Goal: Task Accomplishment & Management: Manage account settings

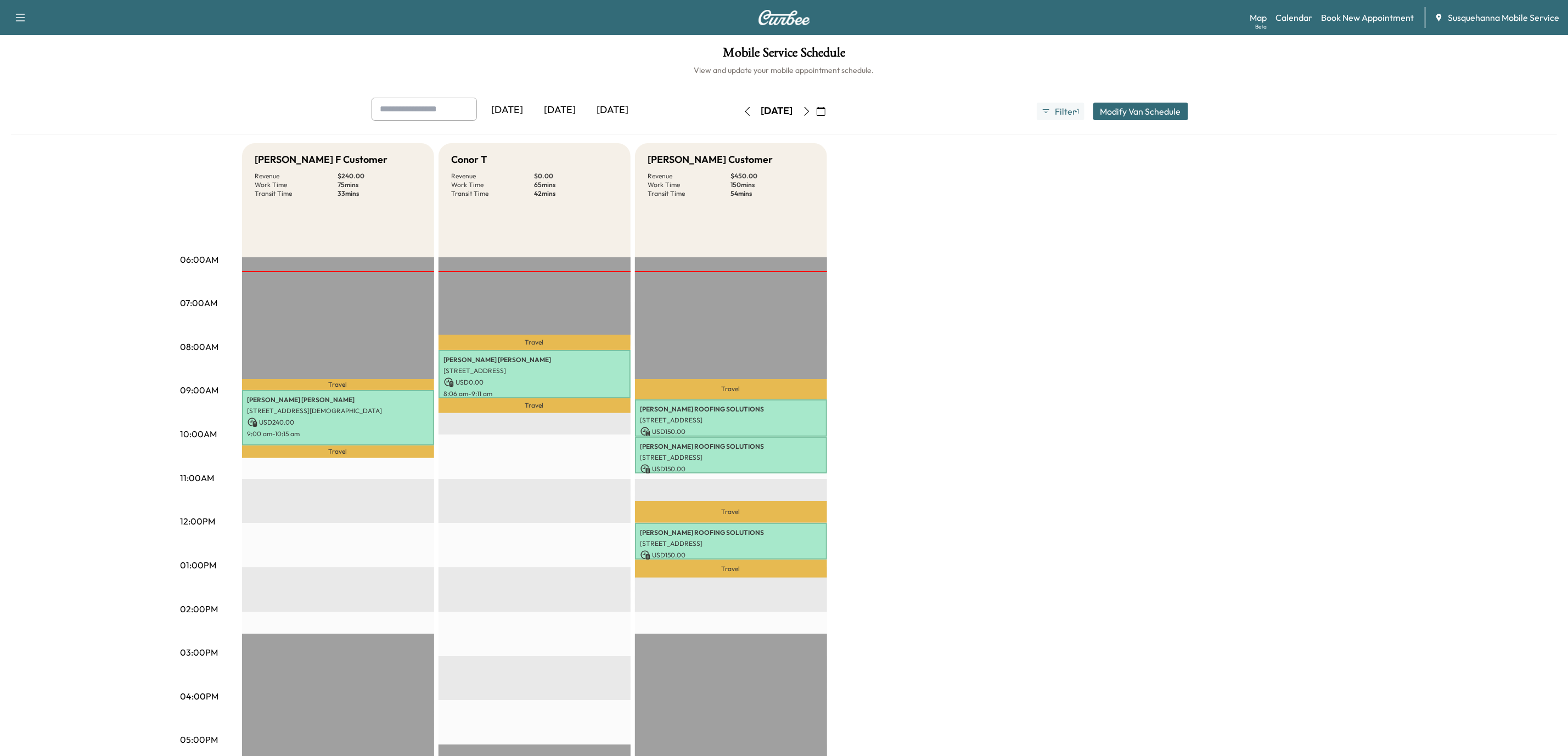
click at [811, 107] on icon "button" at bounding box center [807, 112] width 9 height 9
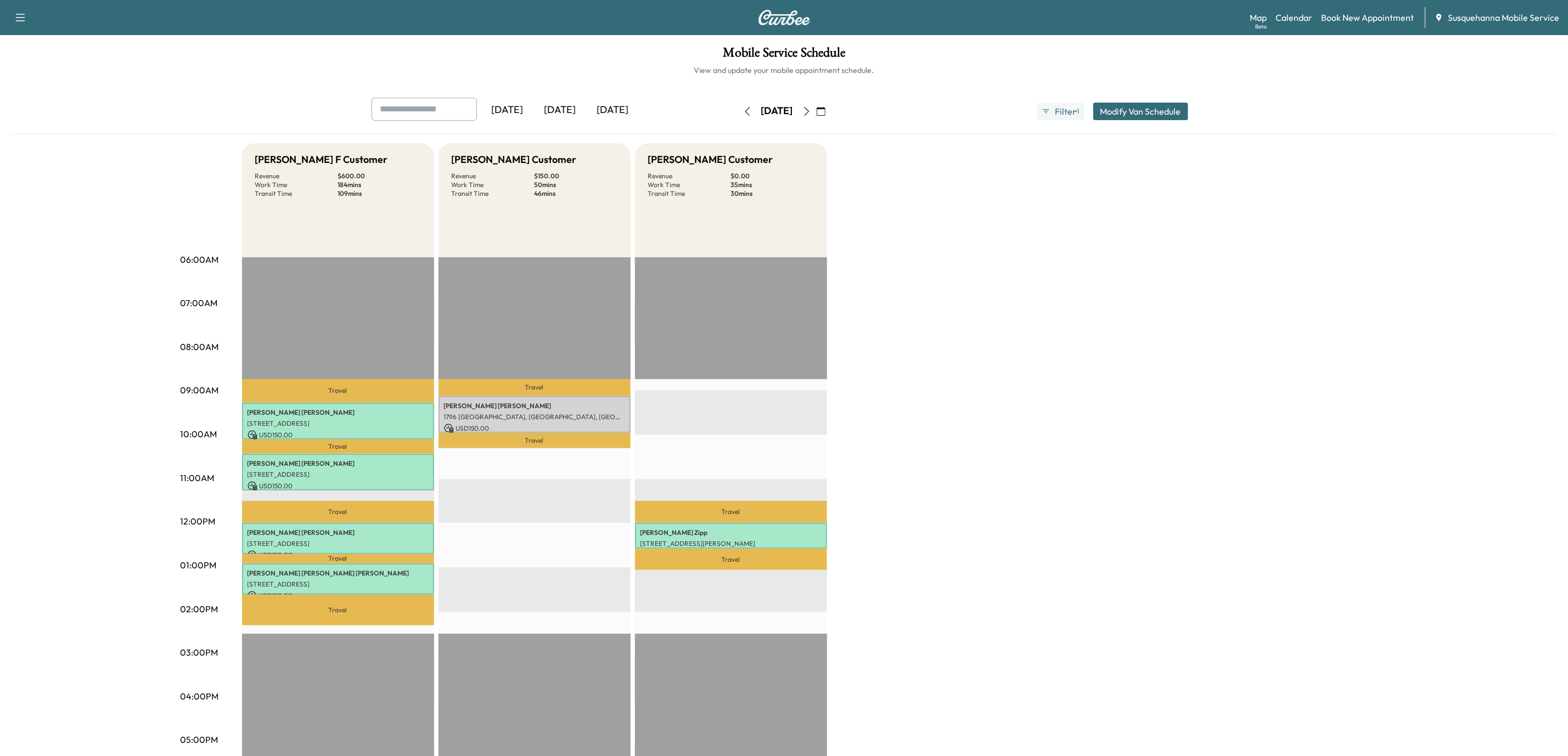
click at [743, 112] on icon "button" at bounding box center [748, 112] width 9 height 9
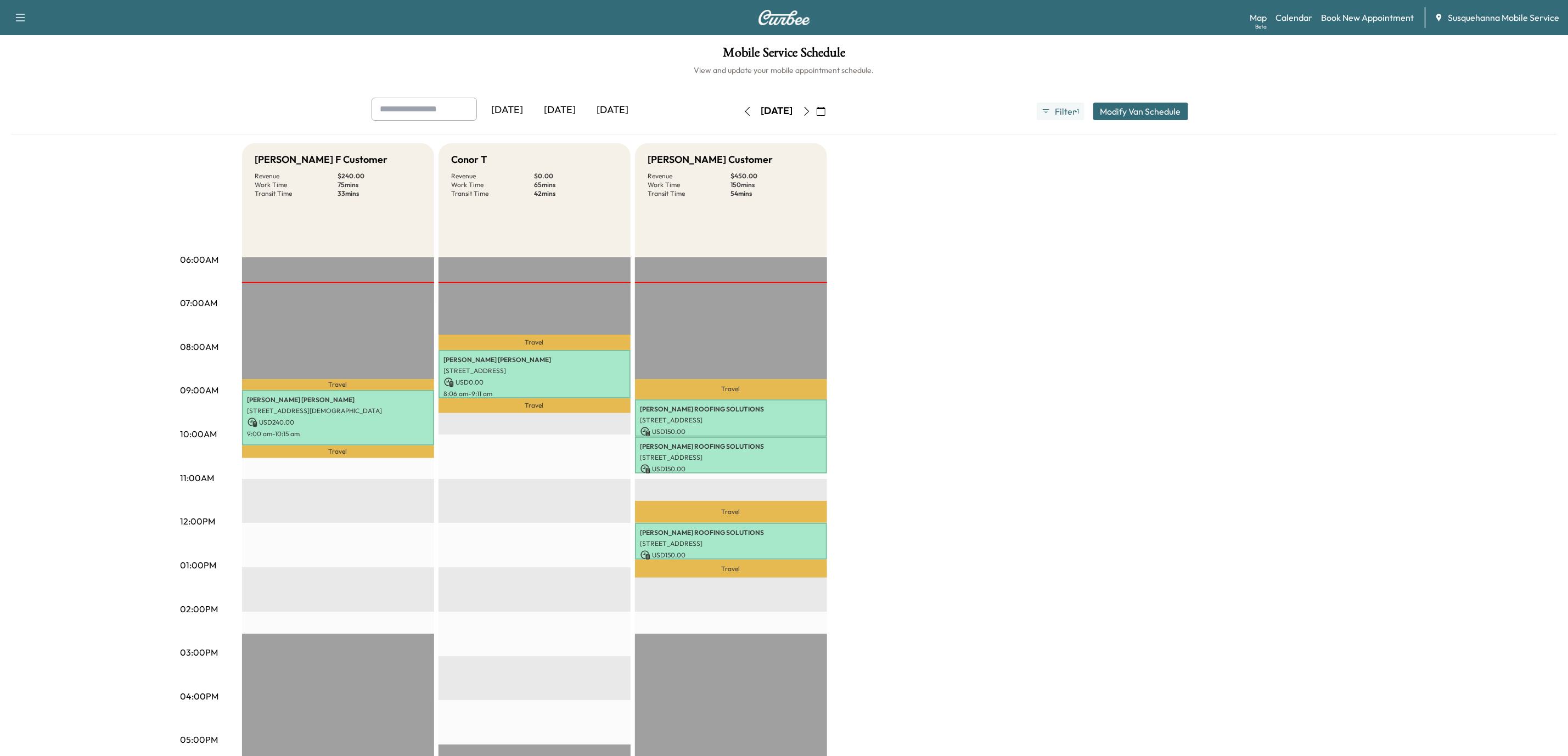
click at [738, 103] on button "button" at bounding box center [747, 111] width 19 height 17
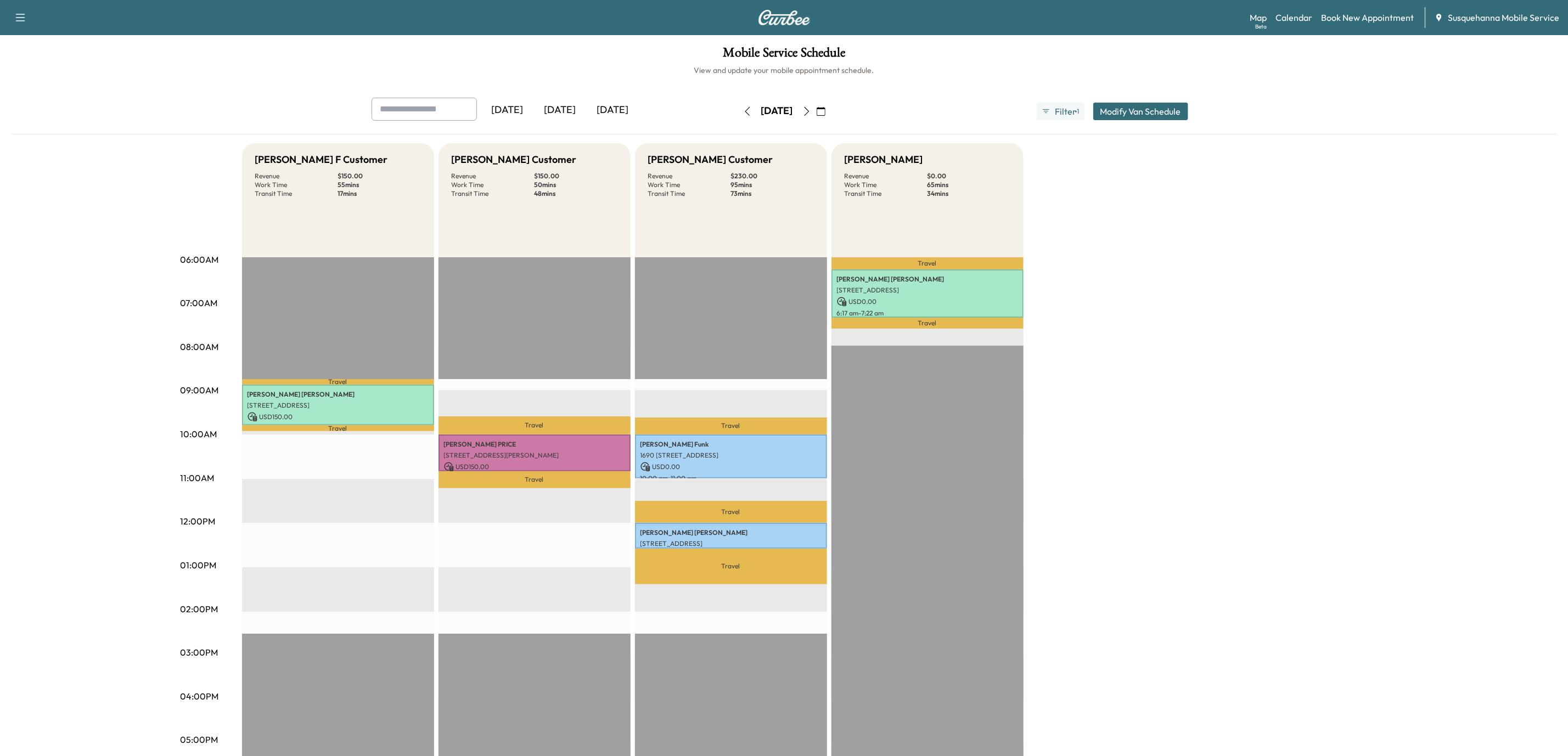
click at [811, 115] on icon "button" at bounding box center [807, 112] width 9 height 9
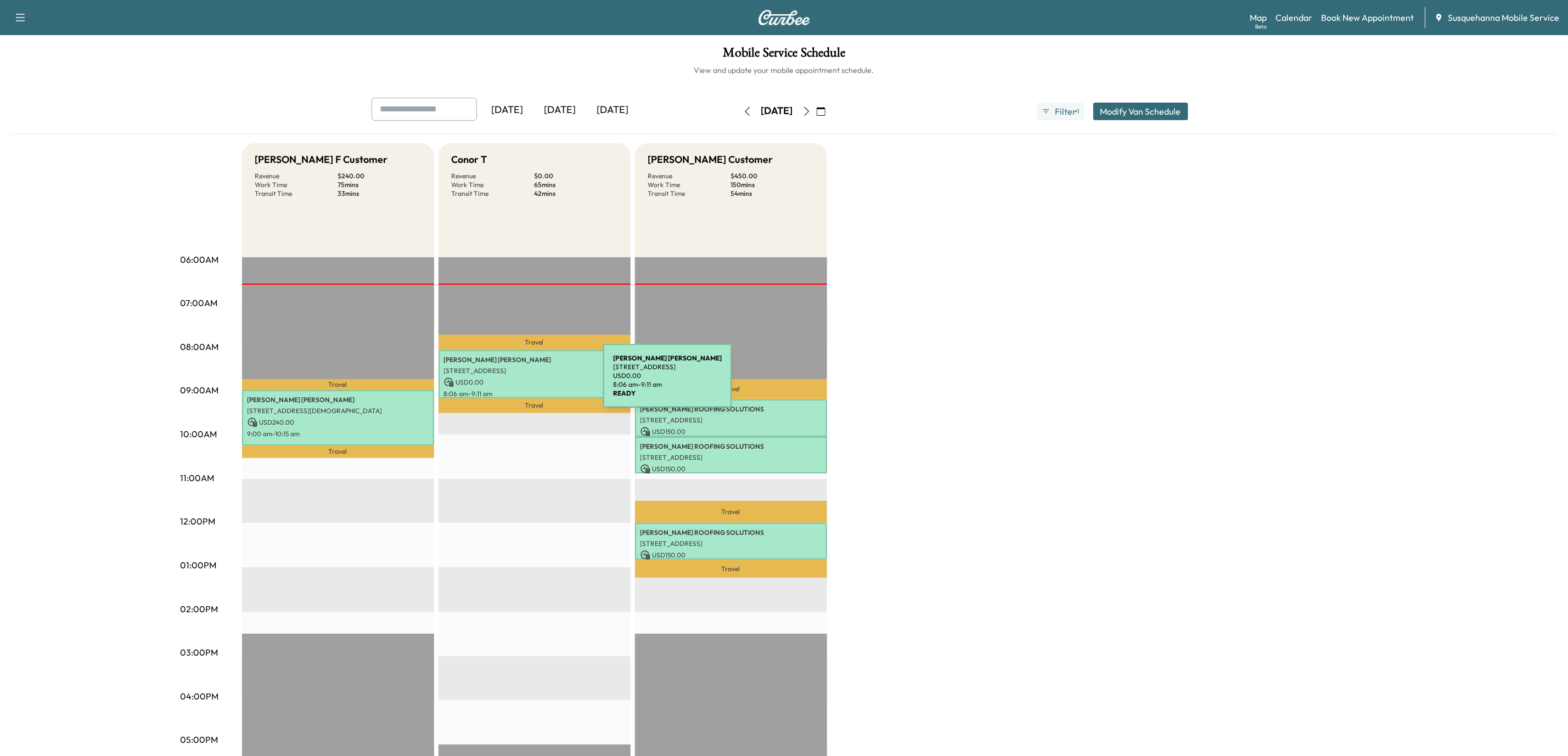
click at [521, 383] on p "USD 0.00" at bounding box center [535, 382] width 181 height 10
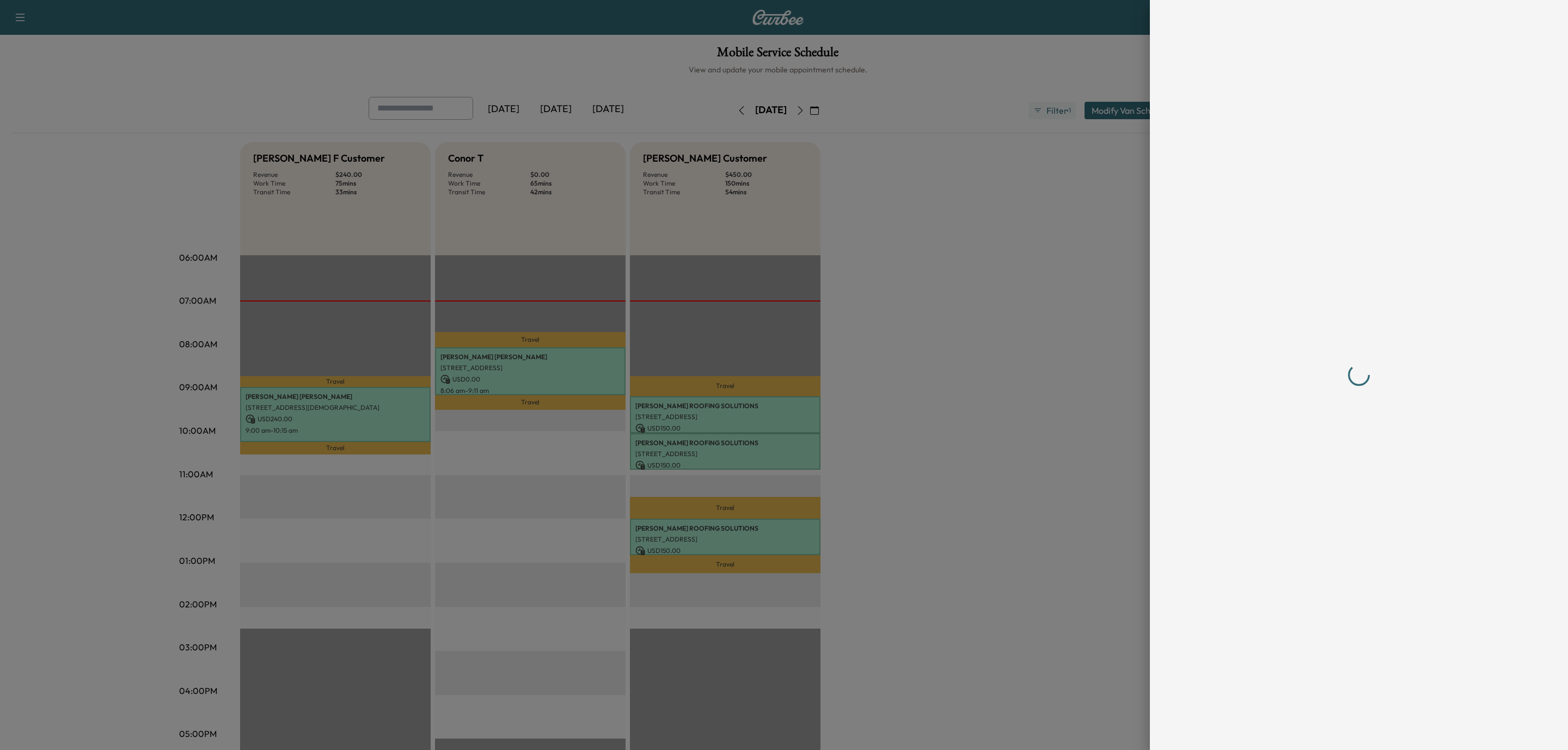
click at [517, 379] on div at bounding box center [784, 375] width 1568 height 750
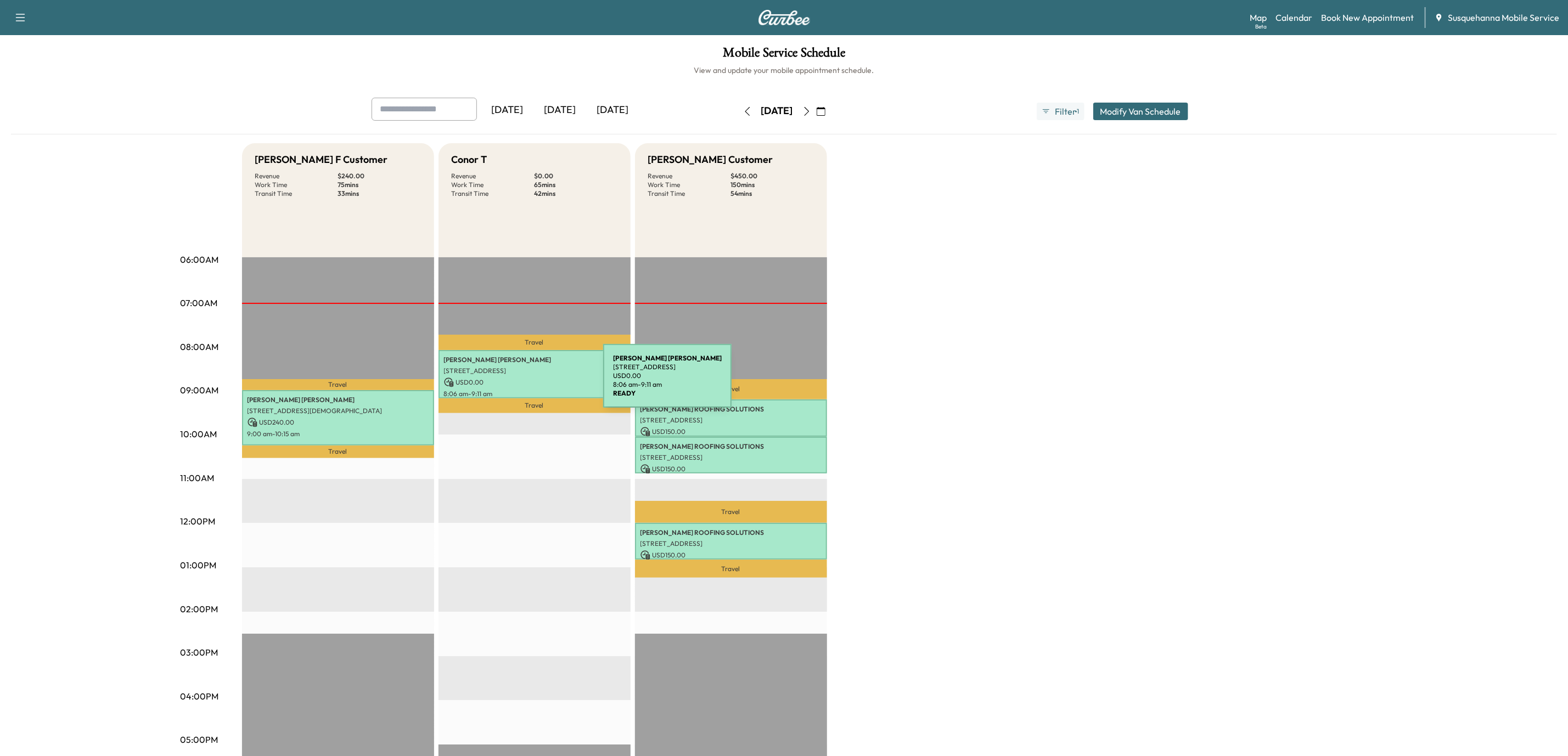
click at [521, 383] on p "USD 0.00" at bounding box center [535, 382] width 181 height 10
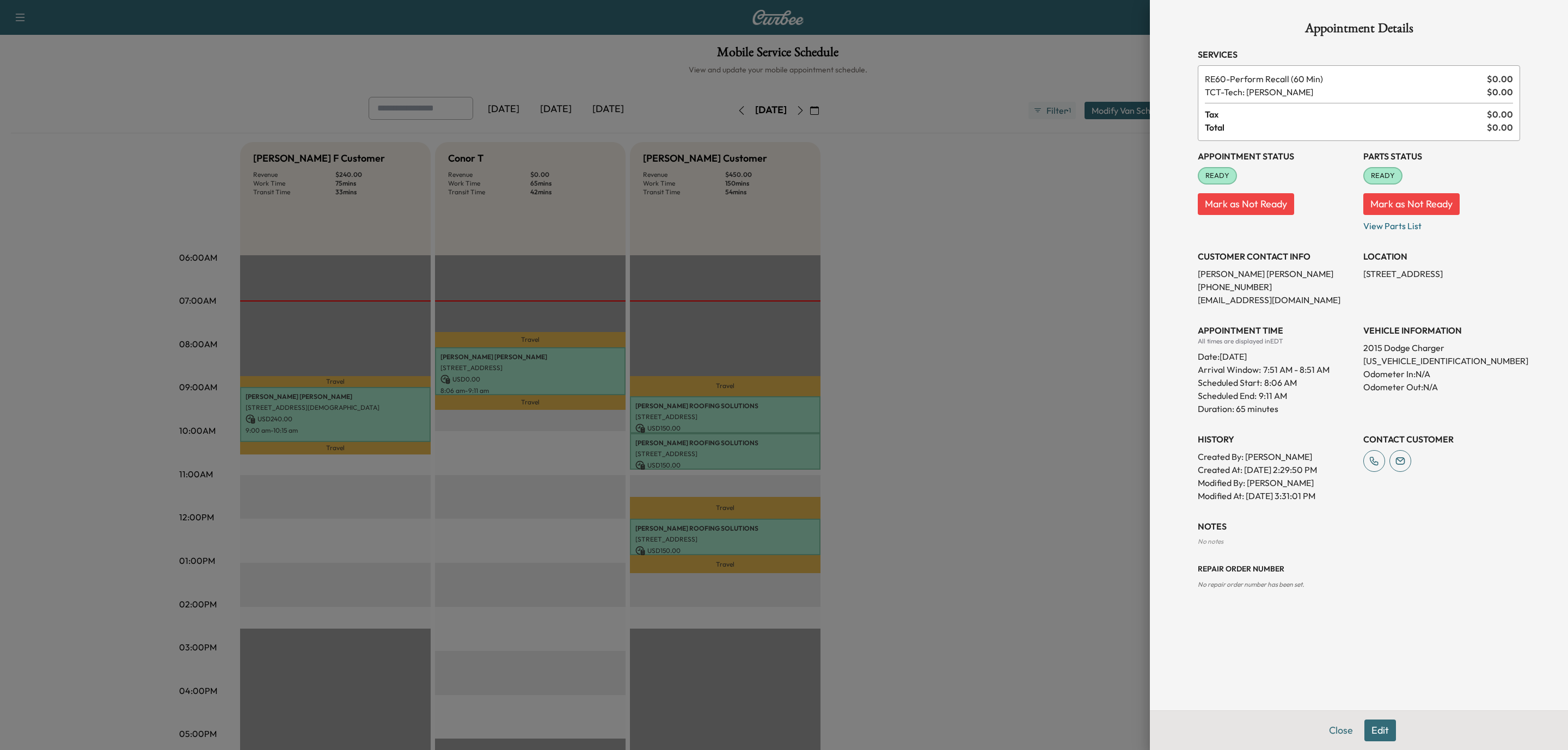
click at [961, 421] on div at bounding box center [784, 375] width 1568 height 750
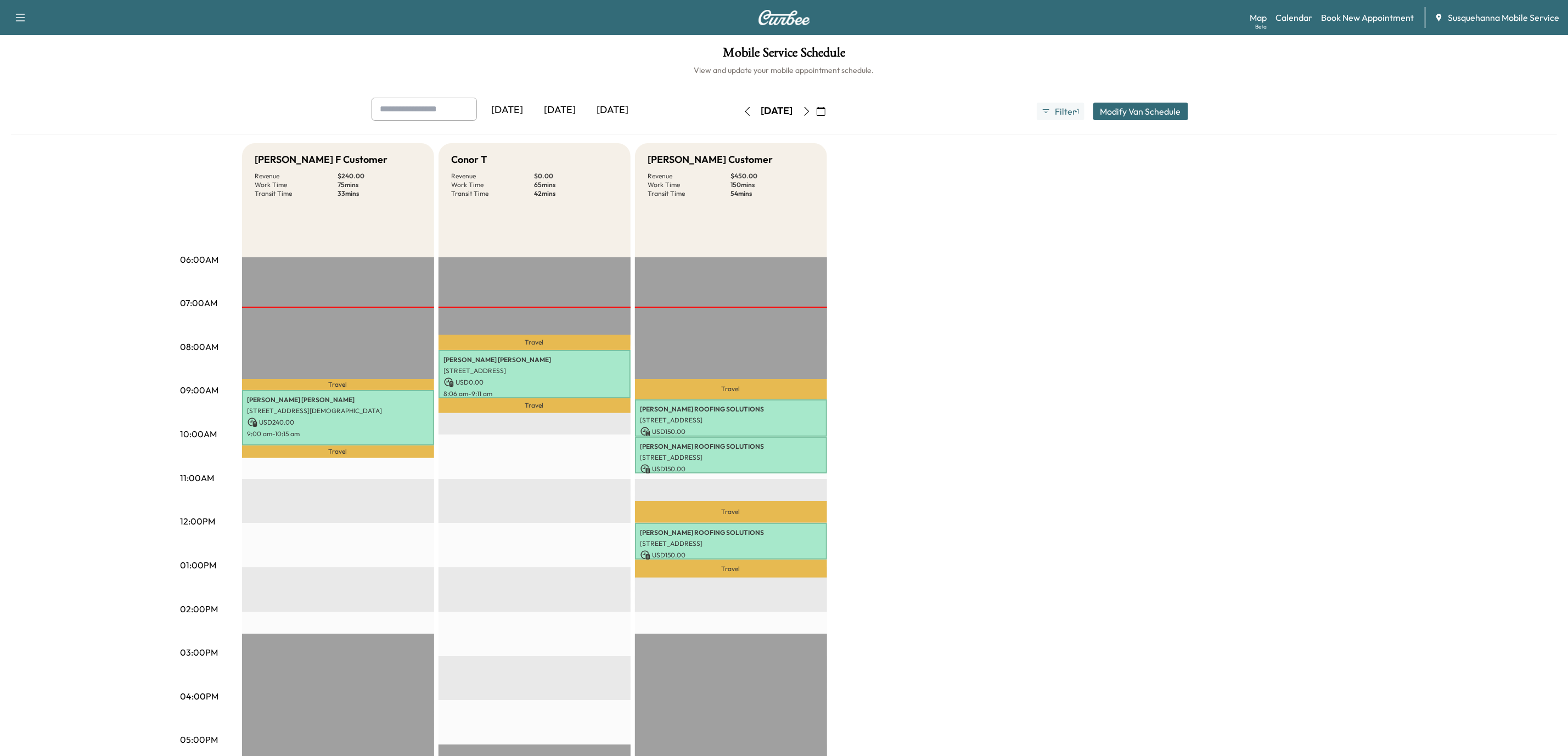
click at [811, 114] on icon "button" at bounding box center [807, 112] width 9 height 9
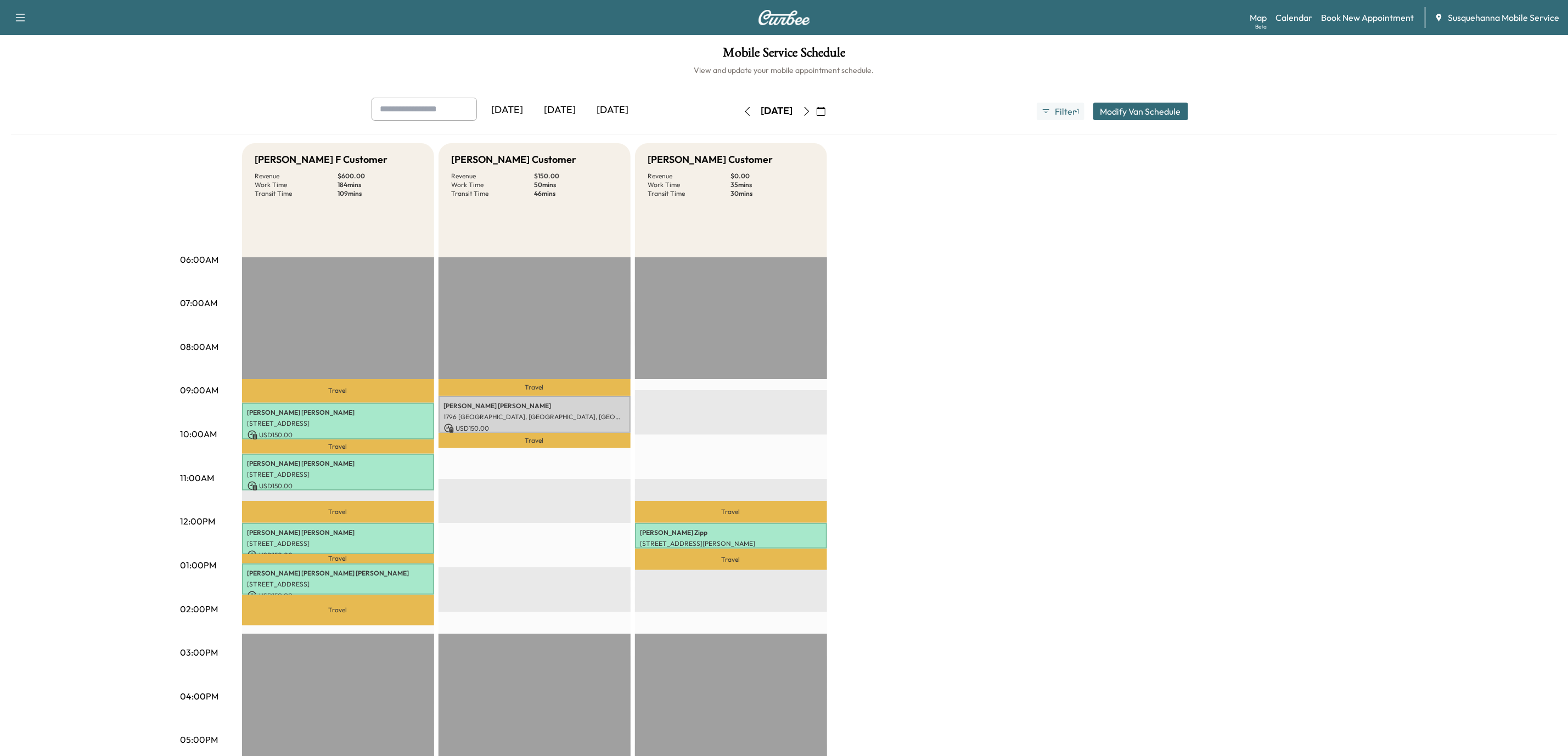
click at [811, 112] on icon "button" at bounding box center [807, 112] width 9 height 9
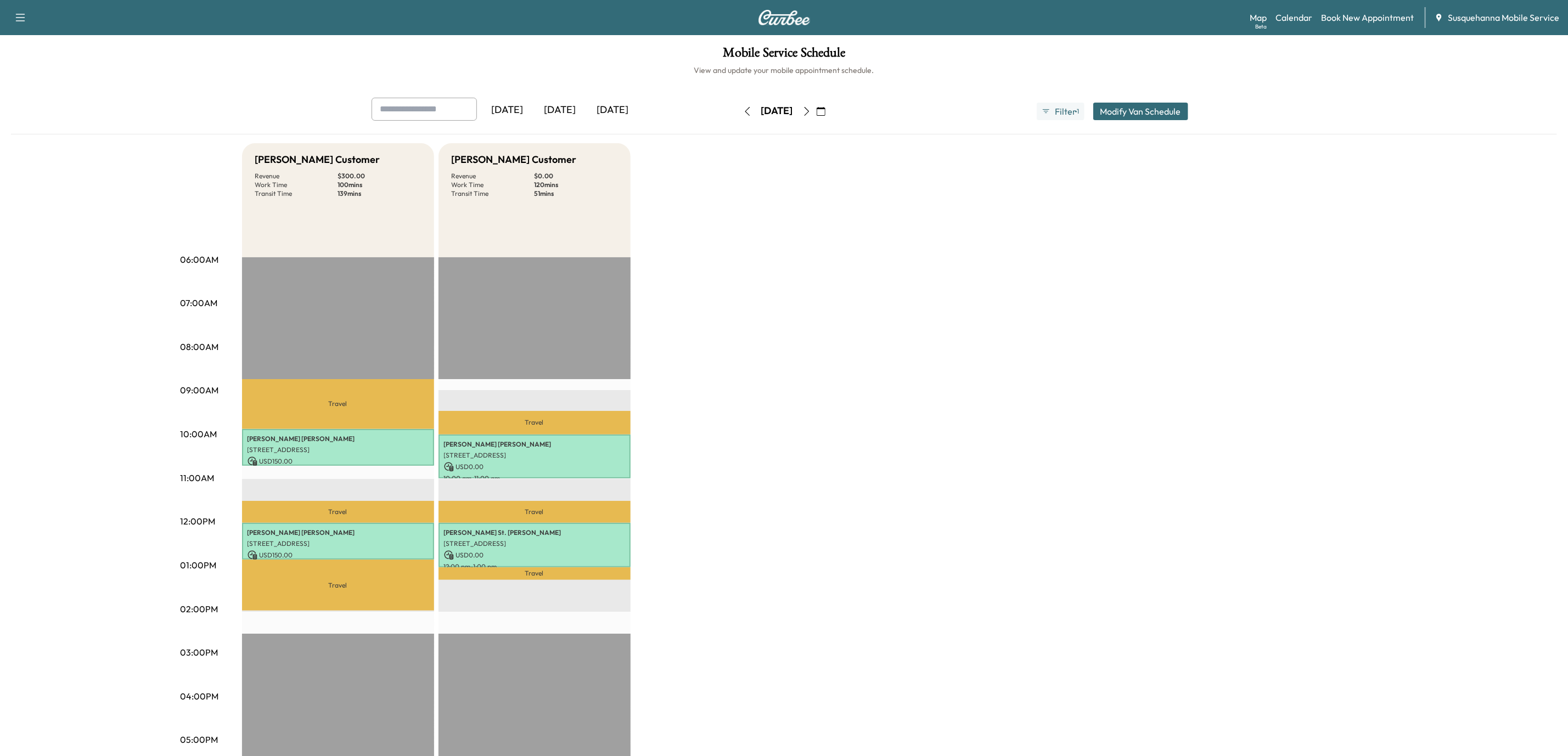
click at [811, 112] on icon "button" at bounding box center [807, 112] width 9 height 9
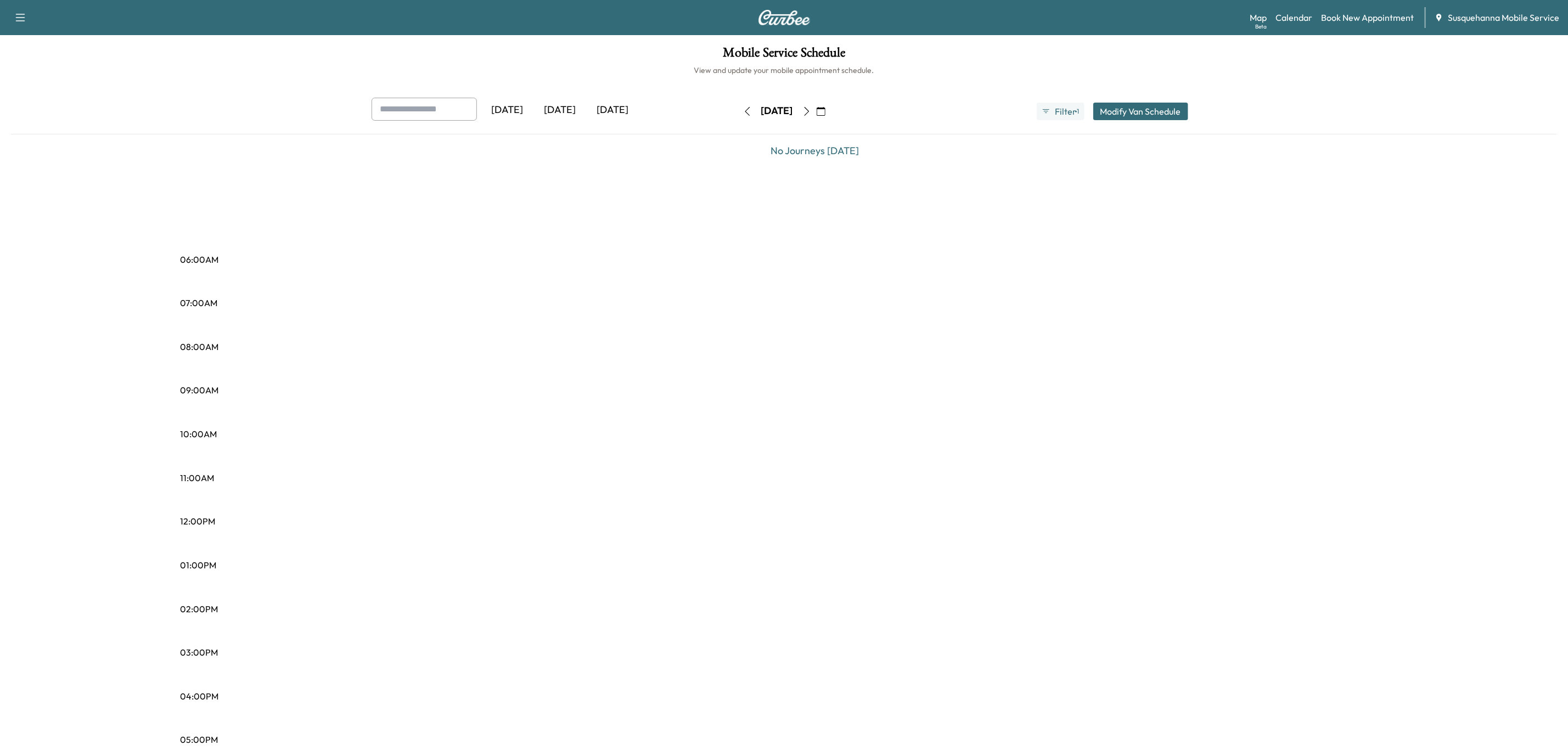
click at [811, 114] on icon "button" at bounding box center [807, 112] width 9 height 9
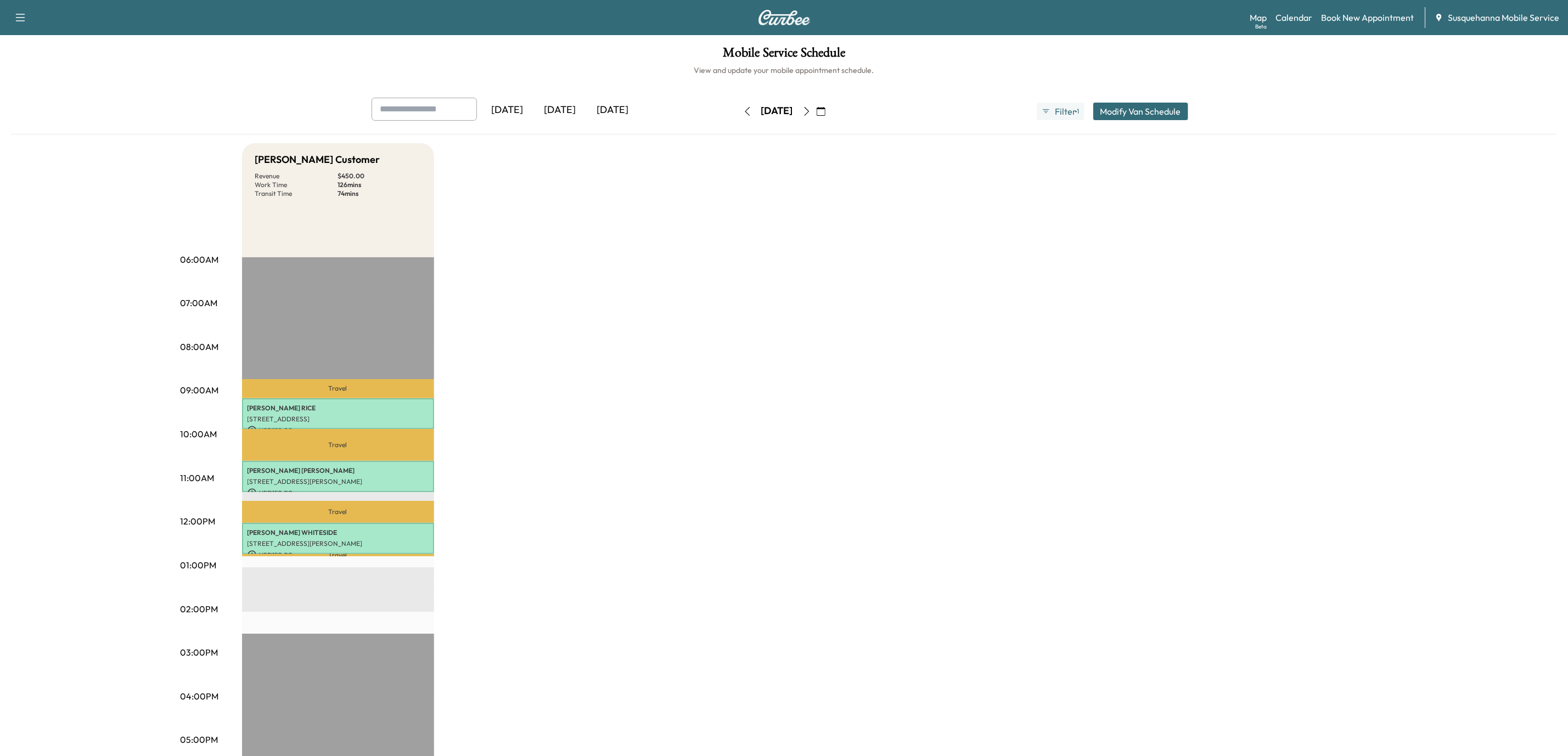
click at [809, 114] on icon "button" at bounding box center [807, 112] width 5 height 9
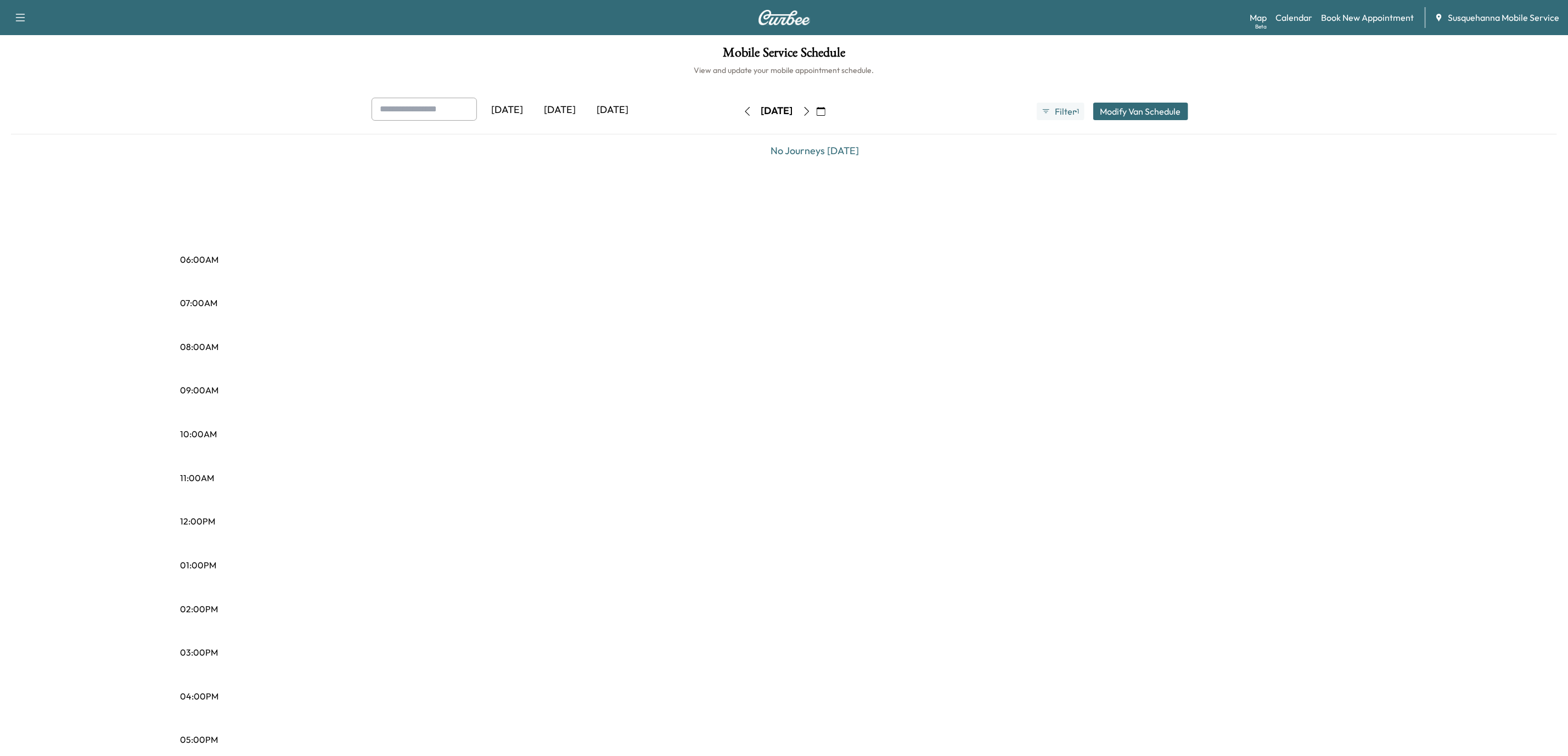
click at [811, 114] on icon "button" at bounding box center [807, 112] width 9 height 9
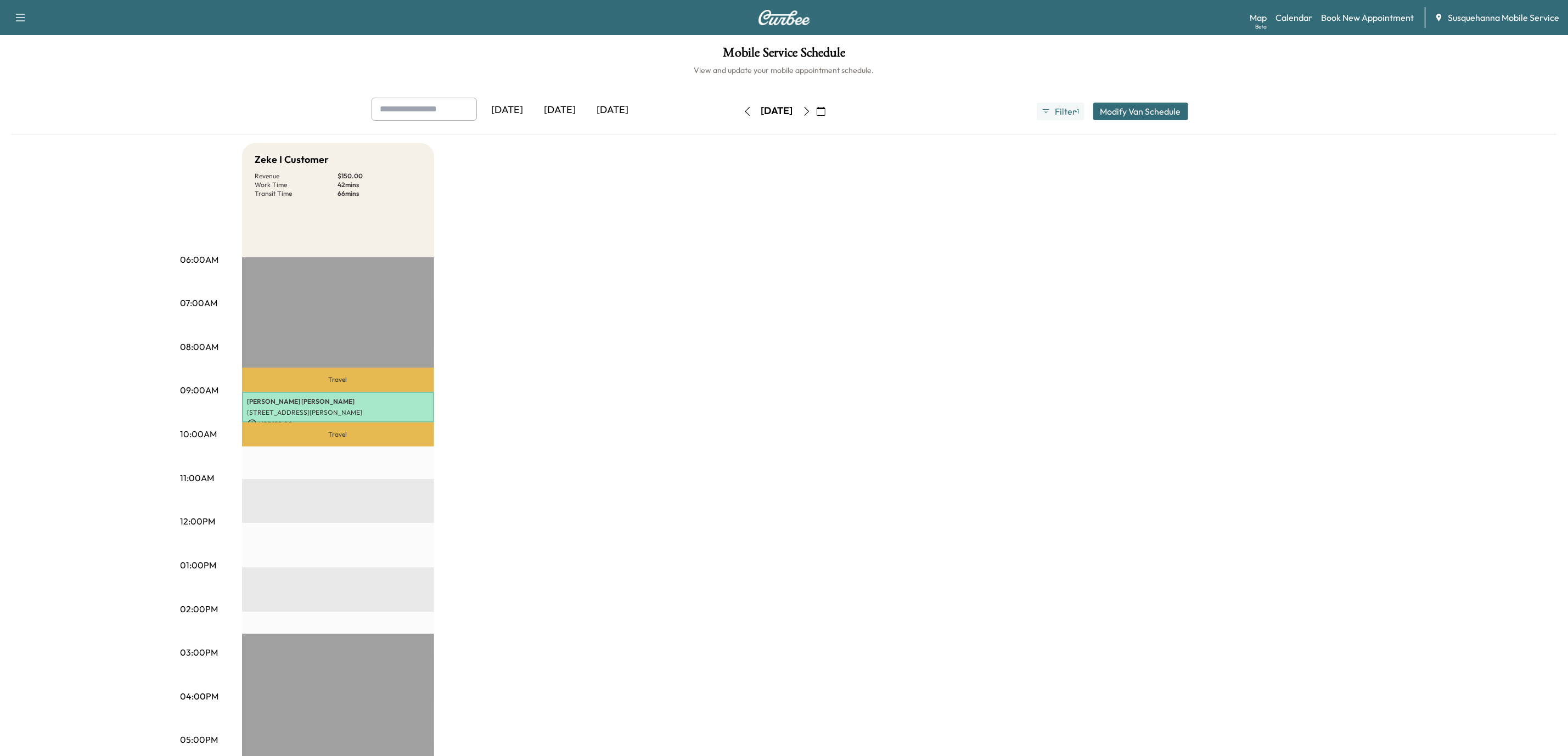
click at [811, 111] on icon "button" at bounding box center [807, 112] width 9 height 9
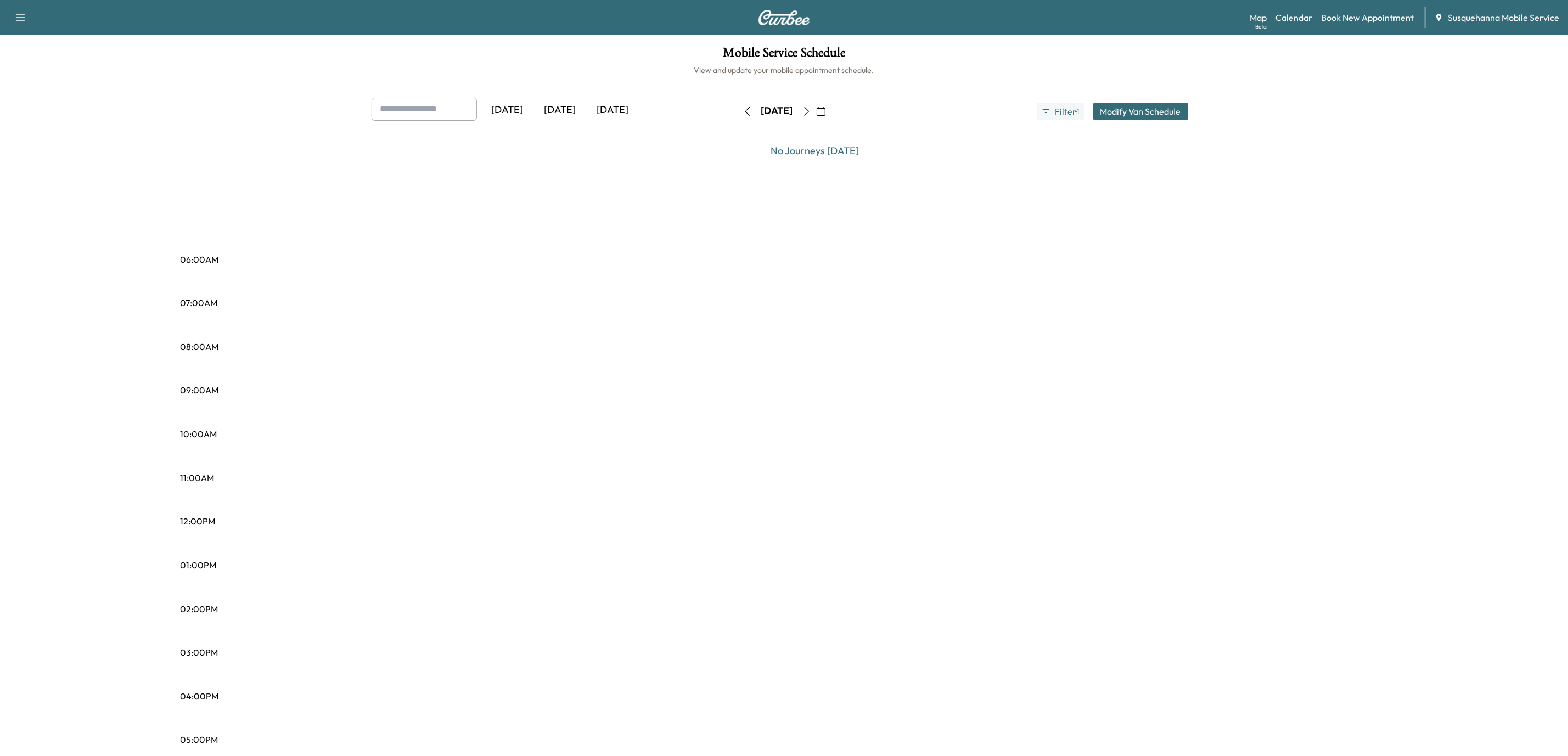
click at [811, 111] on icon "button" at bounding box center [807, 112] width 9 height 9
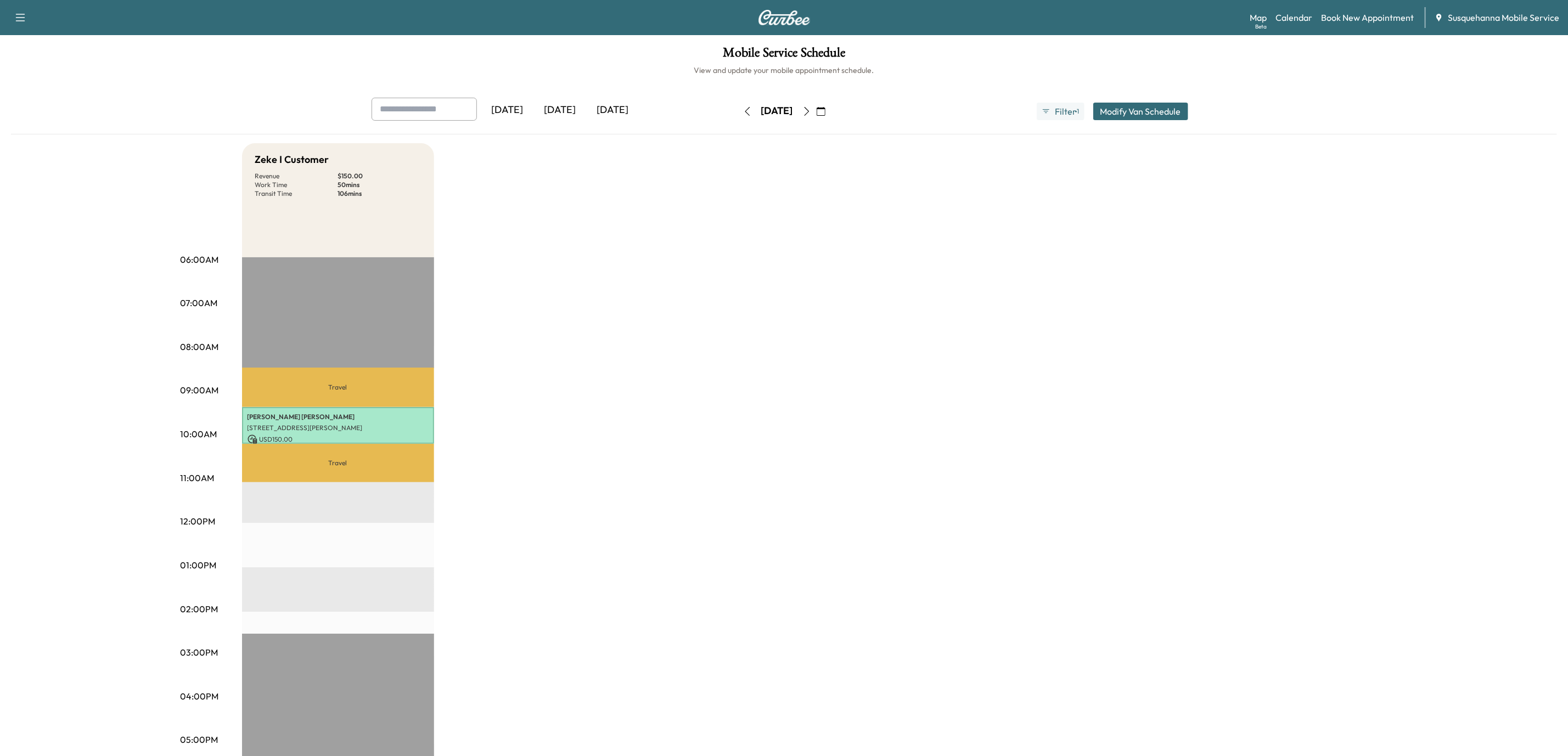
click at [831, 116] on button "button" at bounding box center [821, 111] width 19 height 17
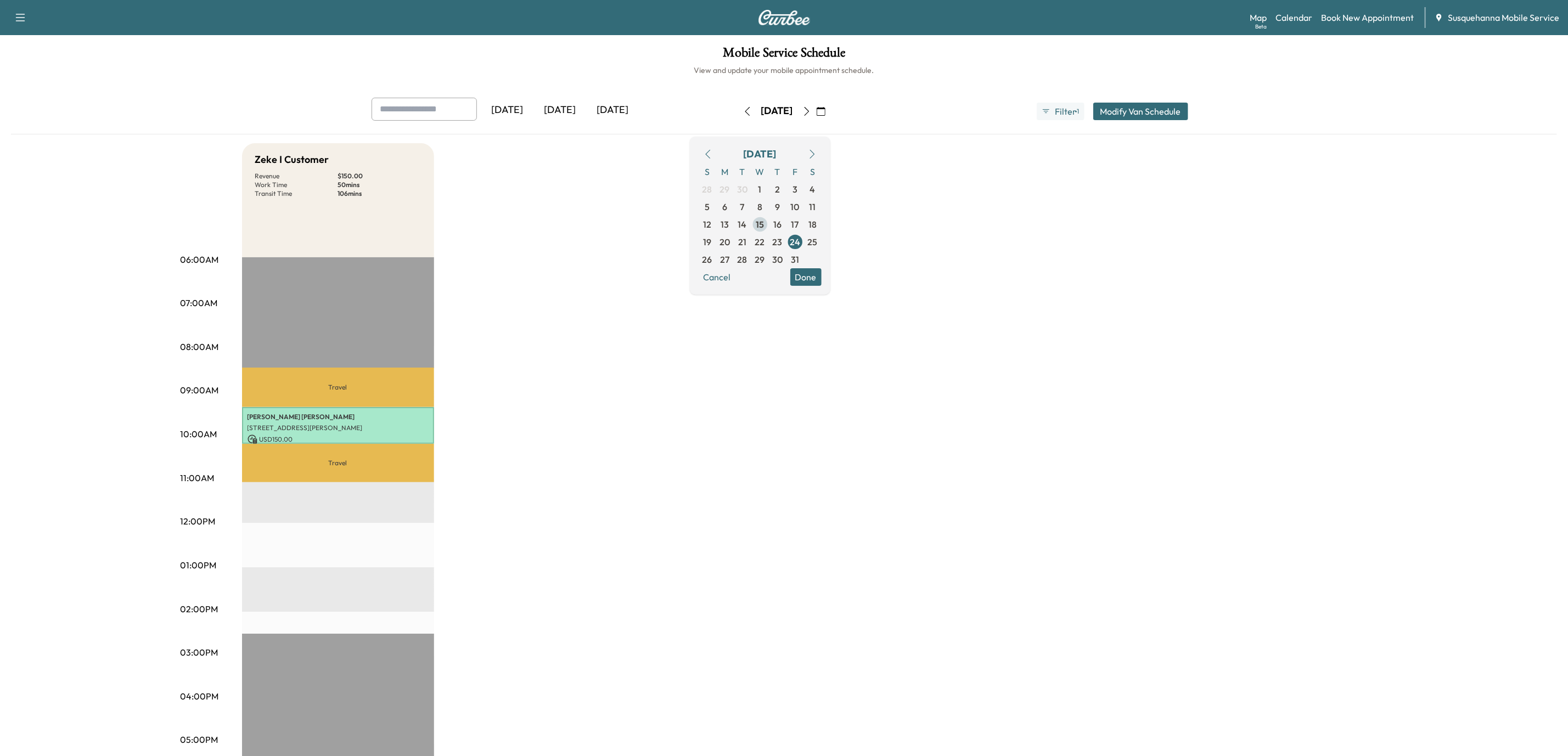
click at [764, 220] on span "15" at bounding box center [759, 224] width 8 height 13
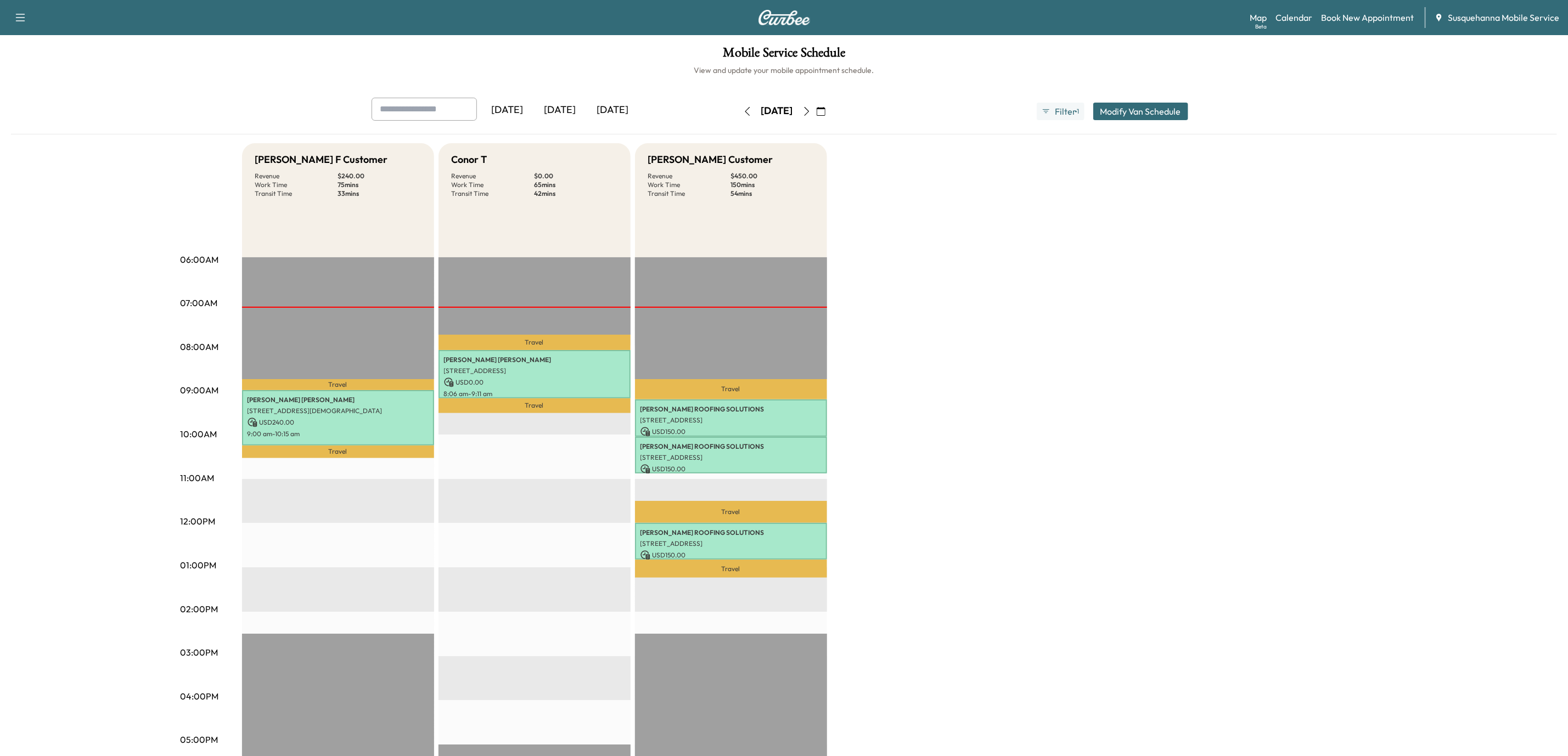
click at [809, 111] on icon "button" at bounding box center [807, 112] width 5 height 9
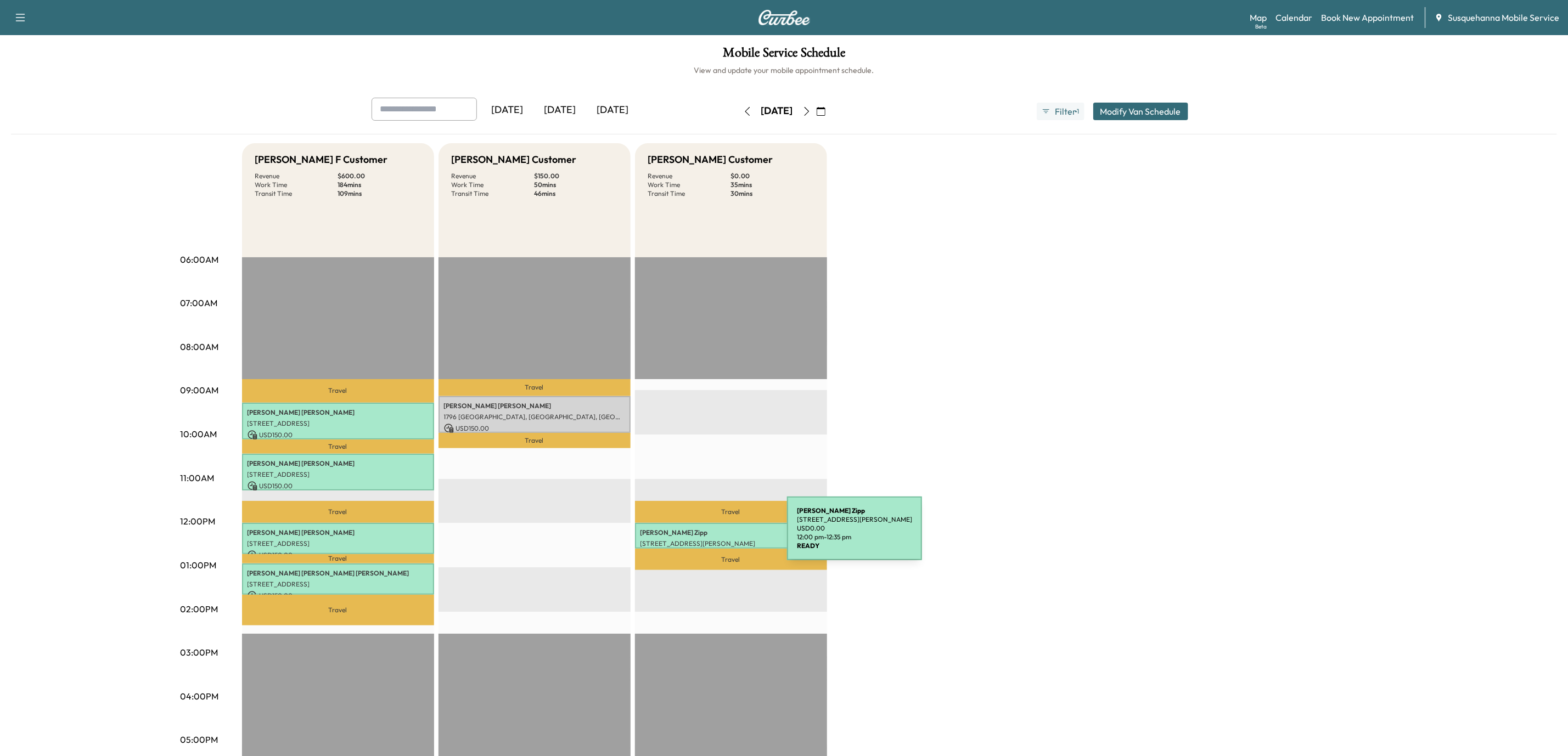
click at [705, 540] on p "[STREET_ADDRESS][PERSON_NAME]" at bounding box center [731, 544] width 181 height 9
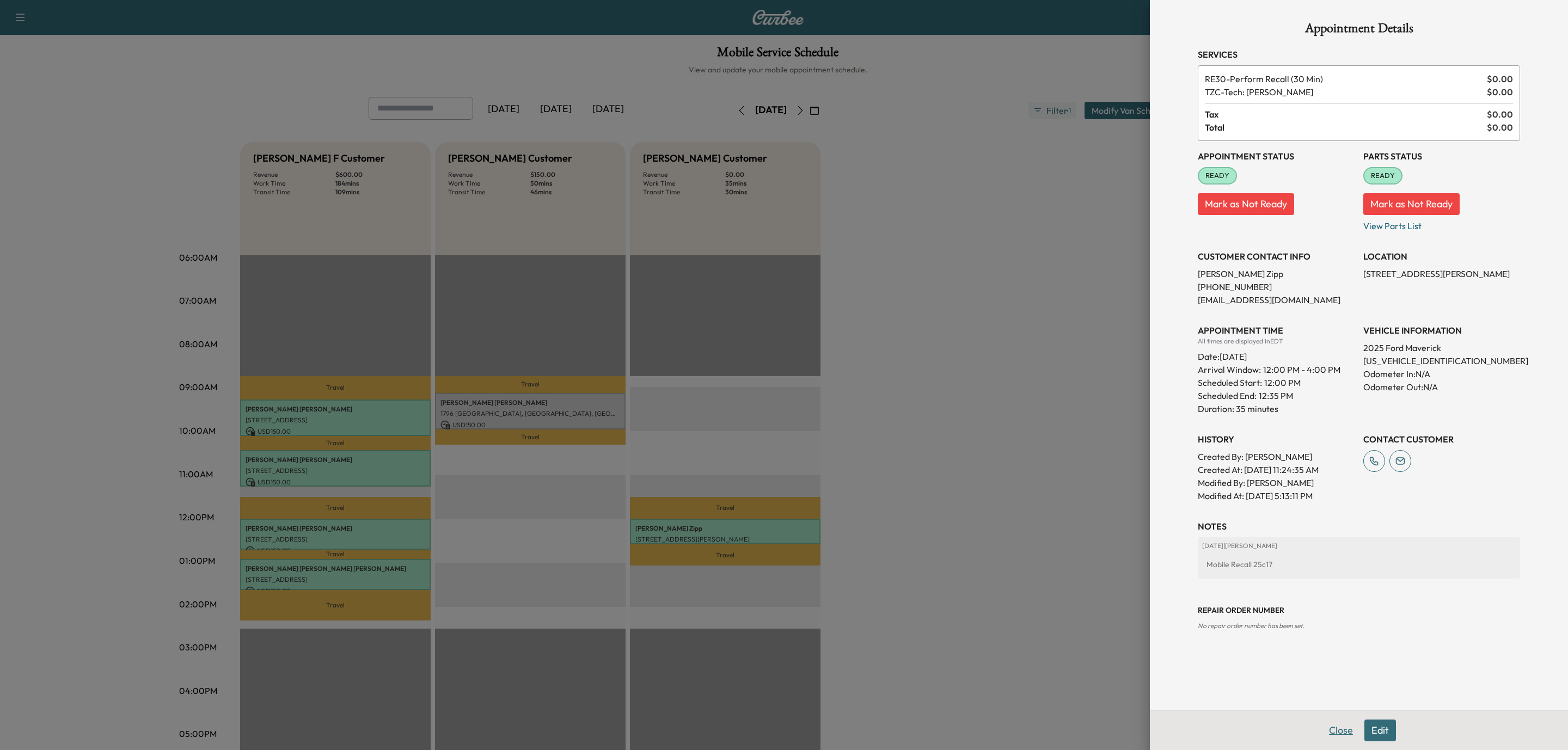
click at [1333, 725] on button "Close" at bounding box center [1341, 731] width 38 height 22
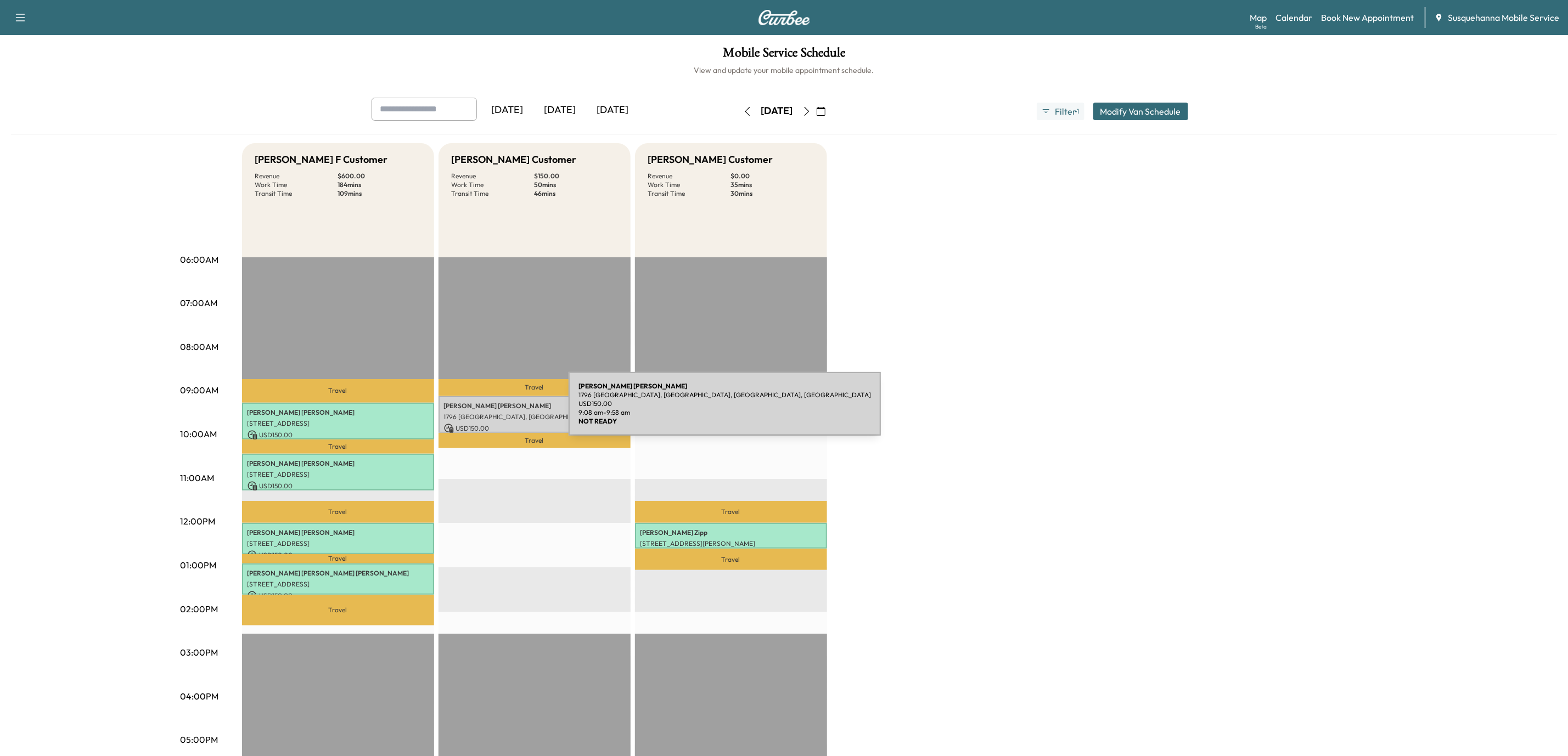
click at [486, 413] on p "1796 [GEOGRAPHIC_DATA], [GEOGRAPHIC_DATA], [GEOGRAPHIC_DATA], [GEOGRAPHIC_DATA]" at bounding box center [535, 417] width 181 height 9
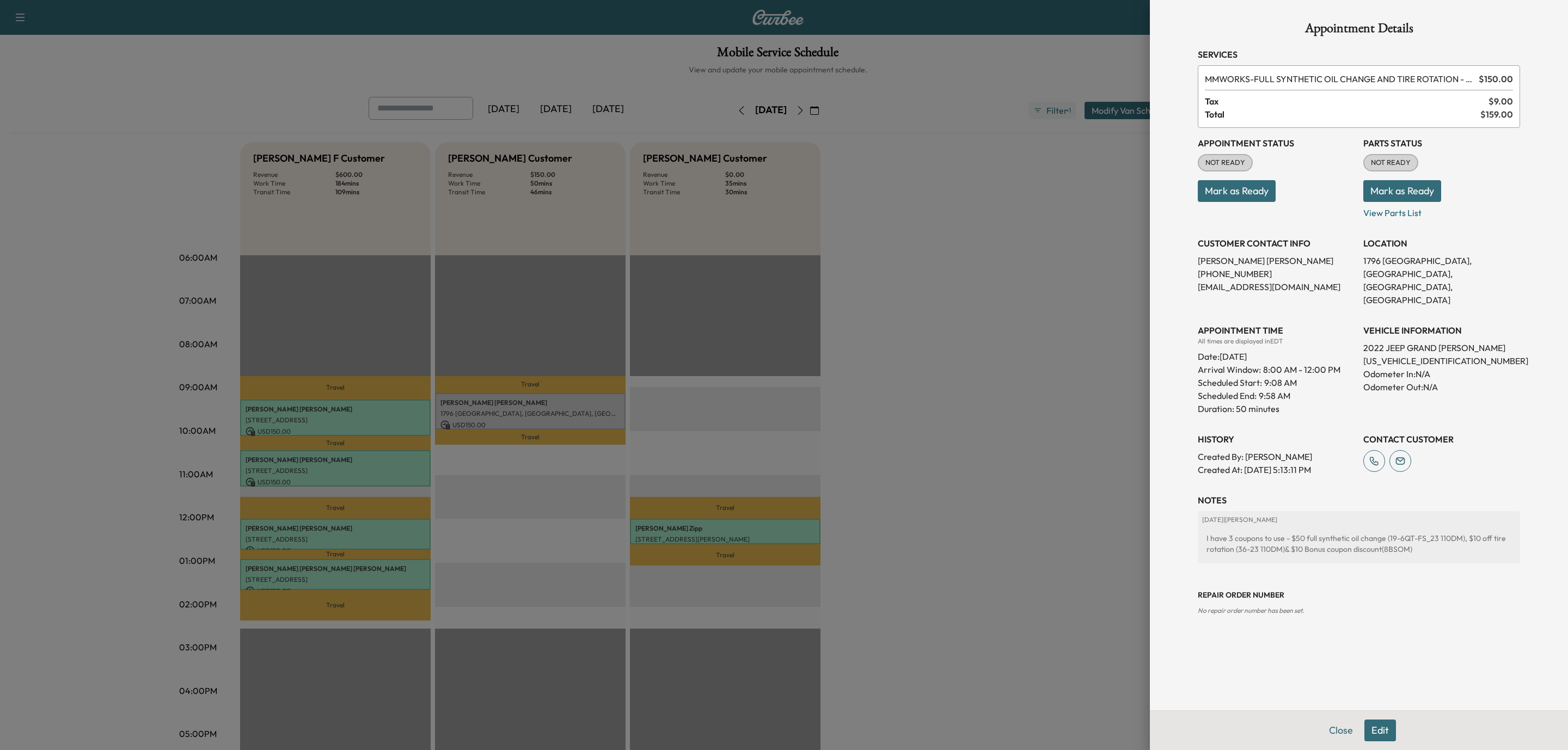
click at [1410, 354] on p "[US_VEHICLE_IDENTIFICATION_NUMBER]" at bounding box center [1442, 361] width 157 height 13
copy p "[US_VEHICLE_IDENTIFICATION_NUMBER]"
click at [1349, 737] on button "Close" at bounding box center [1341, 731] width 38 height 22
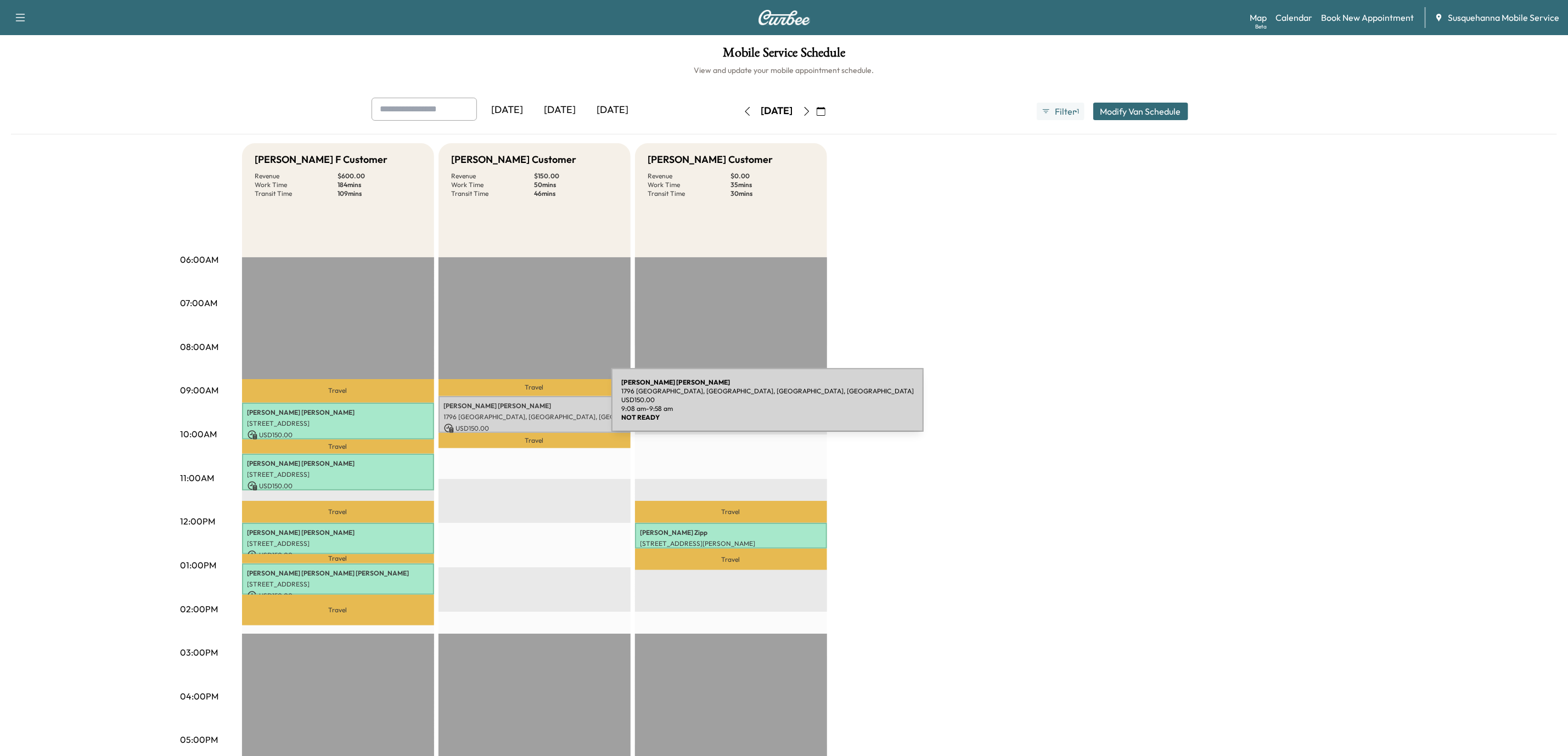
click at [529, 406] on p "[PERSON_NAME]" at bounding box center [535, 406] width 181 height 9
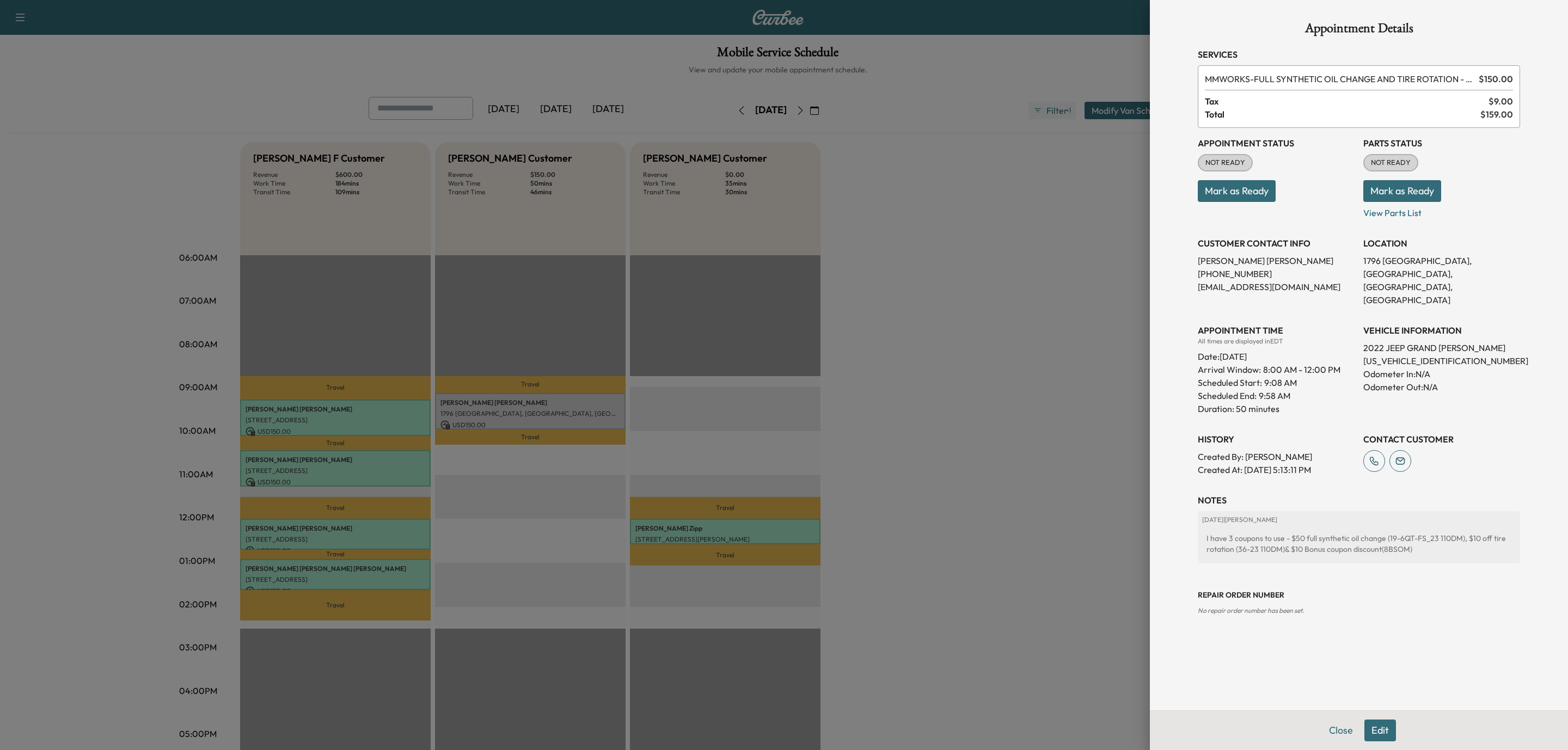
click at [1417, 199] on button "Mark as Ready" at bounding box center [1402, 191] width 78 height 22
click at [1256, 193] on button "Mark as Ready" at bounding box center [1236, 191] width 78 height 22
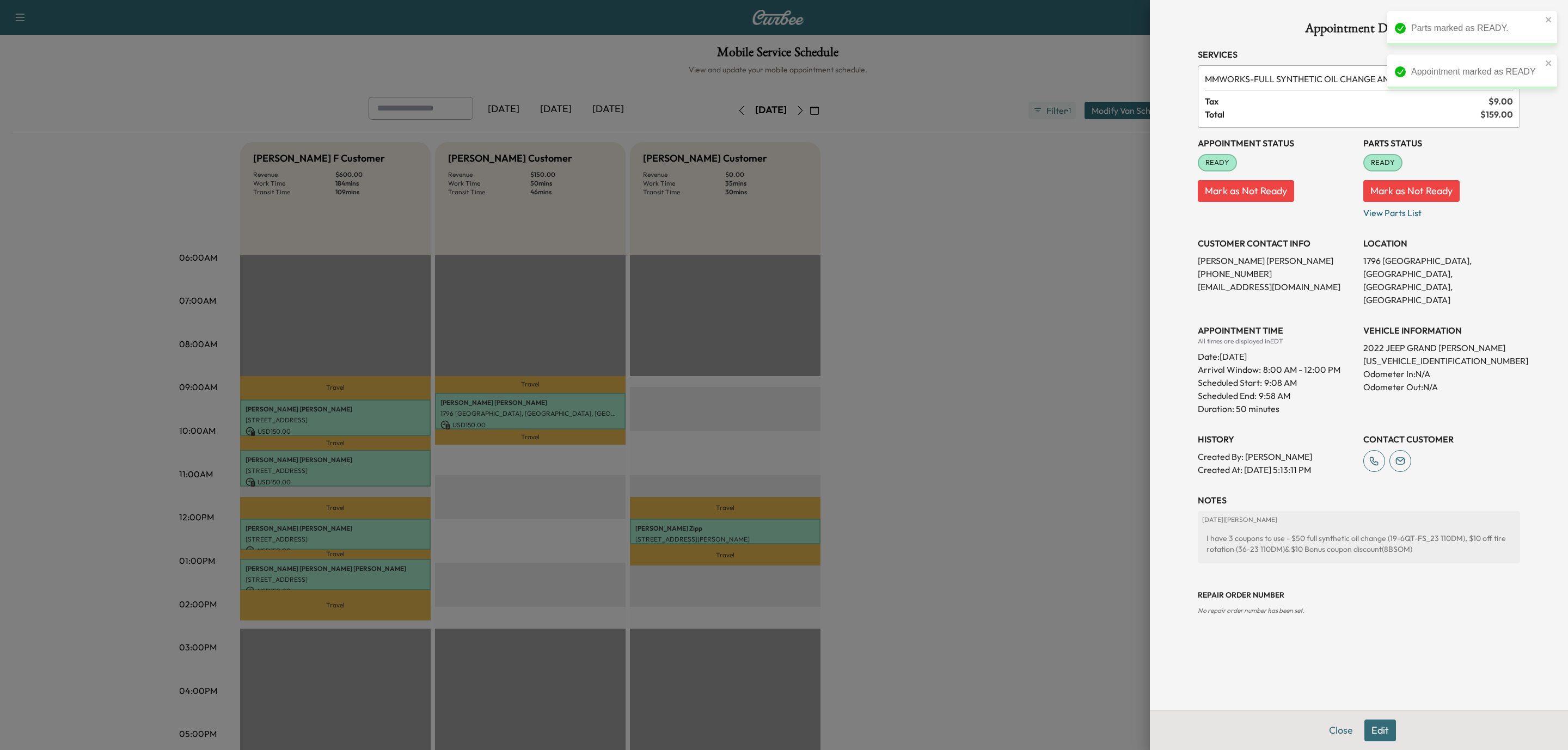
click at [1040, 219] on div at bounding box center [784, 375] width 1568 height 750
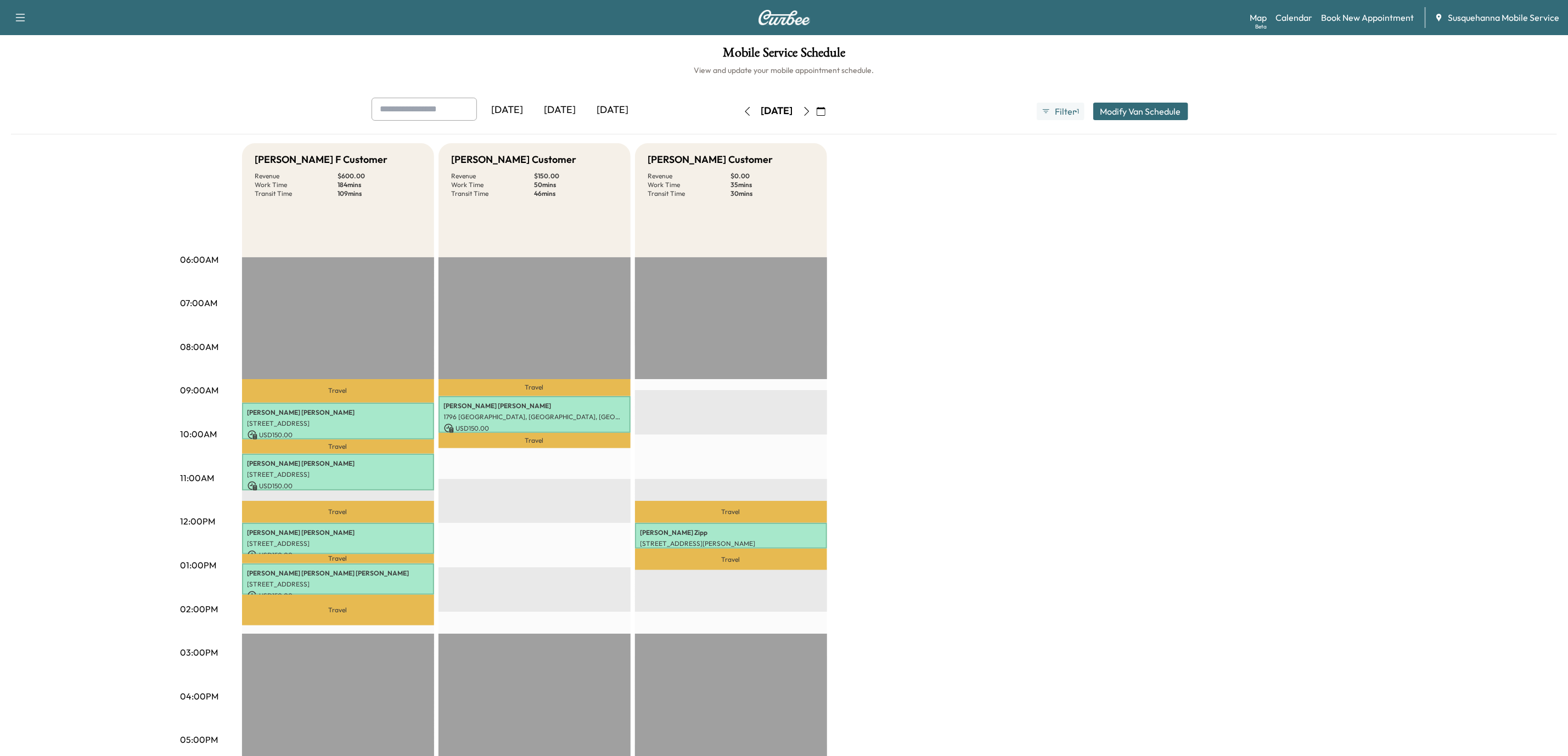
click at [745, 110] on icon "button" at bounding box center [747, 112] width 5 height 9
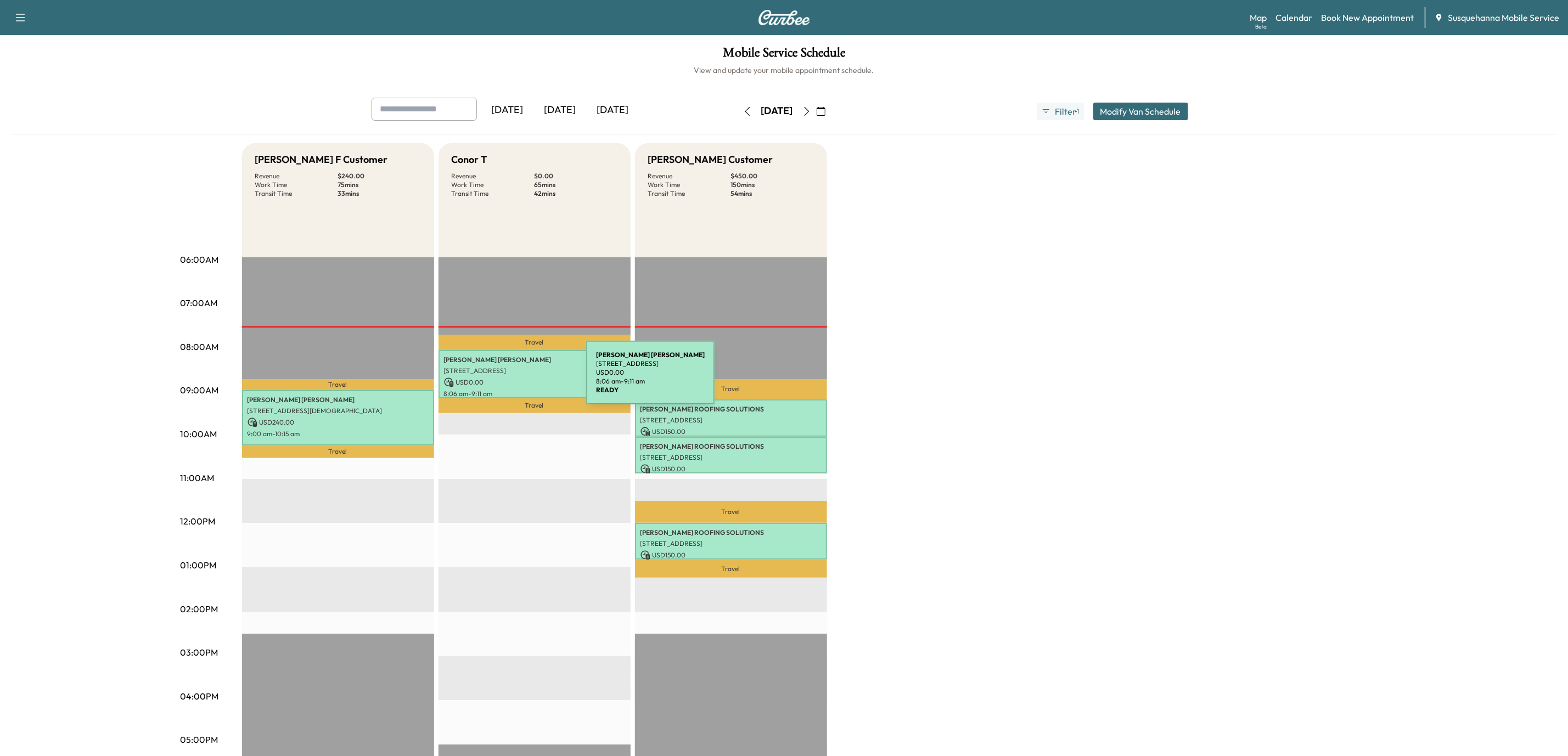
click at [503, 379] on p "USD 0.00" at bounding box center [535, 382] width 181 height 10
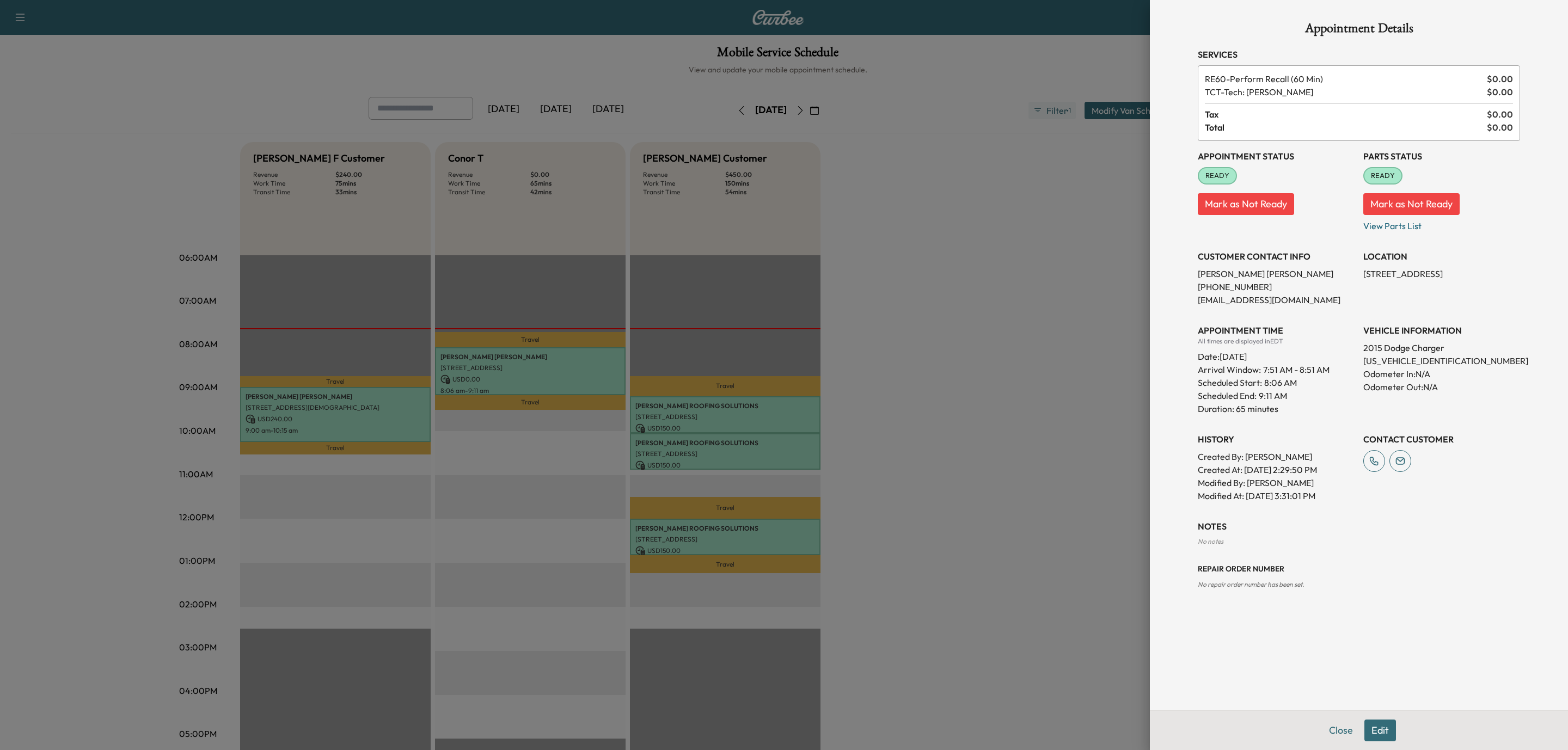
click at [836, 111] on div at bounding box center [784, 375] width 1568 height 750
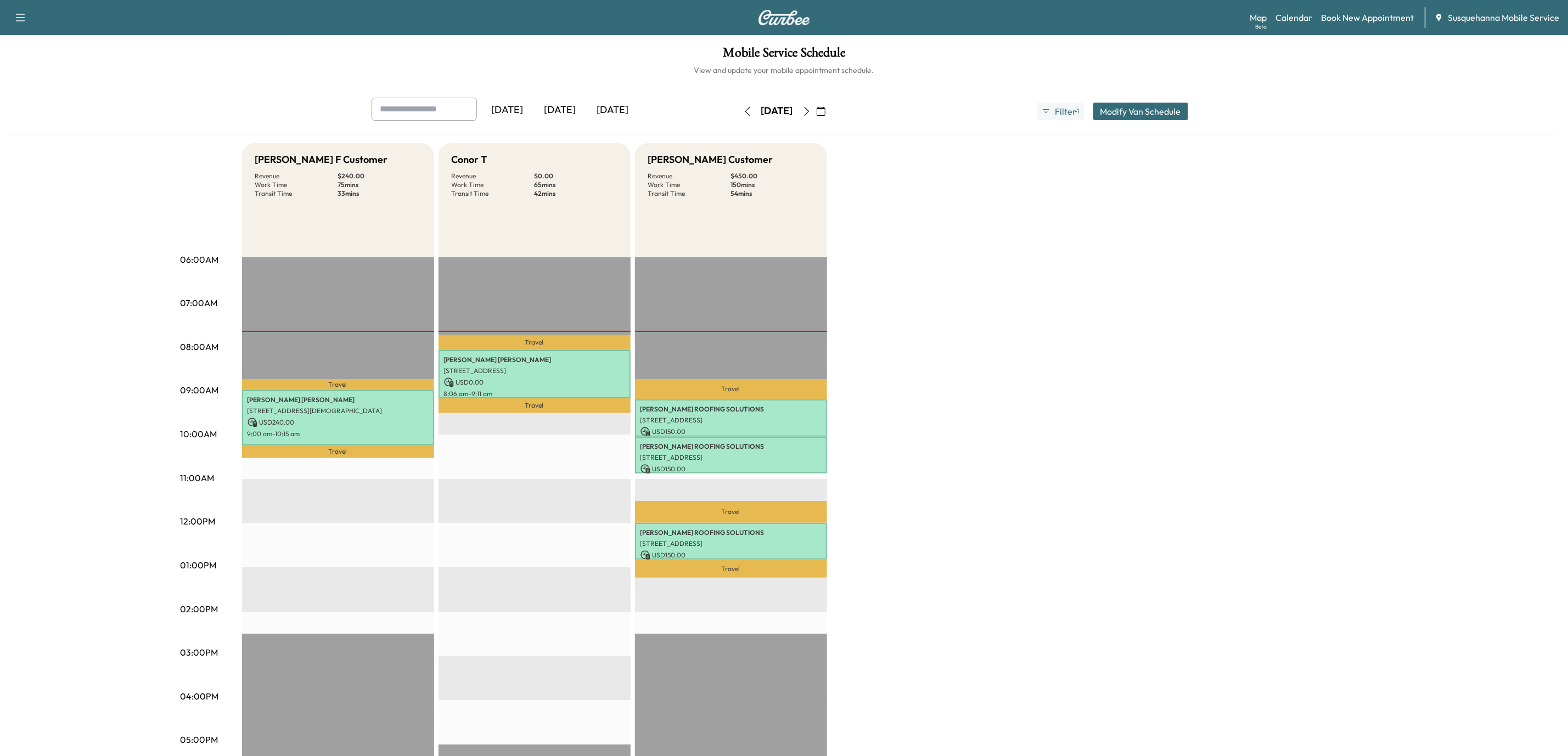
click at [811, 112] on icon "button" at bounding box center [807, 112] width 9 height 9
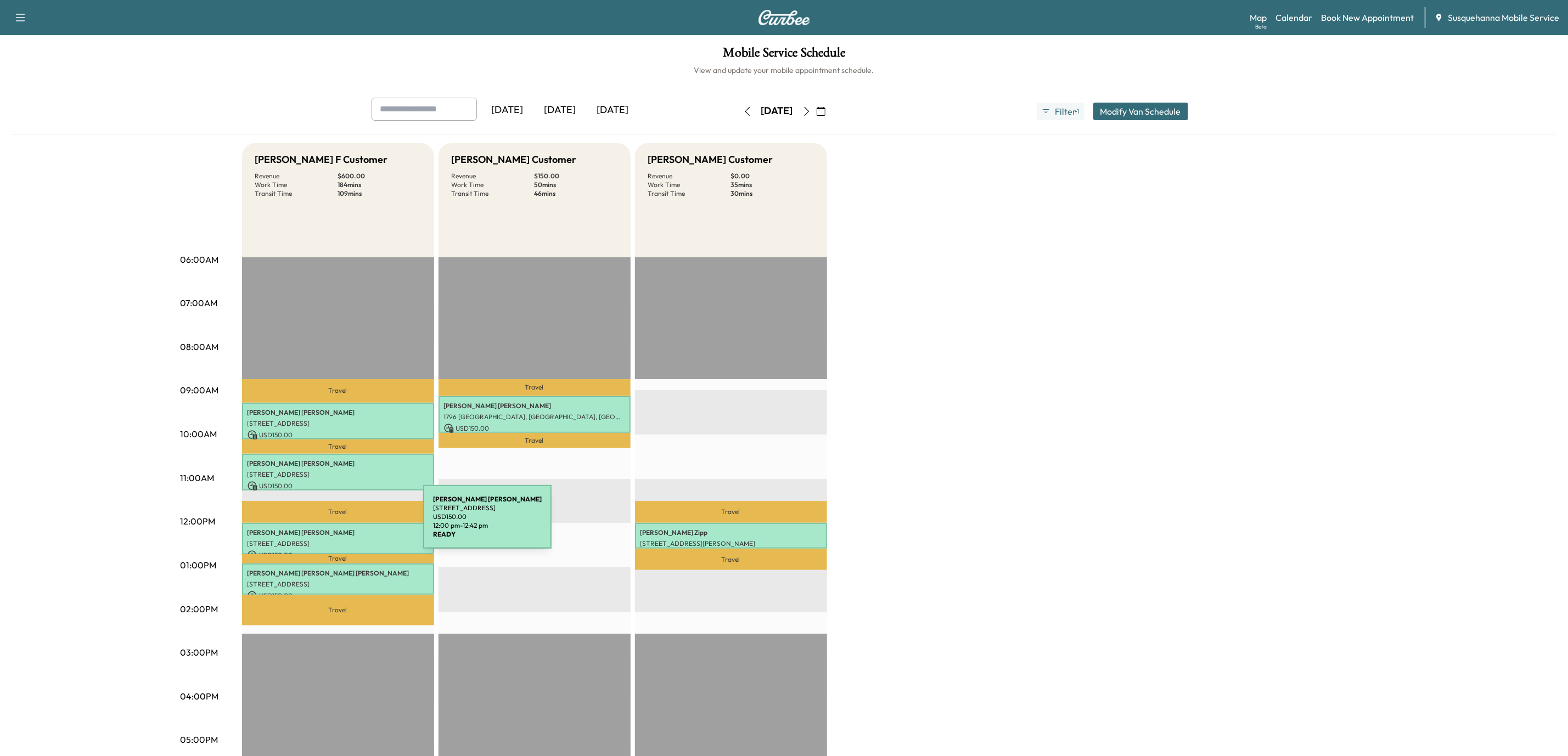
click at [341, 523] on div "[PERSON_NAME] [STREET_ADDRESS] USD 150.00 12:00 pm - 12:42 pm" at bounding box center [337, 538] width 192 height 31
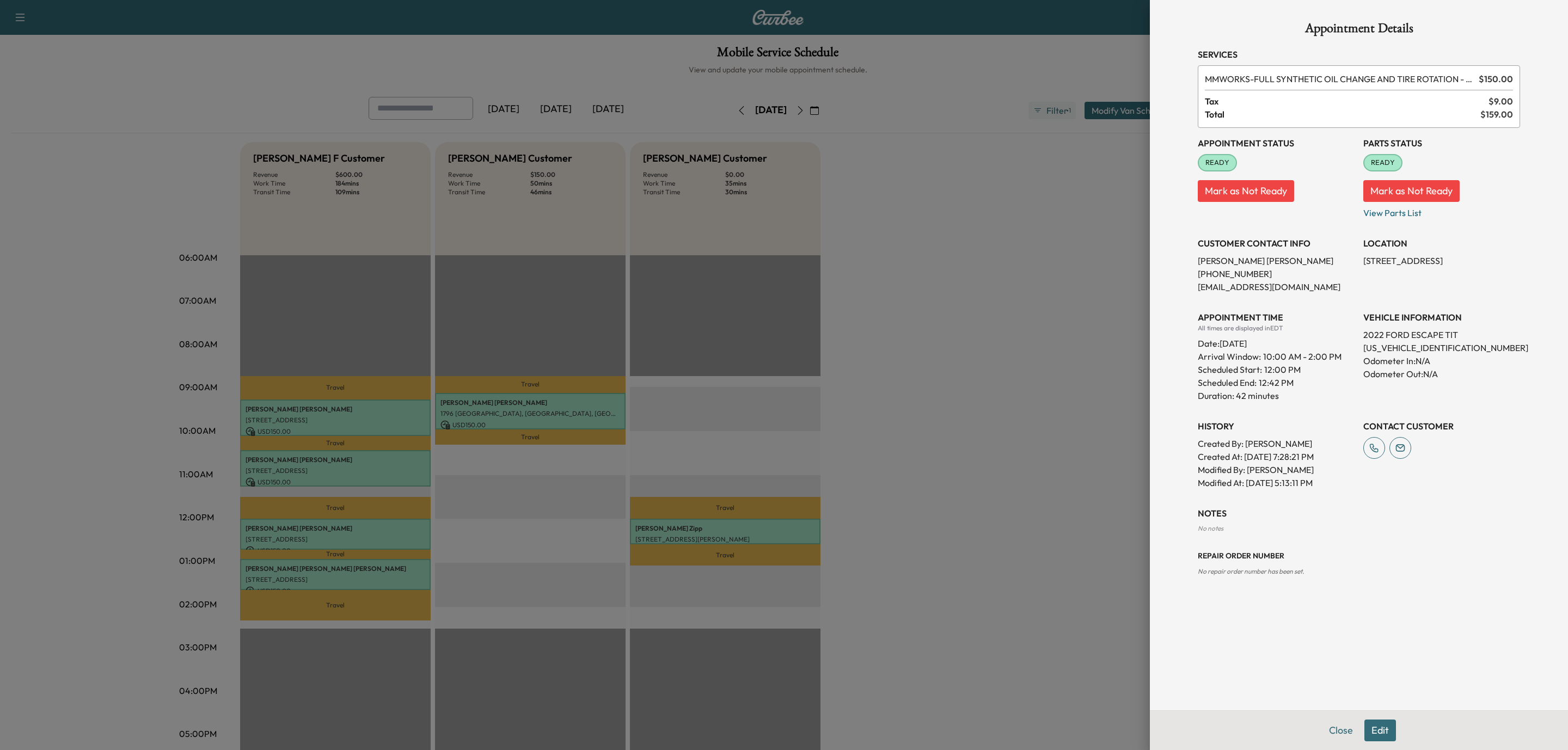
click at [1385, 733] on button "Edit" at bounding box center [1380, 731] width 31 height 22
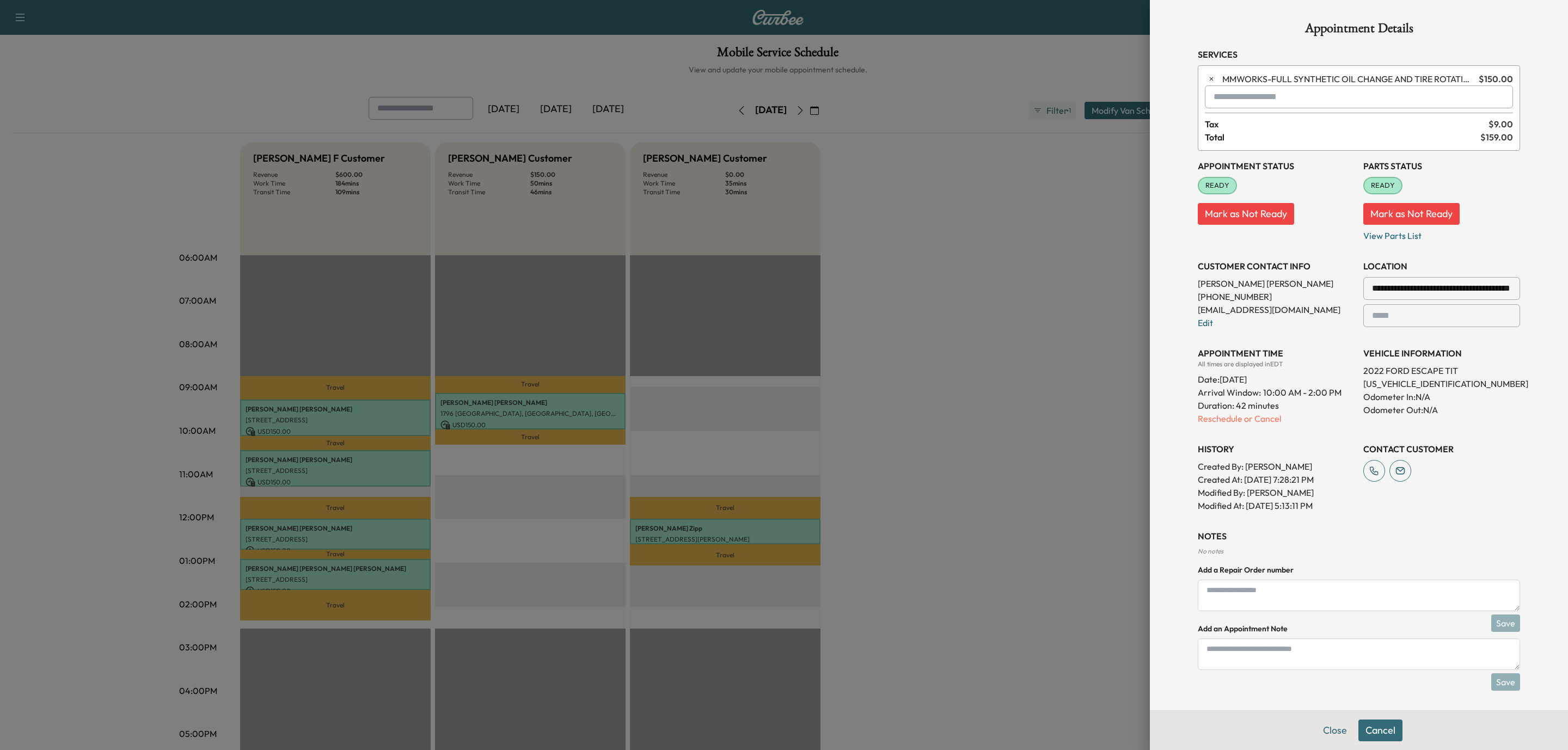
click at [1237, 101] on input "text" at bounding box center [1359, 97] width 308 height 23
click at [1242, 129] on p "TJJ - Tech: [PERSON_NAME]" at bounding box center [1317, 126] width 237 height 15
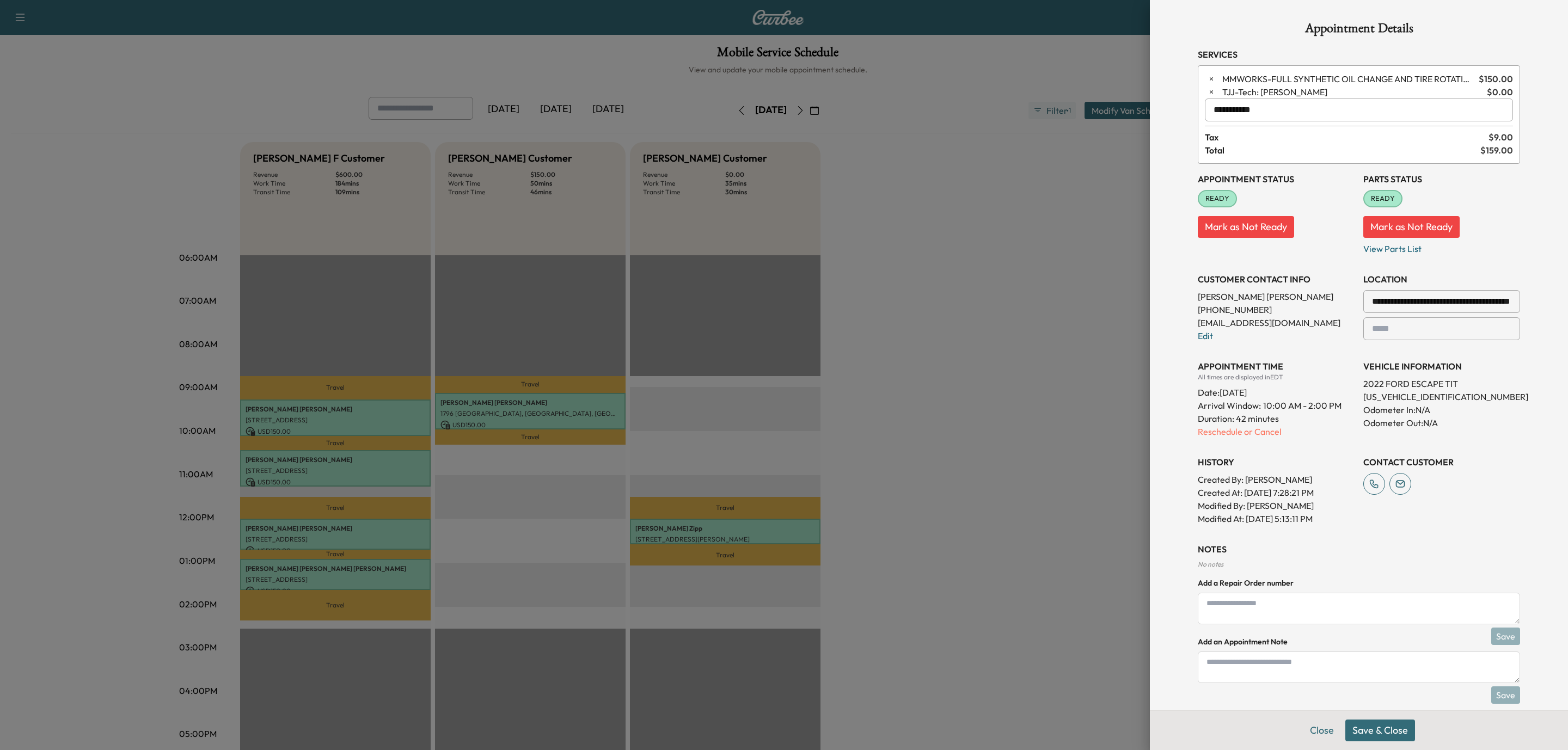
type input "**********"
click at [1368, 731] on button "Save & Close" at bounding box center [1380, 731] width 70 height 22
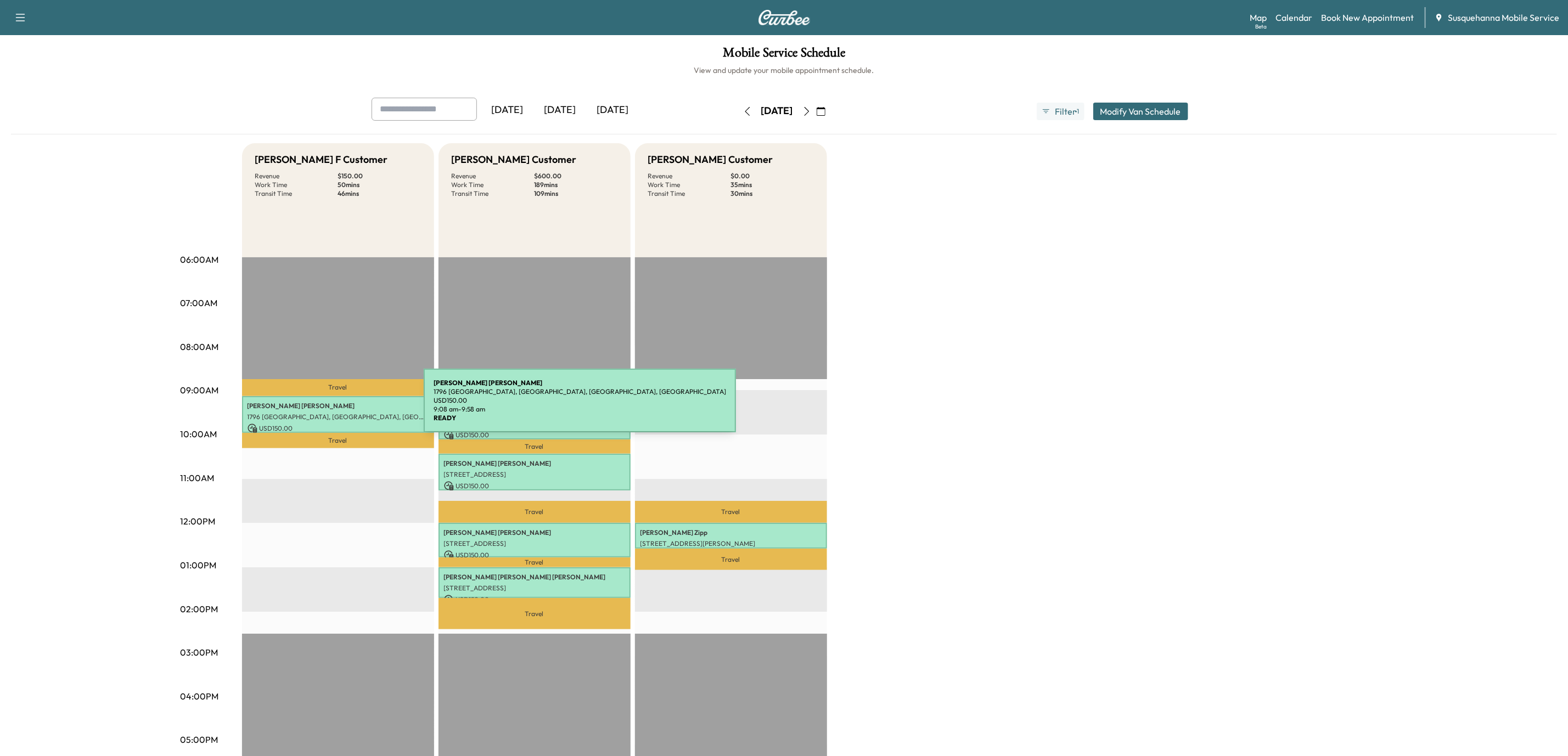
click at [341, 407] on p "[PERSON_NAME]" at bounding box center [338, 406] width 181 height 9
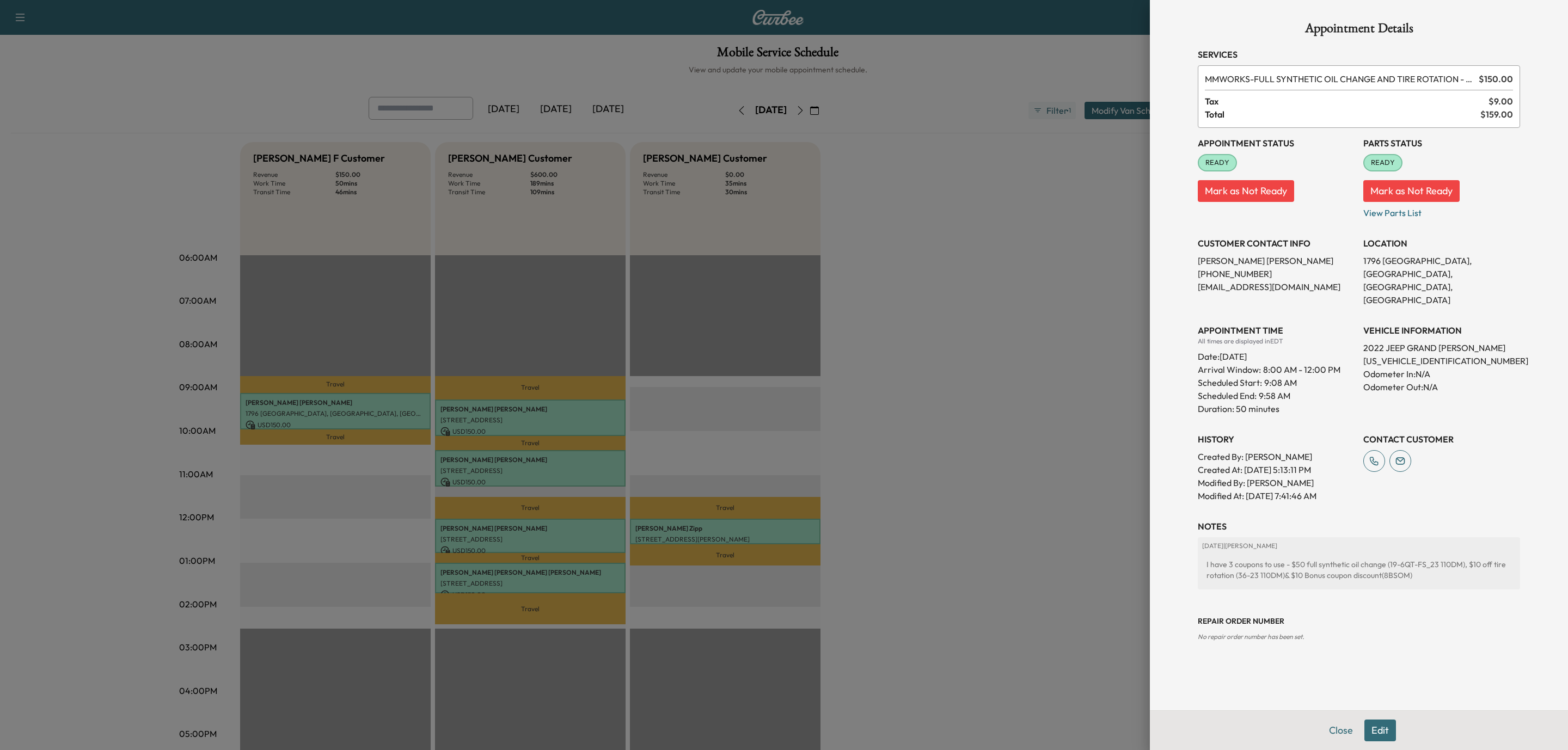
click at [1386, 727] on button "Edit" at bounding box center [1380, 731] width 31 height 22
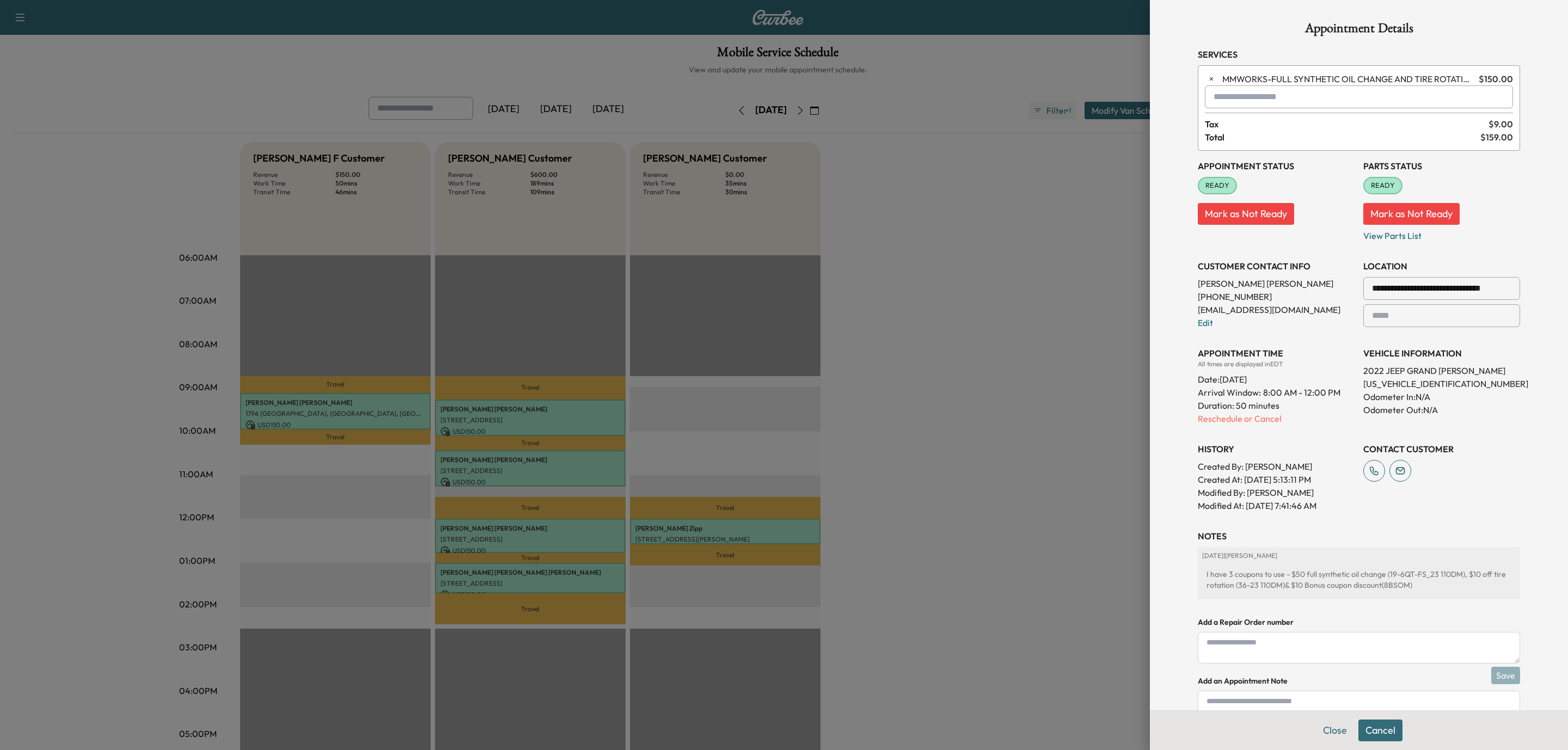
click at [1237, 98] on input "text" at bounding box center [1359, 97] width 308 height 23
type input "***"
click at [1373, 727] on button "Cancel" at bounding box center [1381, 731] width 44 height 22
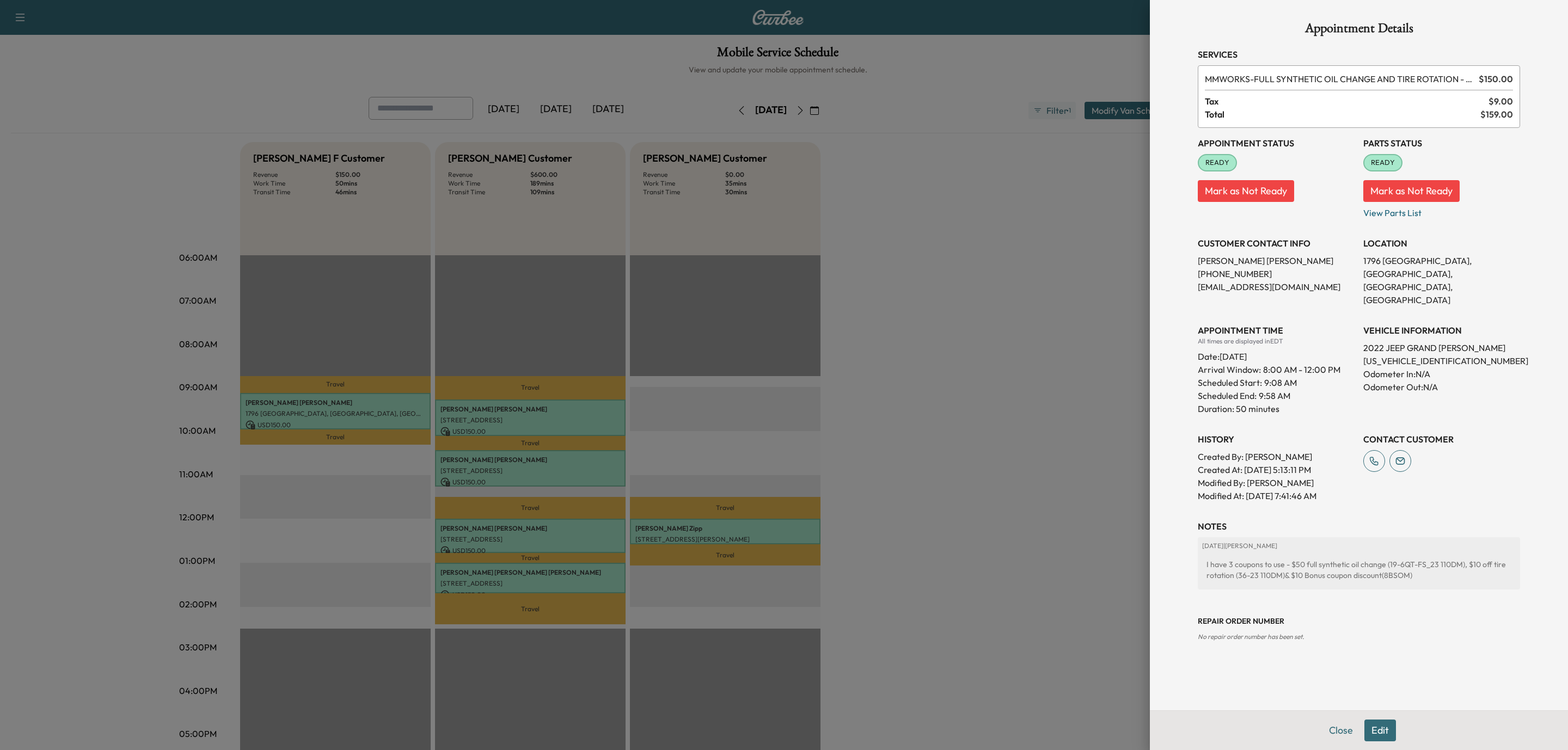
click at [1390, 735] on button "Edit" at bounding box center [1380, 731] width 31 height 22
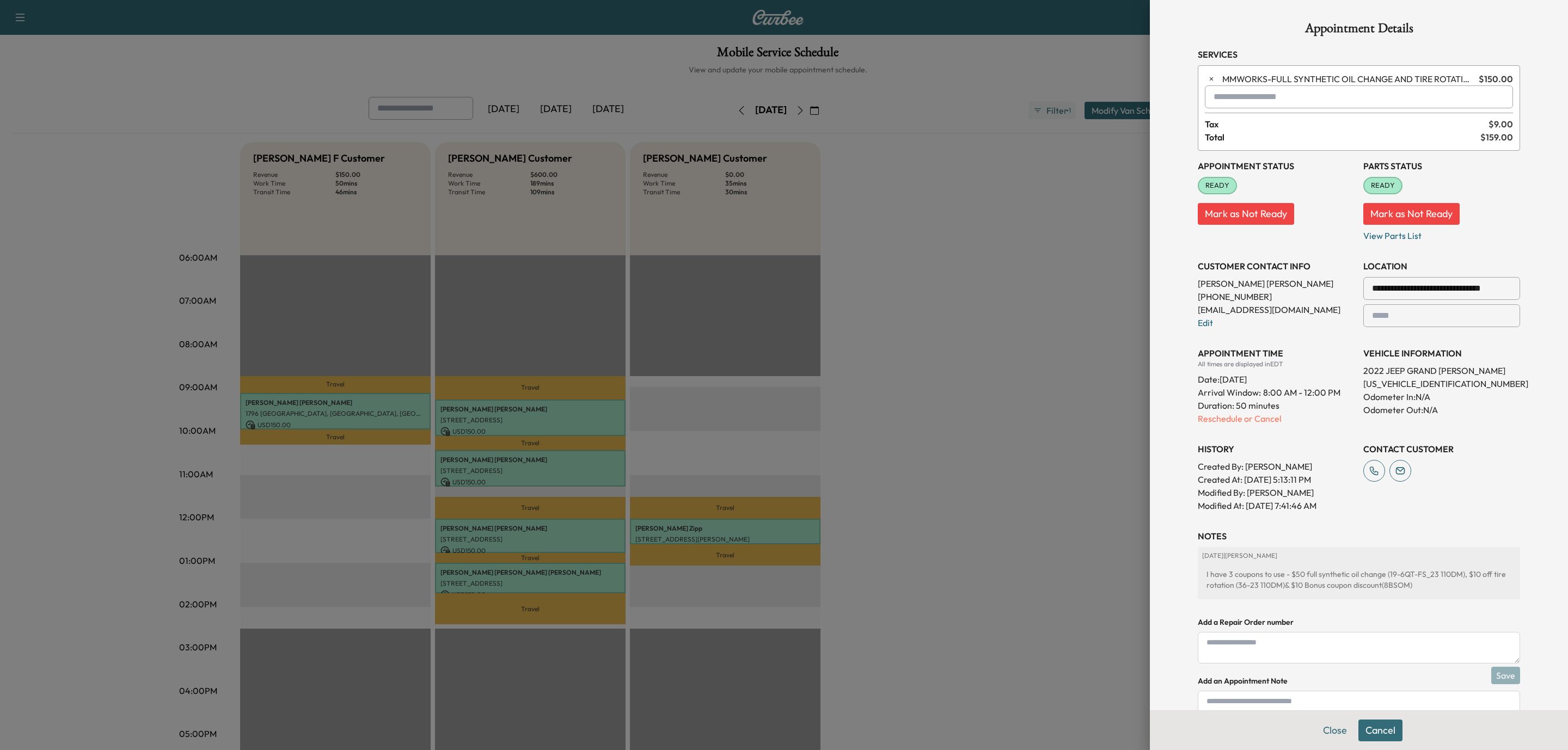
click at [1243, 92] on input "text" at bounding box center [1359, 97] width 308 height 23
click at [1245, 126] on p "TJJ - Tech: [PERSON_NAME]" at bounding box center [1317, 126] width 237 height 15
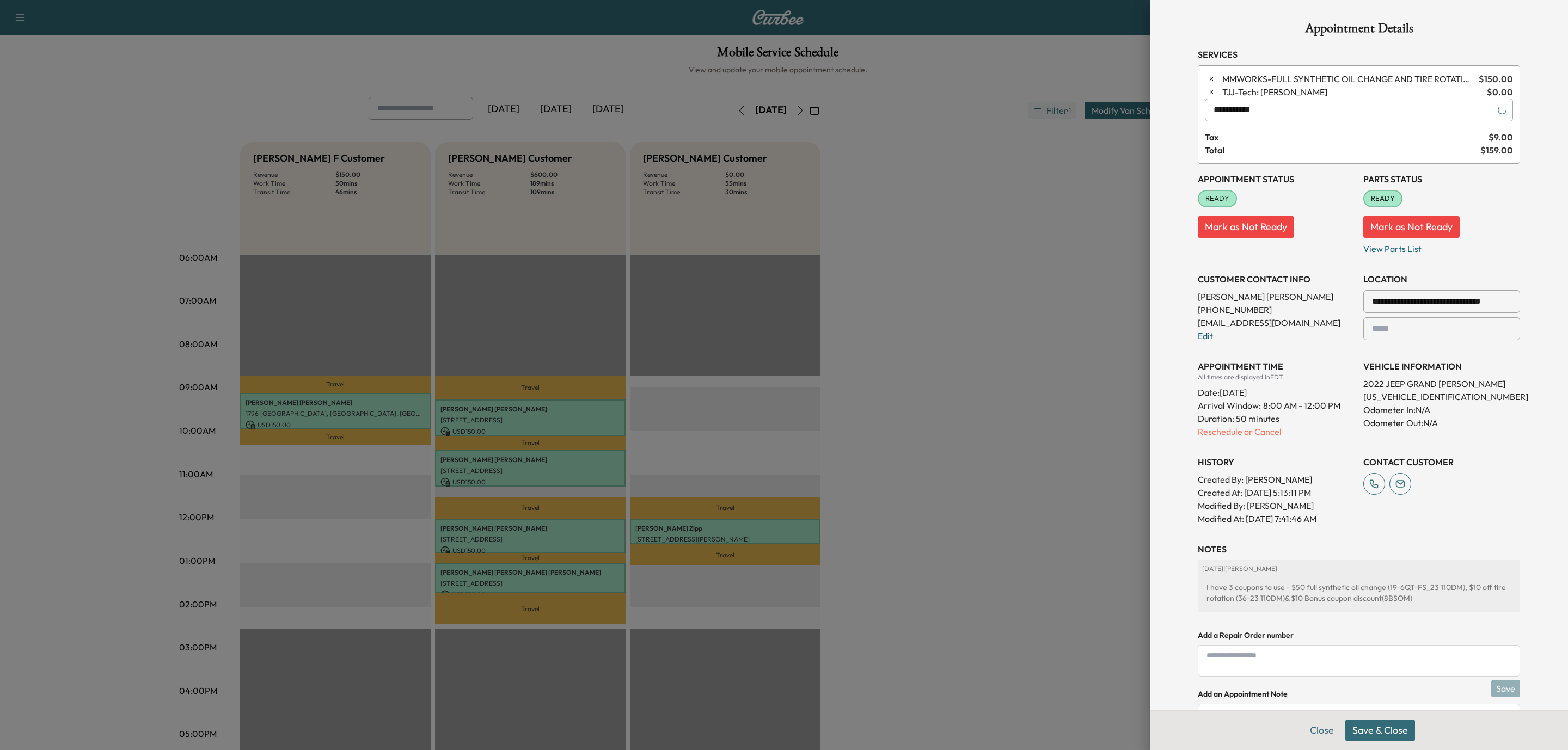
type input "**********"
click at [1379, 734] on button "Save & Close" at bounding box center [1380, 731] width 70 height 22
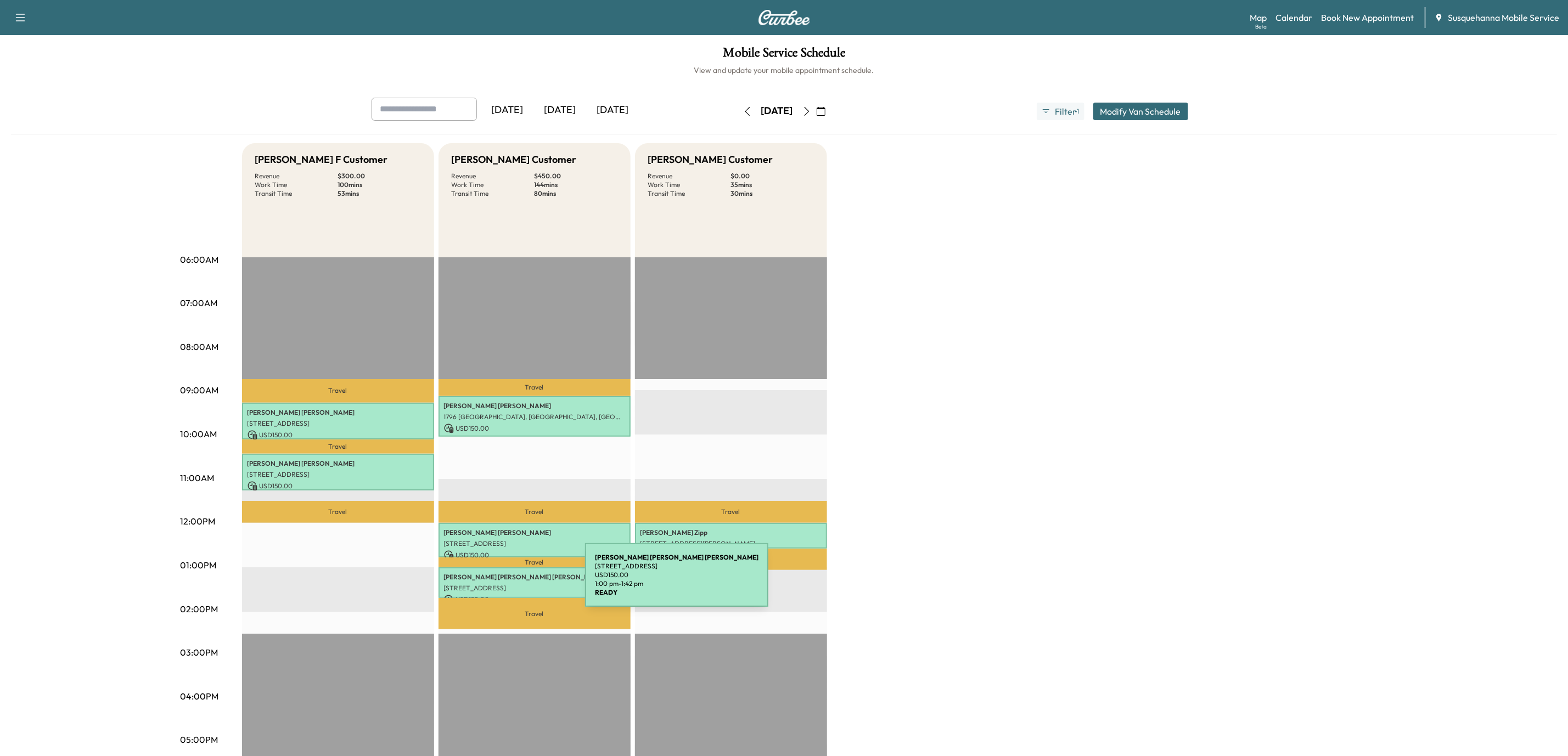
click at [503, 583] on p "[STREET_ADDRESS]" at bounding box center [535, 588] width 181 height 9
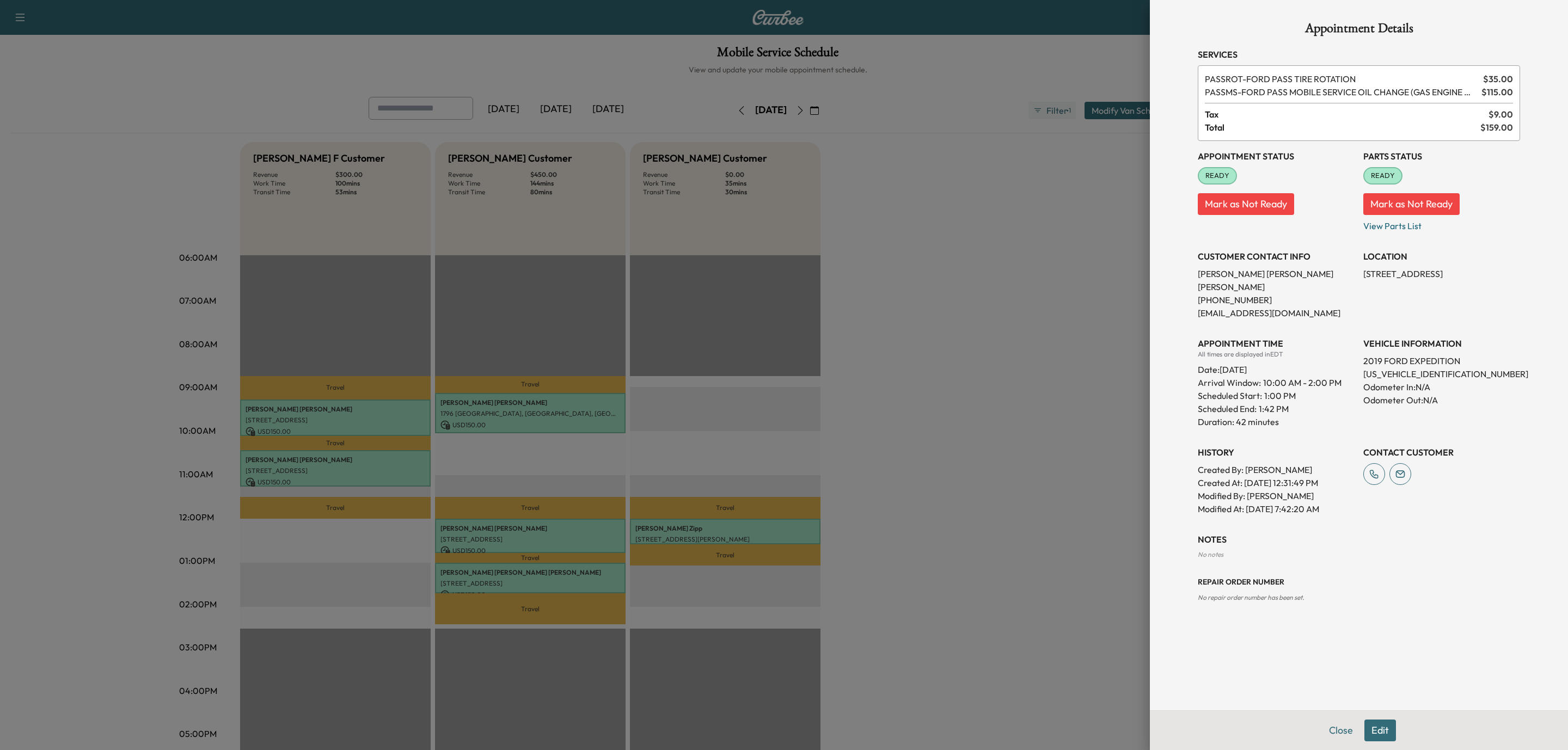
click at [1006, 344] on div at bounding box center [784, 375] width 1568 height 750
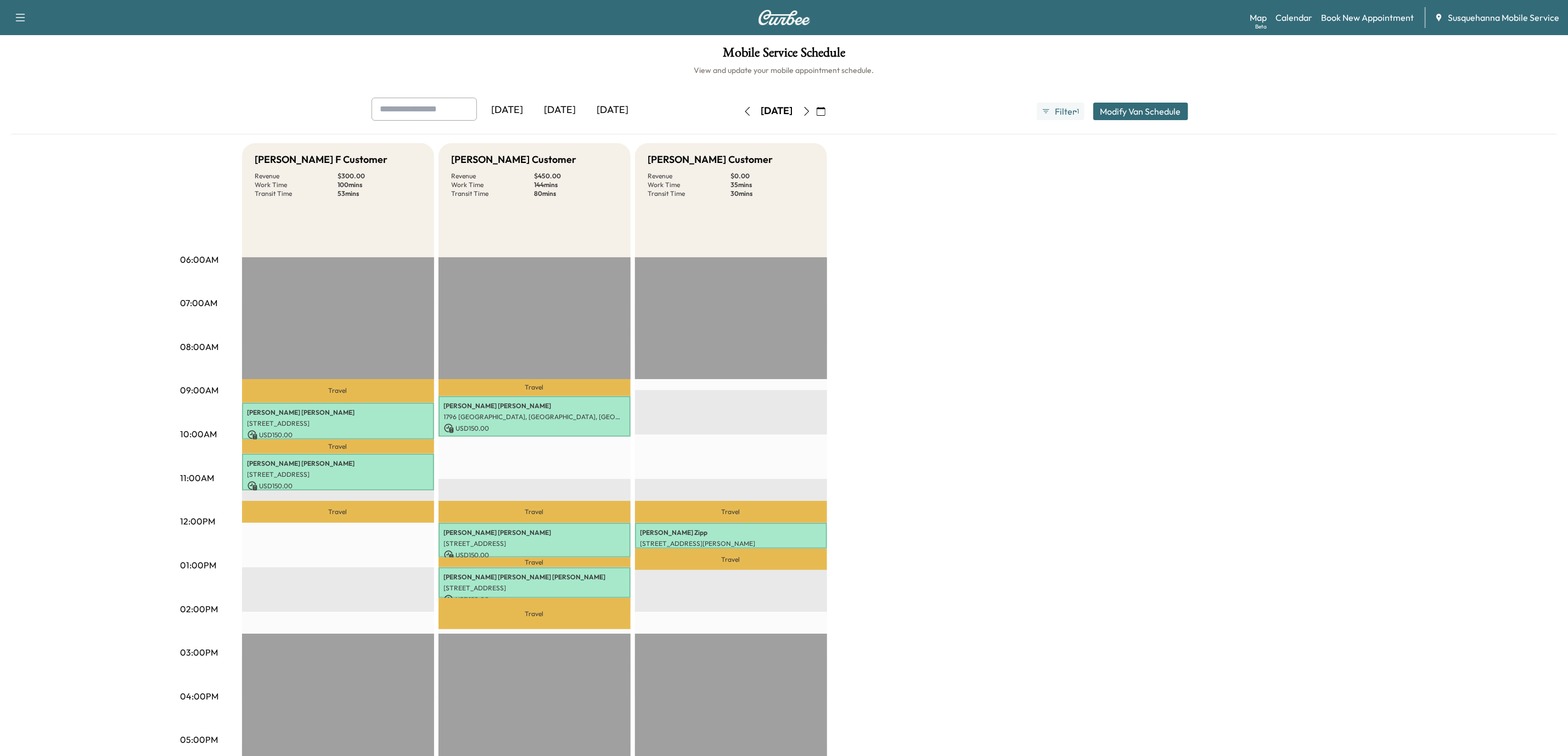
click at [738, 109] on button "button" at bounding box center [747, 111] width 19 height 17
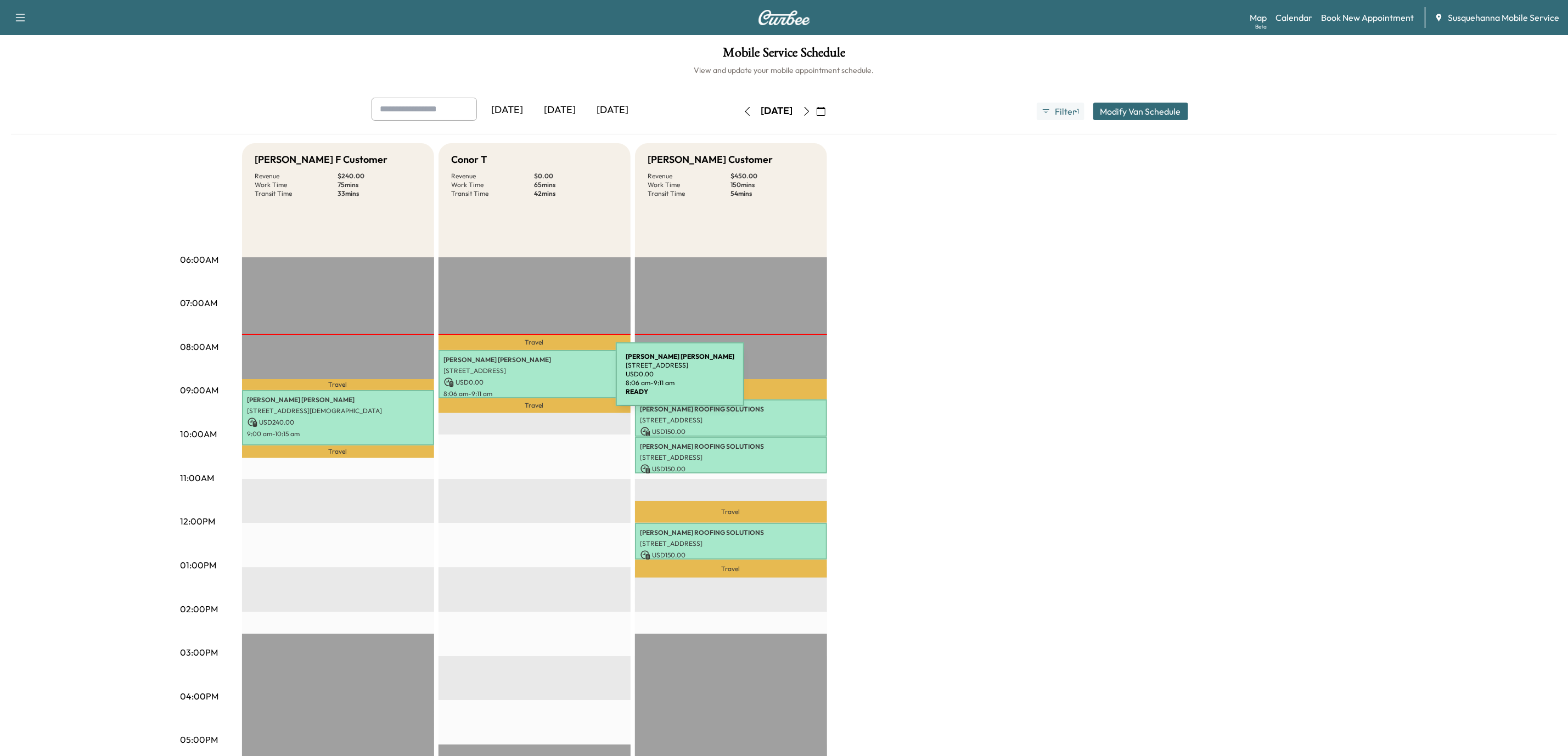
click at [533, 381] on p "USD 0.00" at bounding box center [535, 382] width 181 height 10
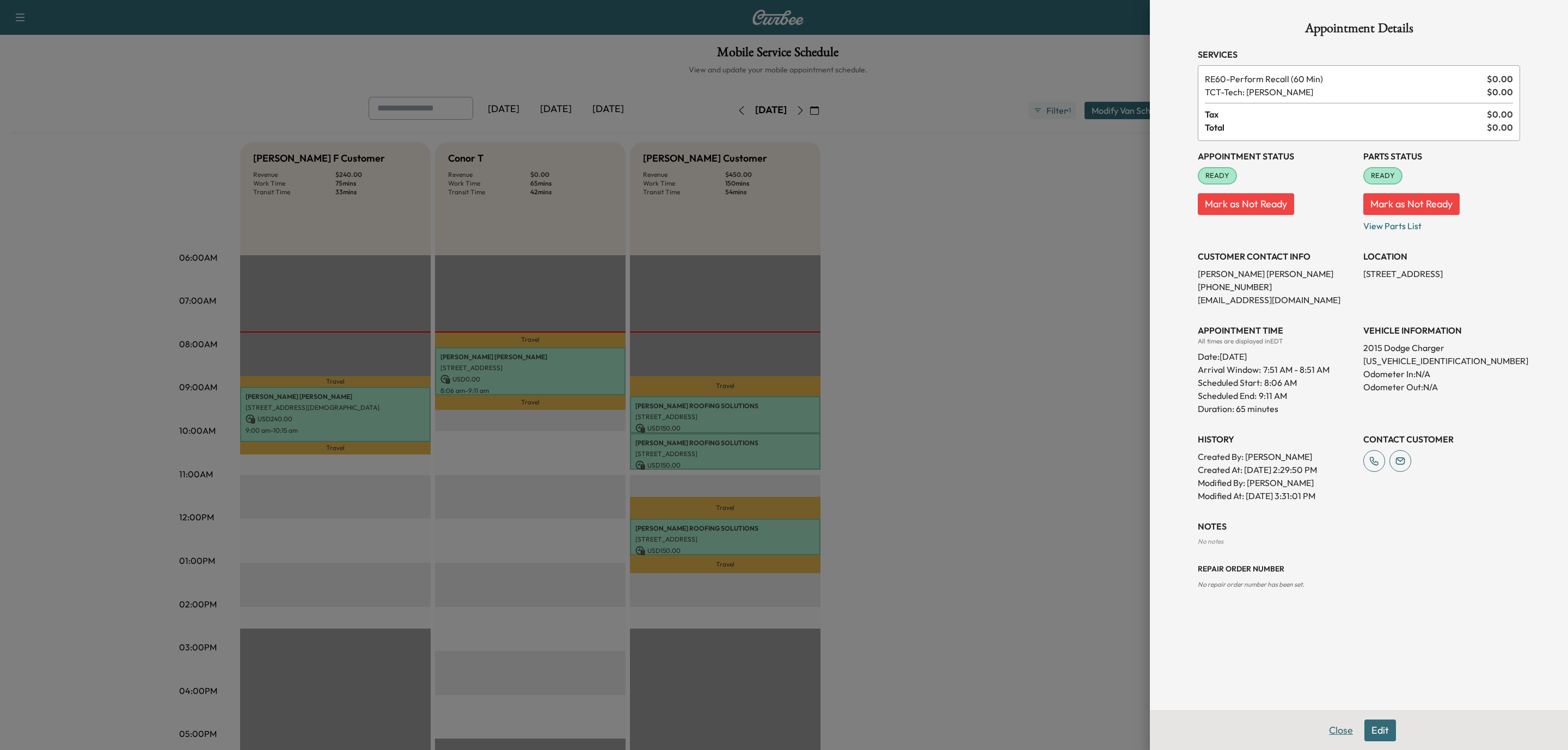
click at [1330, 738] on button "Close" at bounding box center [1341, 731] width 38 height 22
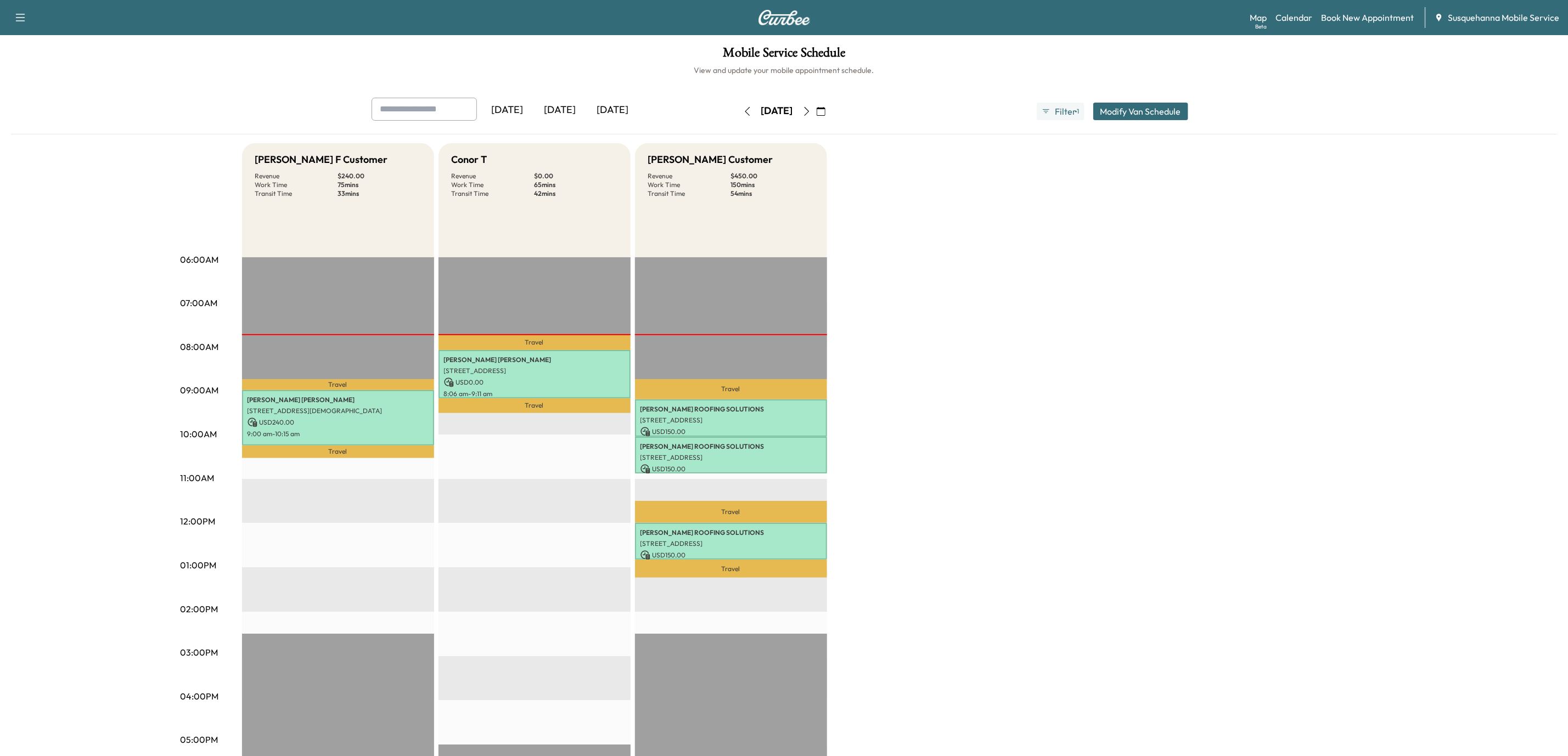
click at [811, 114] on icon "button" at bounding box center [807, 112] width 9 height 9
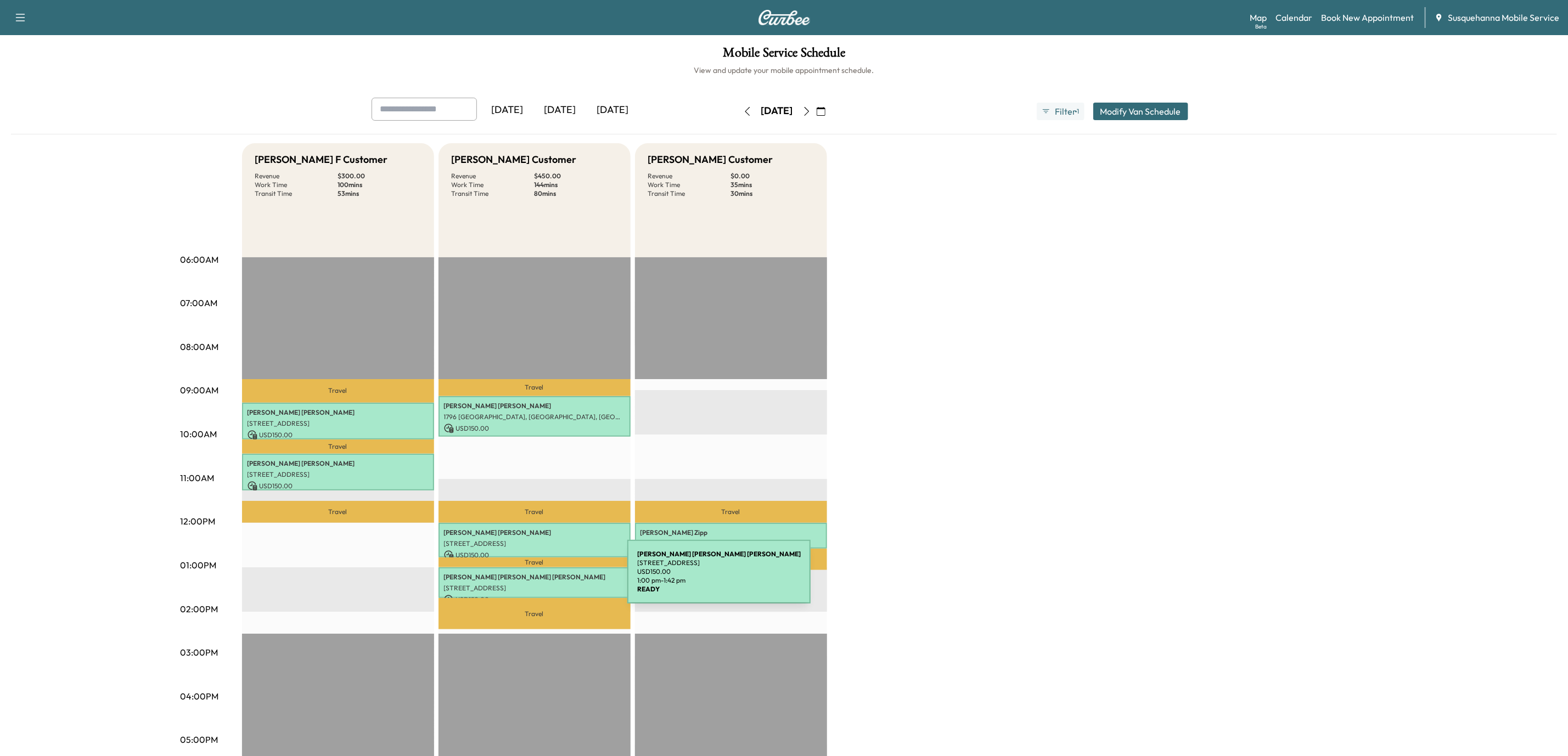
click at [546, 583] on p "[STREET_ADDRESS]" at bounding box center [535, 588] width 181 height 9
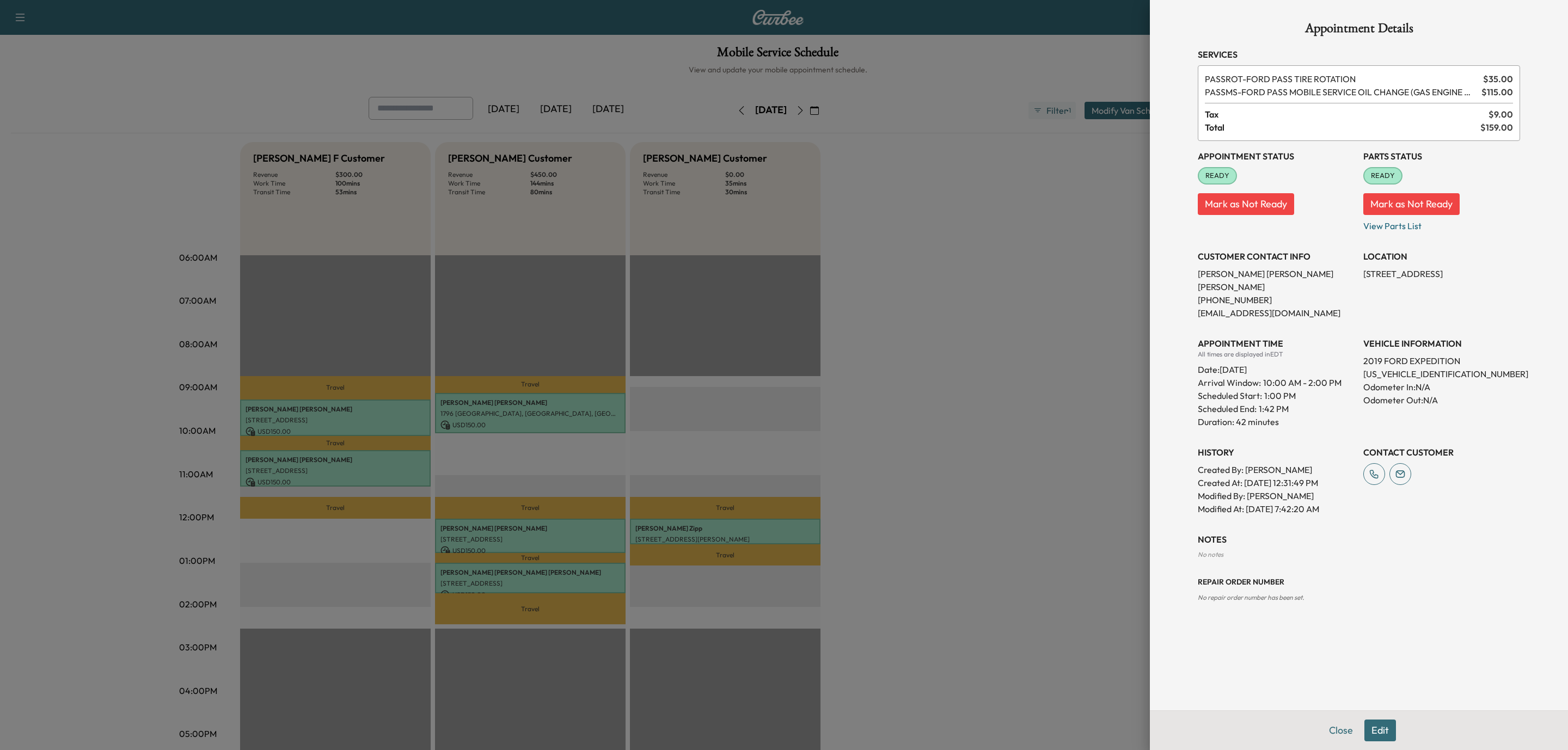
click at [1420, 367] on p "[US_VEHICLE_IDENTIFICATION_NUMBER]" at bounding box center [1442, 374] width 157 height 13
copy p "[US_VEHICLE_IDENTIFICATION_NUMBER]"
click at [1377, 737] on button "Edit" at bounding box center [1380, 731] width 31 height 22
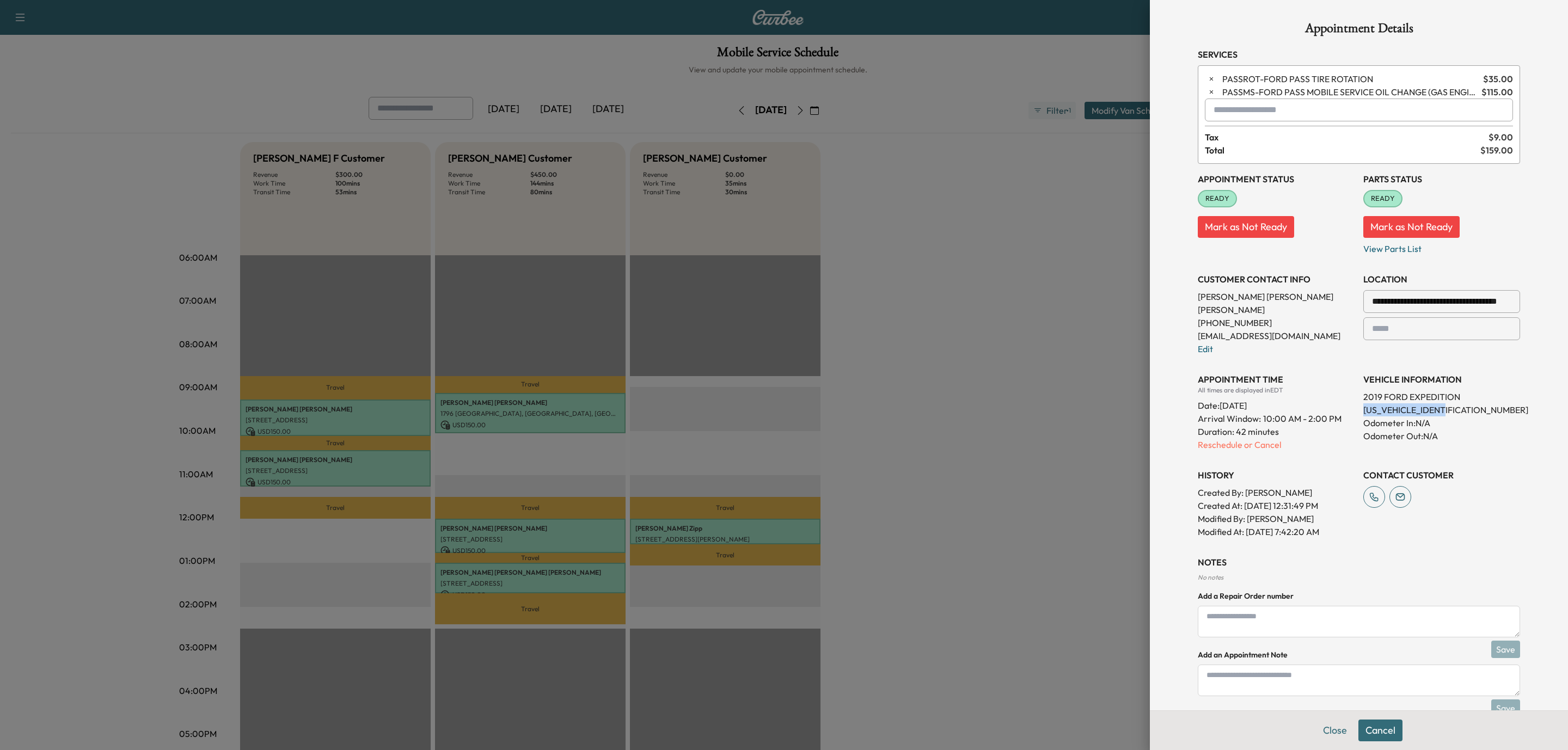
click at [1333, 113] on input "text" at bounding box center [1359, 110] width 308 height 23
drag, startPoint x: 1290, startPoint y: 135, endPoint x: 1283, endPoint y: 139, distance: 8.1
click at [1283, 139] on p "TBF - Tech: [PERSON_NAME] F" at bounding box center [1317, 139] width 237 height 15
type input "**********"
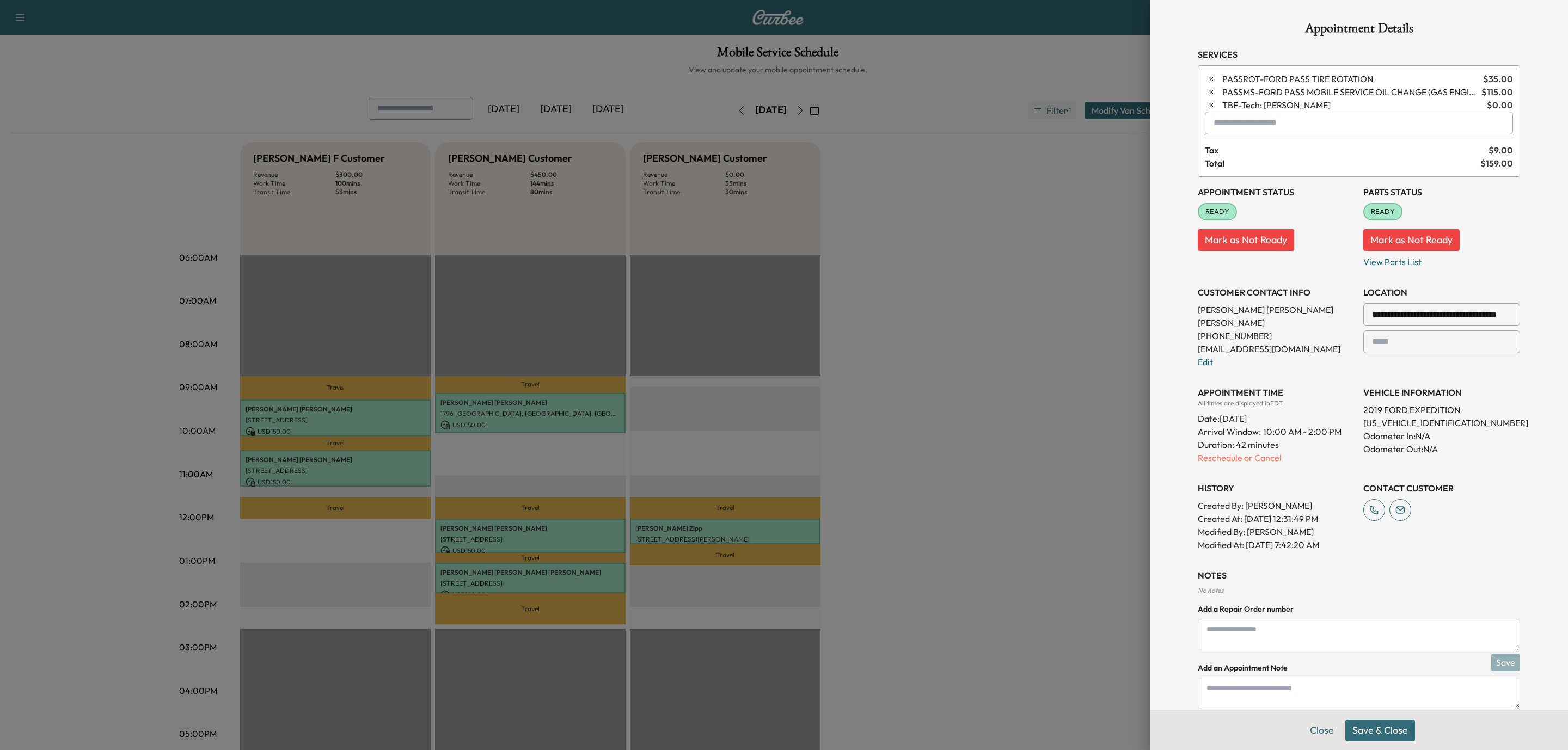
click at [1345, 724] on button "Save & Close" at bounding box center [1380, 731] width 70 height 22
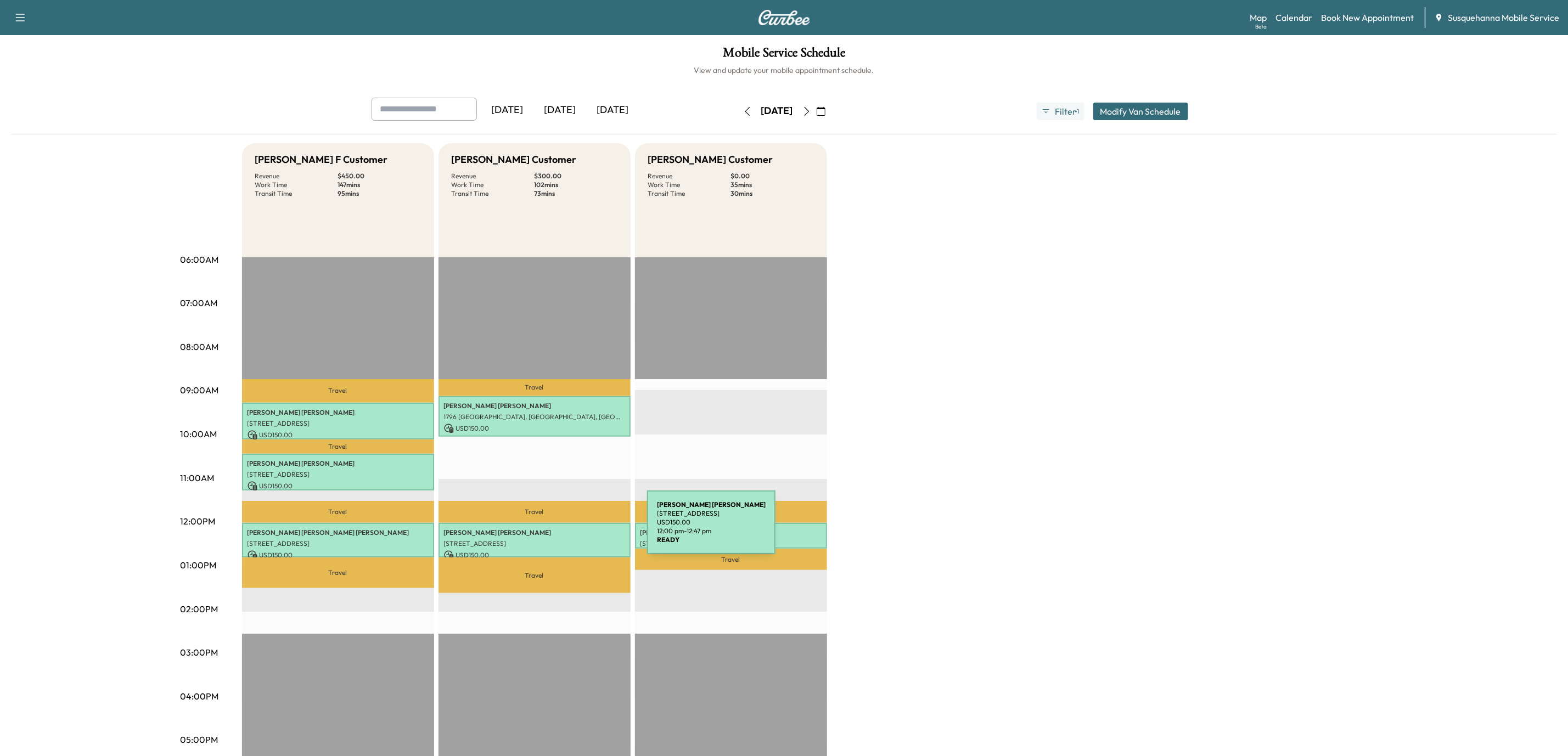
click at [565, 529] on p "[PERSON_NAME]" at bounding box center [535, 533] width 181 height 9
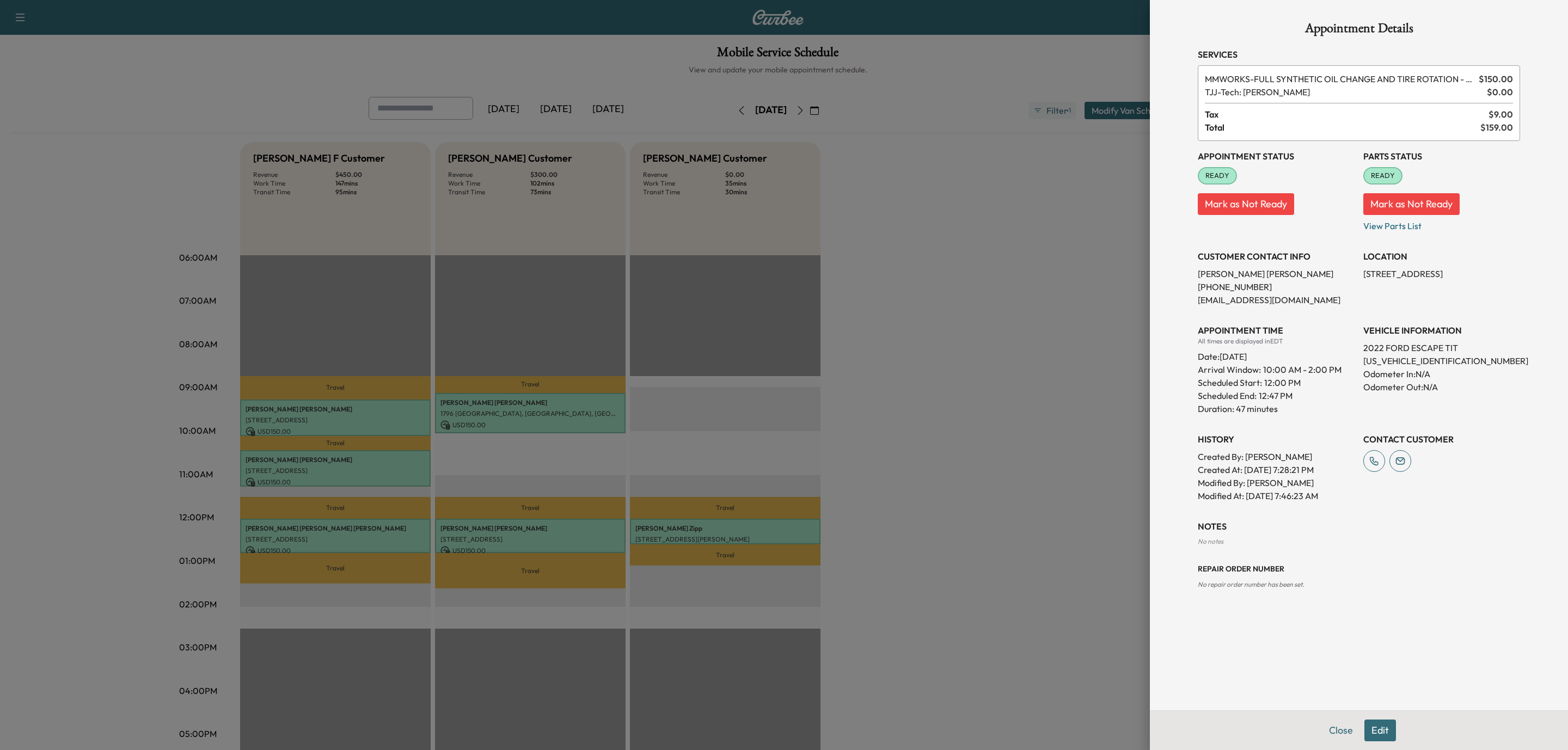
click at [1374, 726] on button "Edit" at bounding box center [1380, 731] width 31 height 22
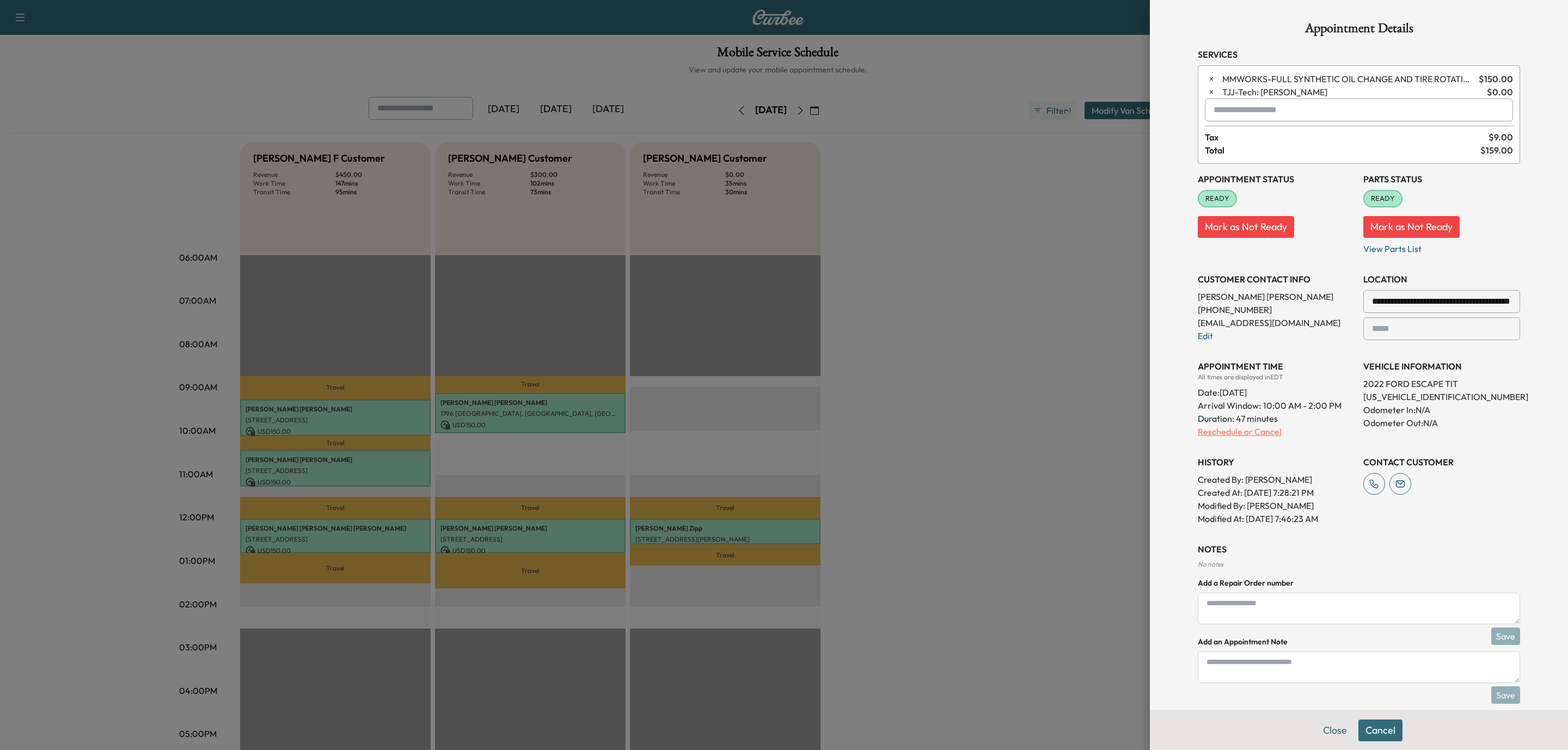
click at [1243, 431] on p "Reschedule or Cancel" at bounding box center [1276, 431] width 157 height 13
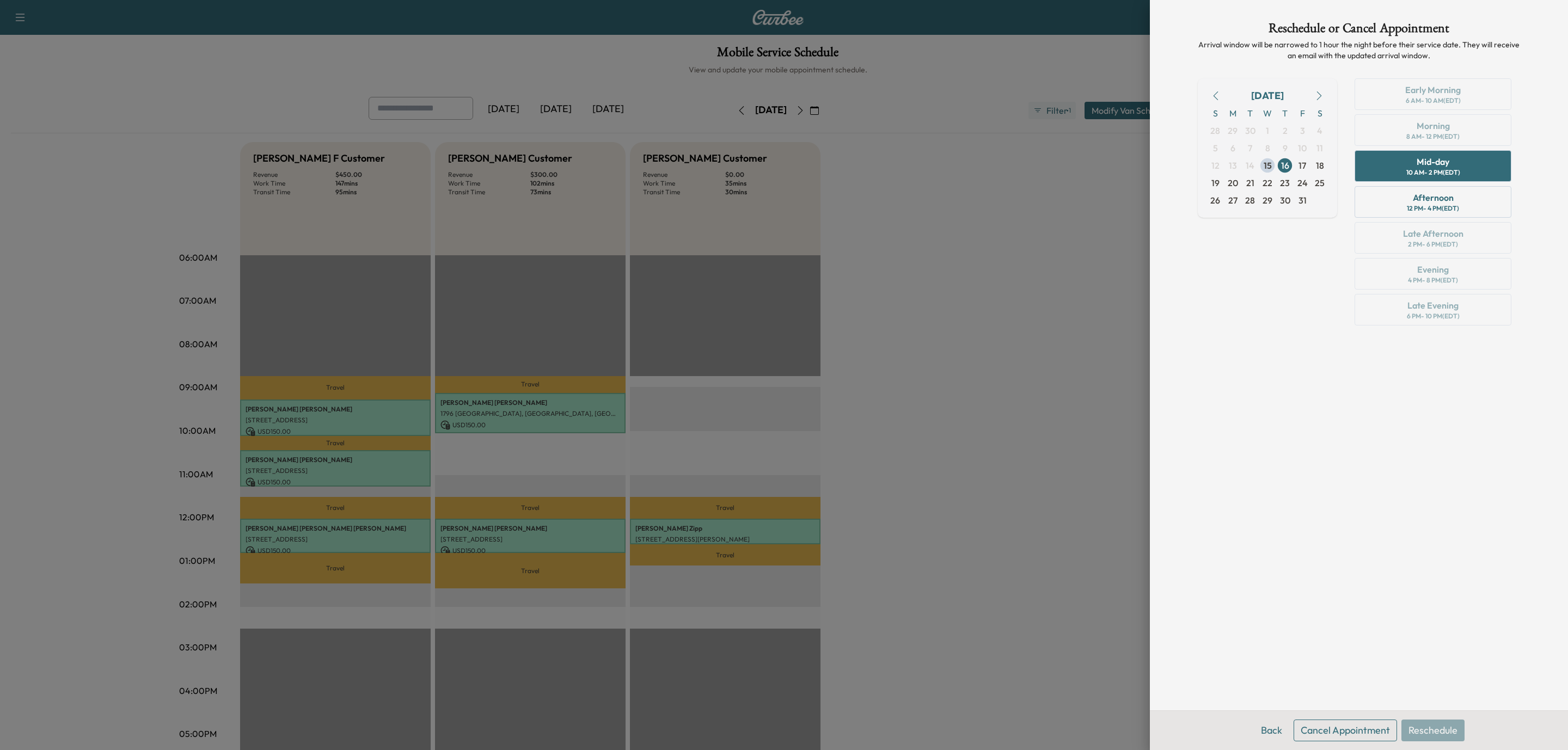
click at [1464, 137] on div "Early Morning 6 AM - 10 AM (EDT) Morning 8 AM - 12 PM (EDT) Mid-day 10 AM - 2 P…" at bounding box center [1433, 204] width 174 height 251
click at [1464, 188] on div "Afternoon 12 PM - 4 PM (EDT)" at bounding box center [1433, 201] width 157 height 31
click at [1465, 171] on div "Mid-day 10 AM - 2 PM (EDT)" at bounding box center [1433, 165] width 157 height 31
click at [1466, 139] on div "Early Morning 6 AM - 10 AM (EDT) Morning 8 AM - 12 PM (EDT) Mid-day 10 AM - 2 P…" at bounding box center [1433, 204] width 174 height 251
click at [1464, 167] on div "Mid-day 10 AM - 2 PM (EDT)" at bounding box center [1433, 165] width 157 height 31
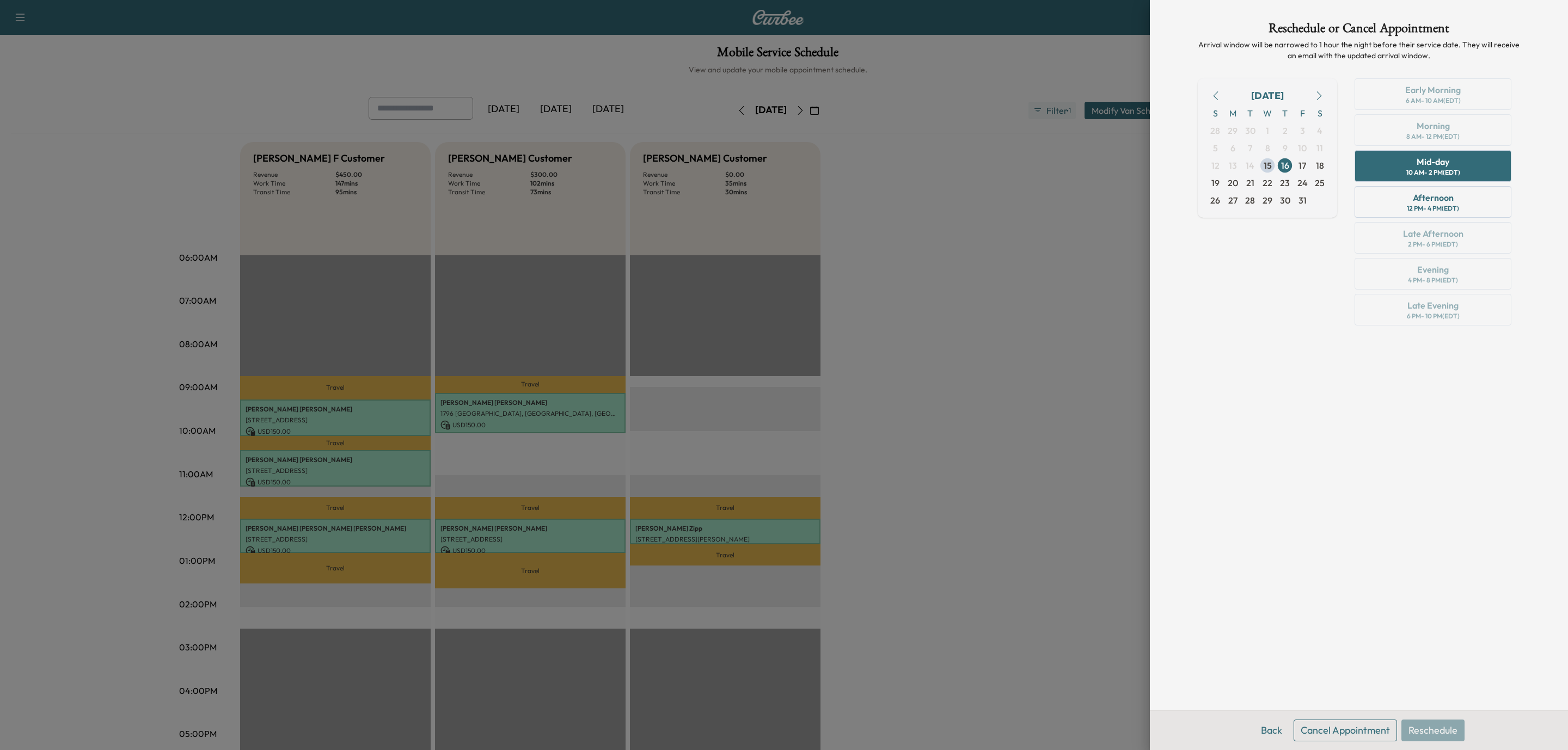
click at [1449, 727] on div "Back Cancel Appointment Reschedule" at bounding box center [1359, 730] width 418 height 40
click at [1448, 732] on div "Back Cancel Appointment Reschedule" at bounding box center [1359, 730] width 418 height 40
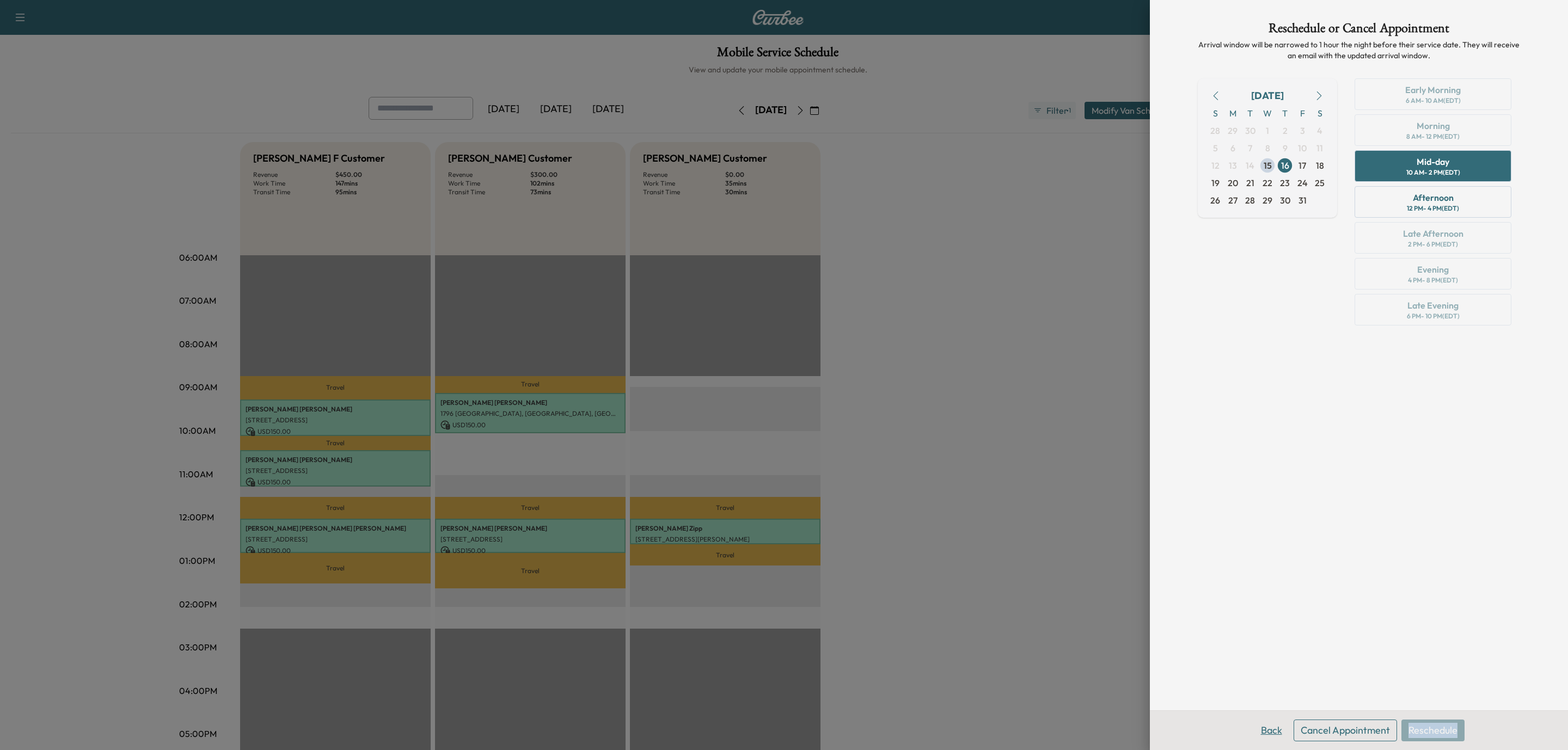
click at [1269, 730] on button "Back" at bounding box center [1272, 731] width 35 height 22
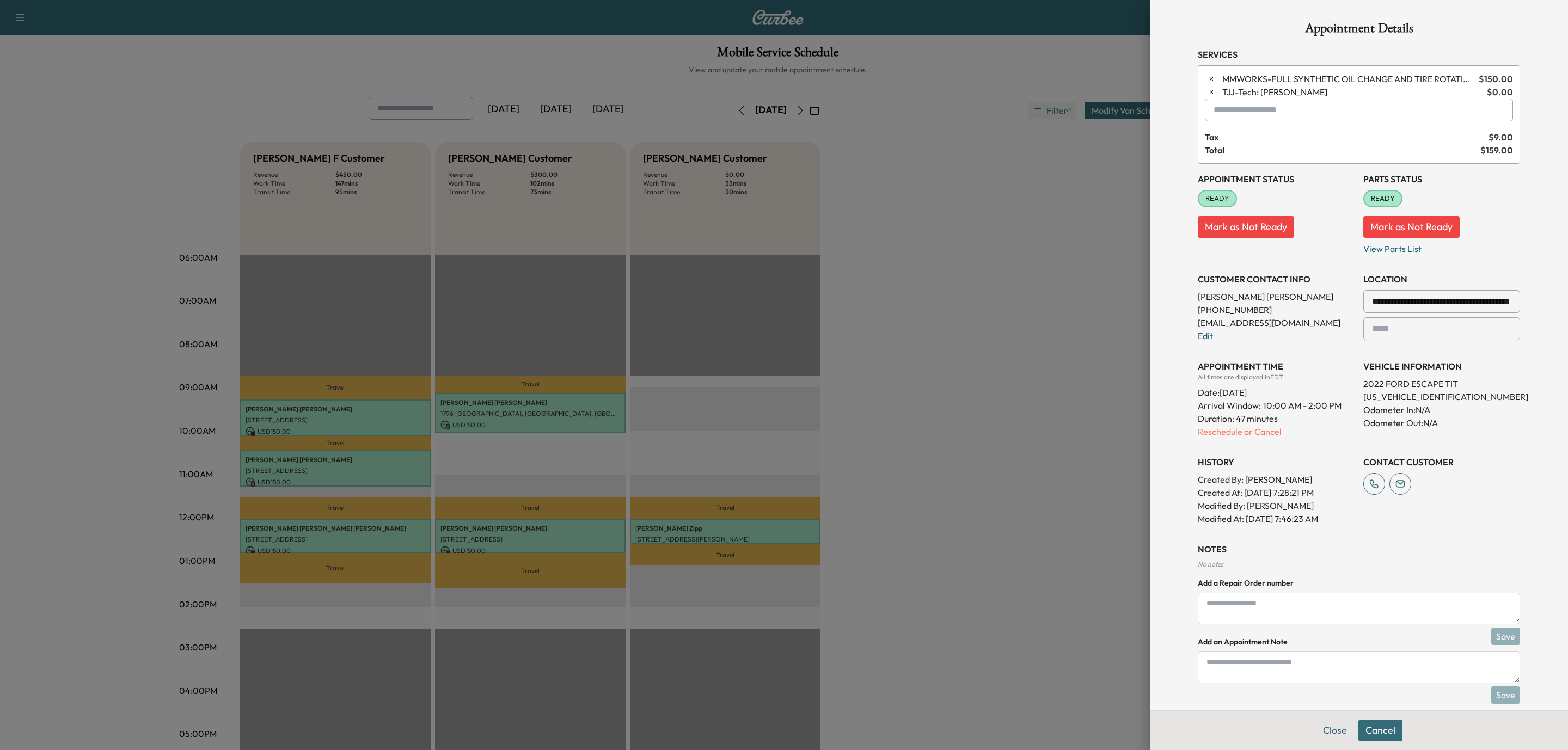
click at [1372, 730] on button "Cancel" at bounding box center [1381, 731] width 44 height 22
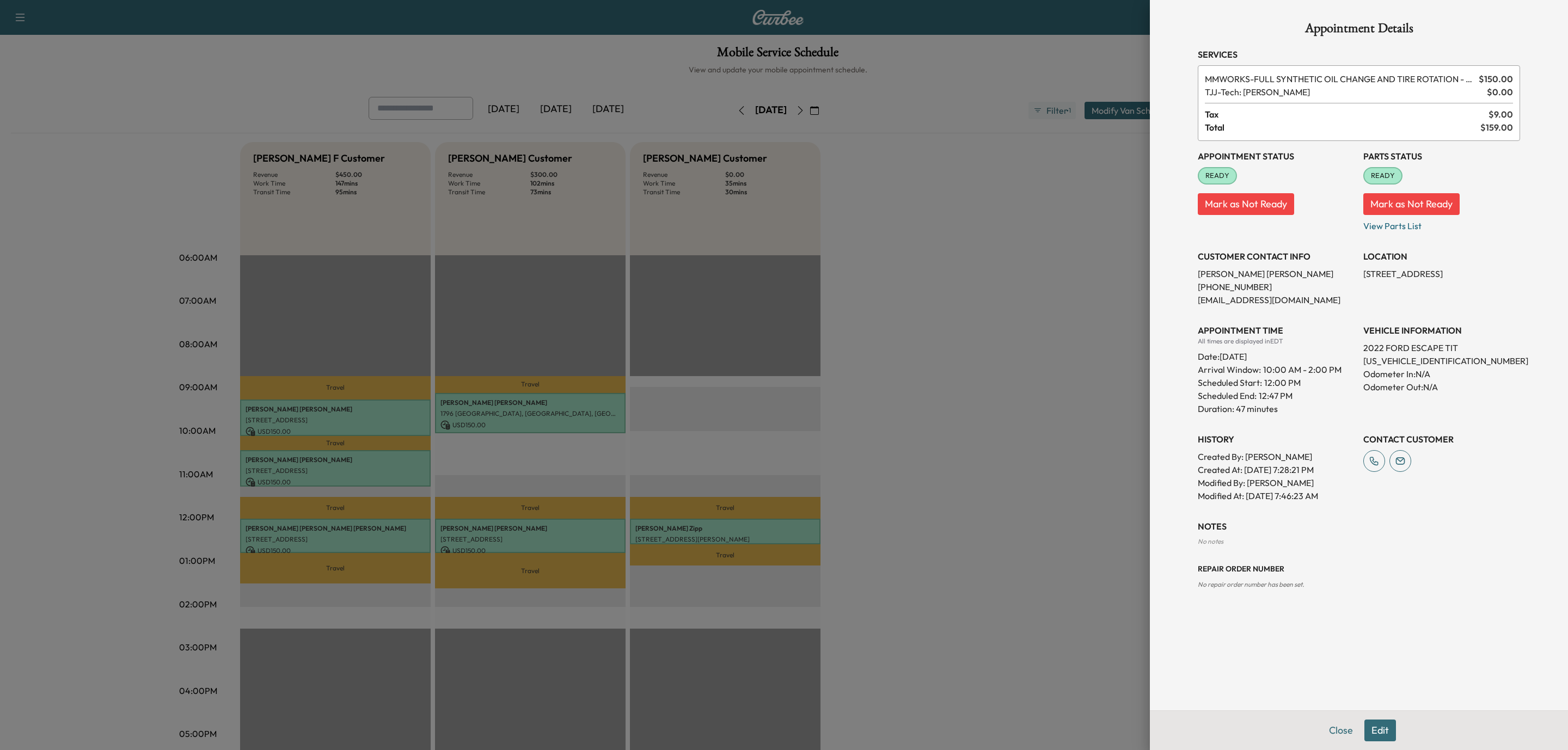
click at [1381, 732] on button "Edit" at bounding box center [1380, 731] width 31 height 22
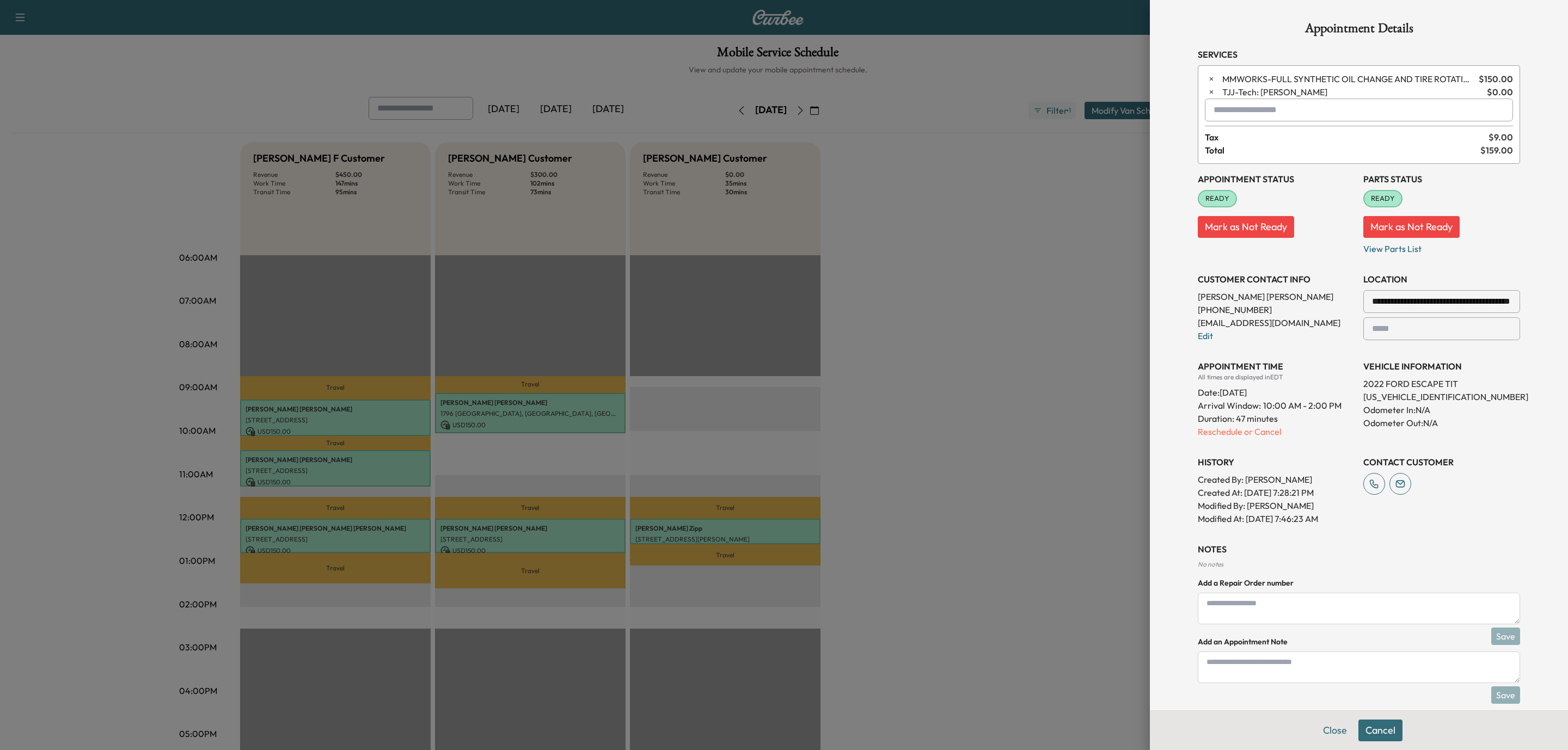
click at [1381, 732] on button "Cancel" at bounding box center [1381, 731] width 44 height 22
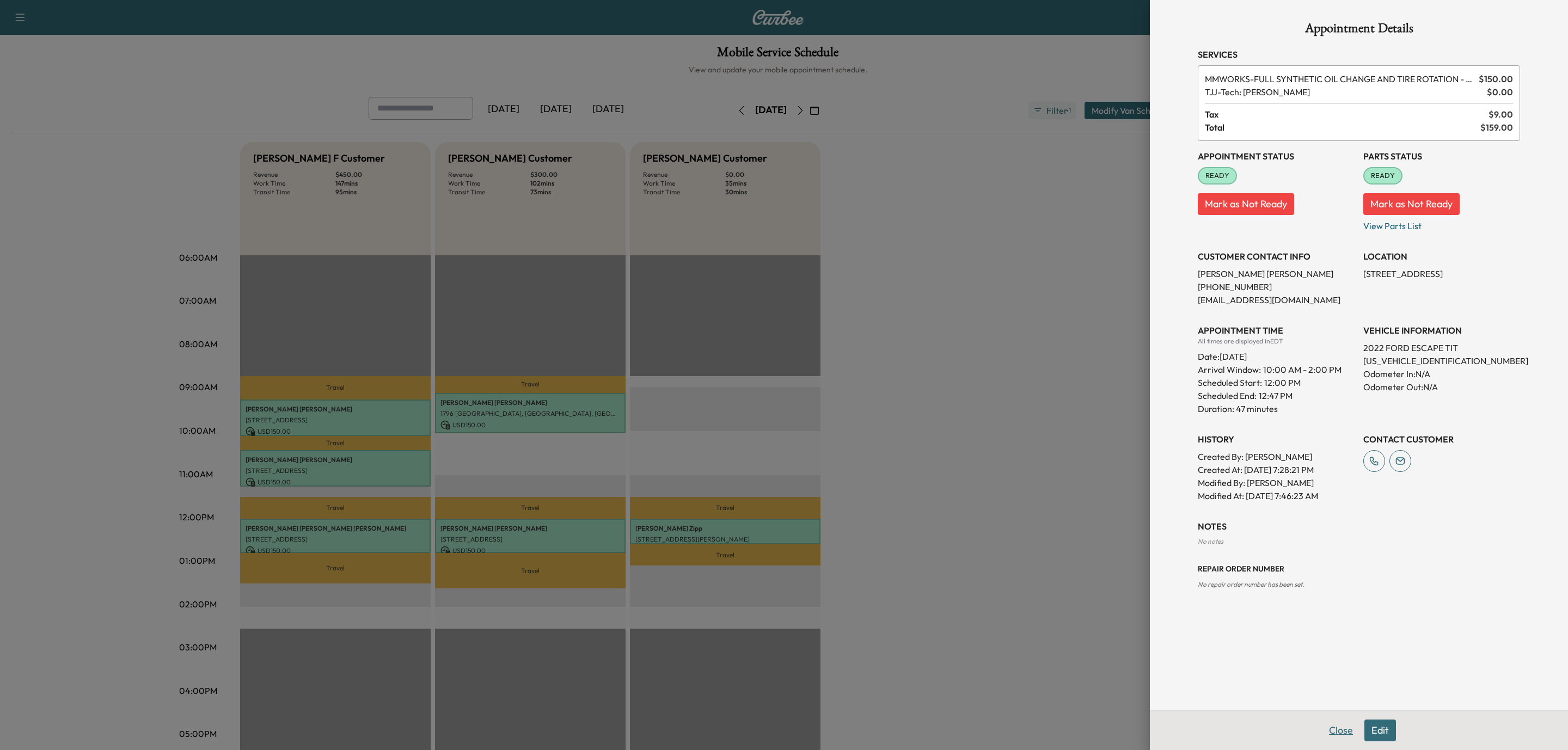
click at [1346, 732] on button "Close" at bounding box center [1341, 731] width 38 height 22
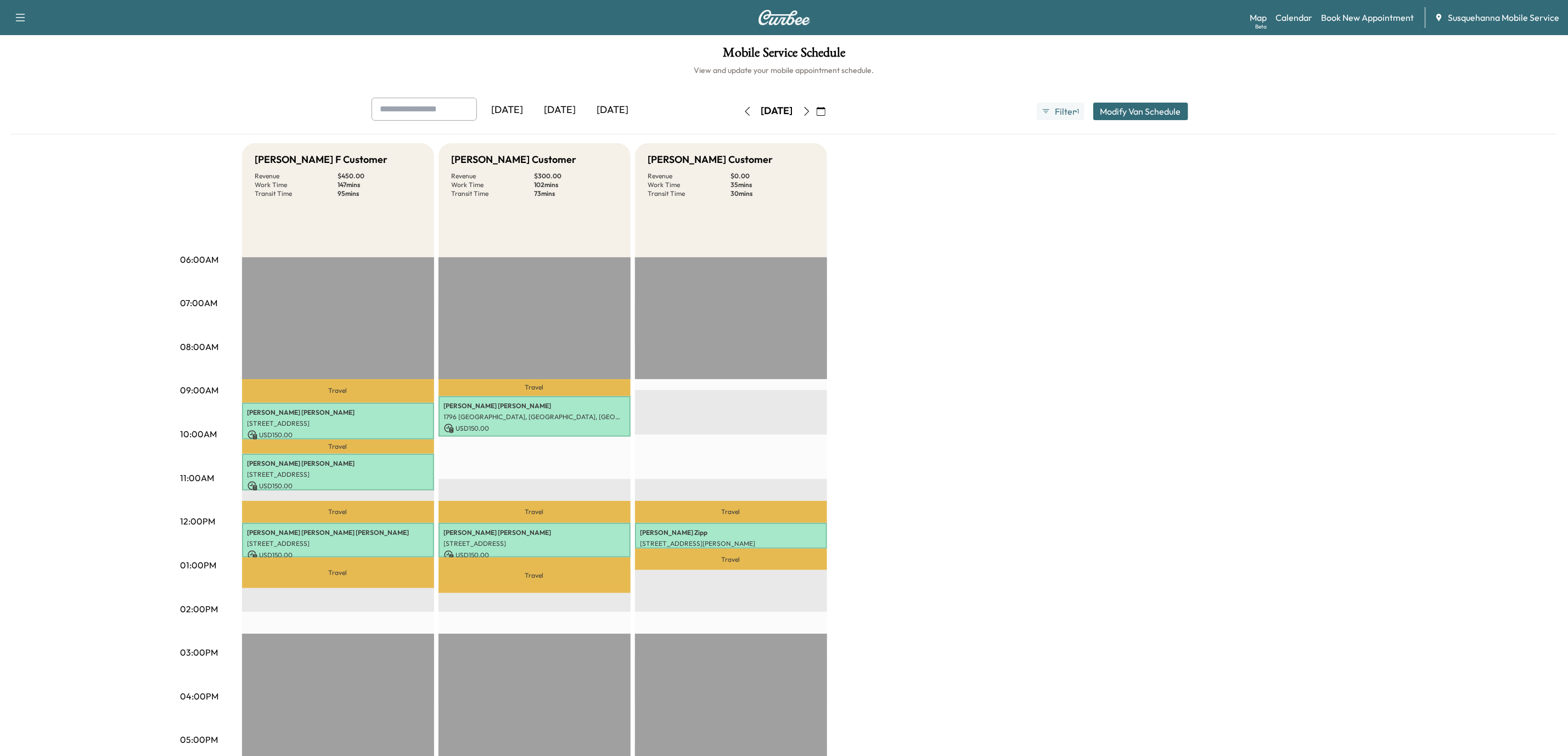
click at [743, 112] on icon "button" at bounding box center [748, 112] width 9 height 9
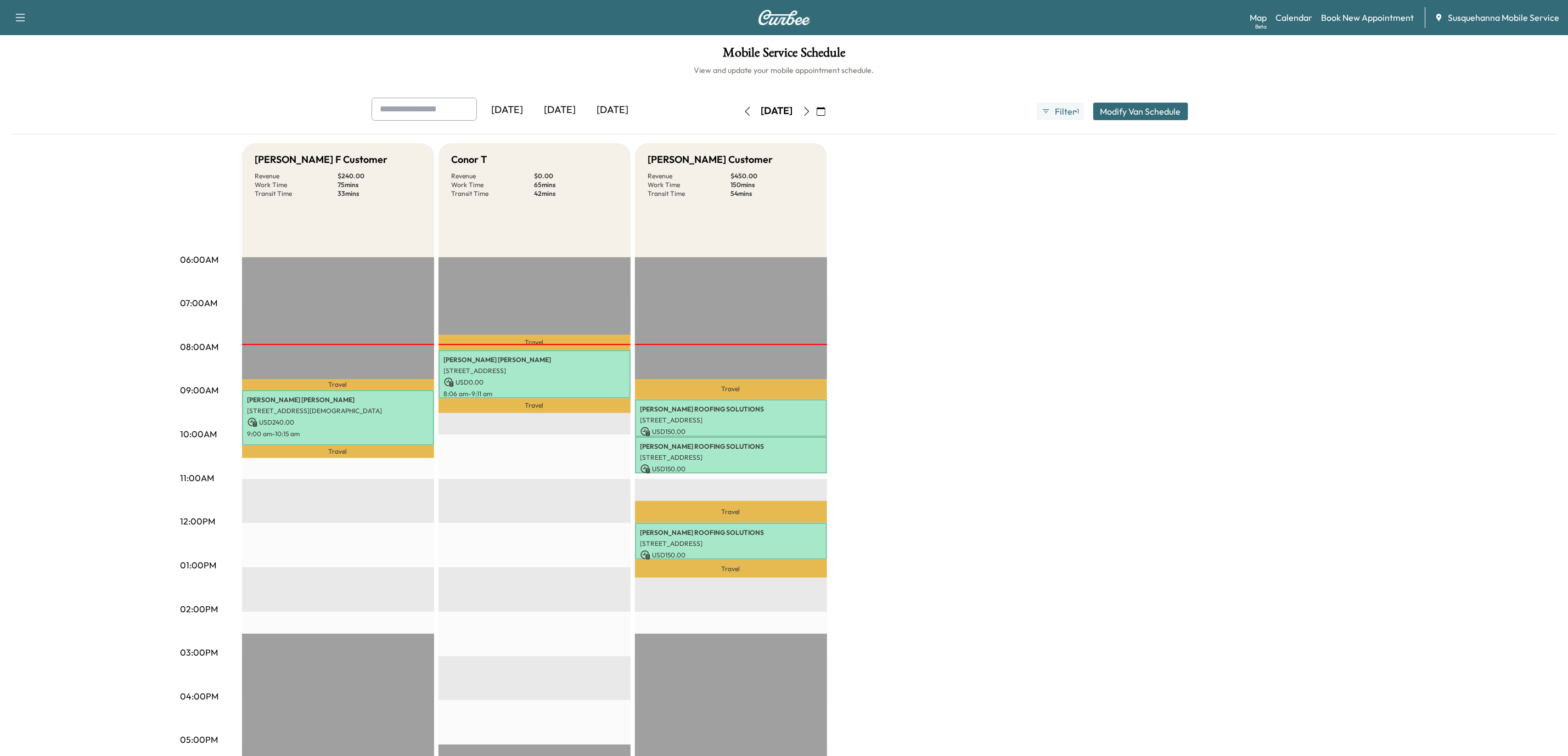
click at [816, 116] on button "button" at bounding box center [807, 111] width 19 height 17
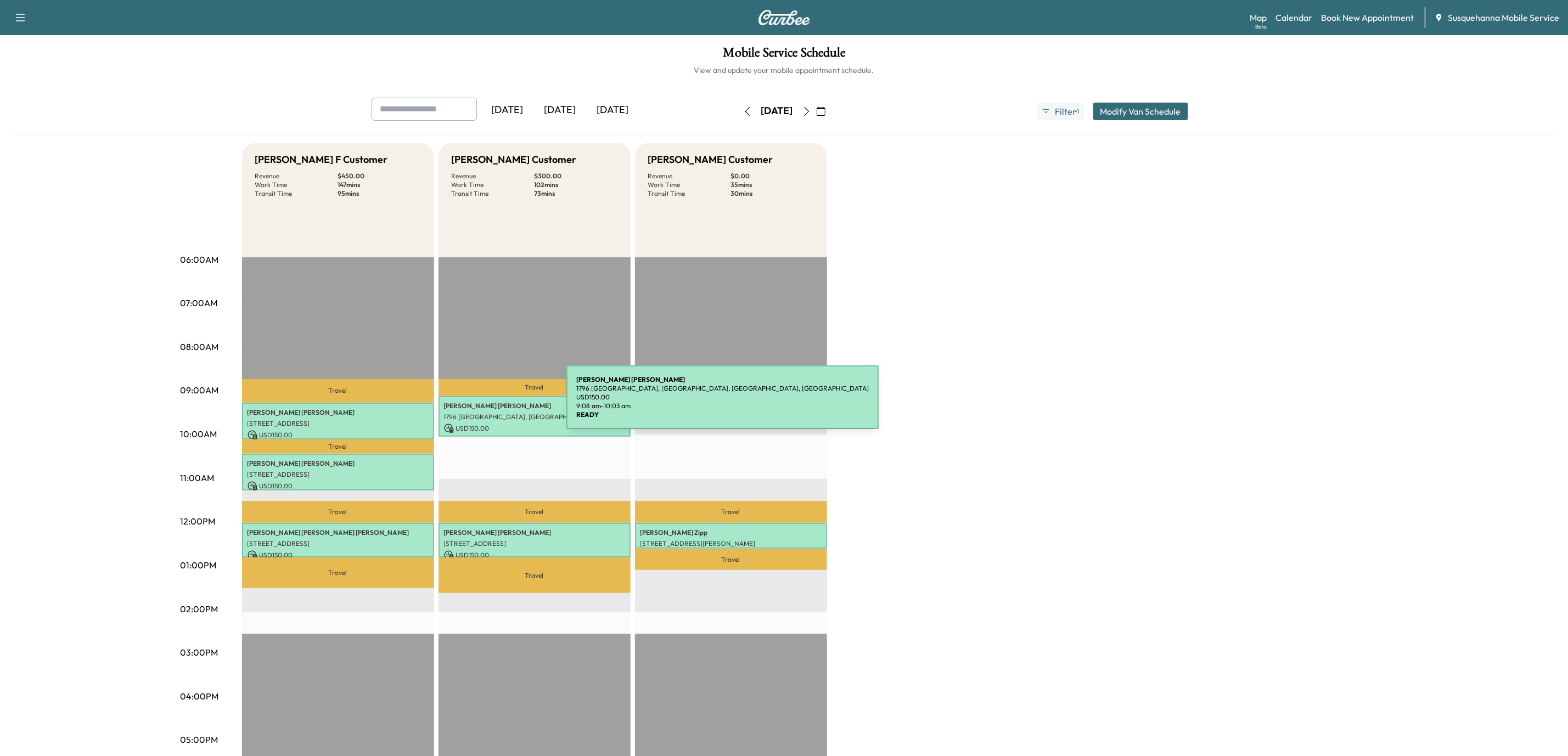
click at [484, 404] on p "[PERSON_NAME]" at bounding box center [535, 406] width 181 height 9
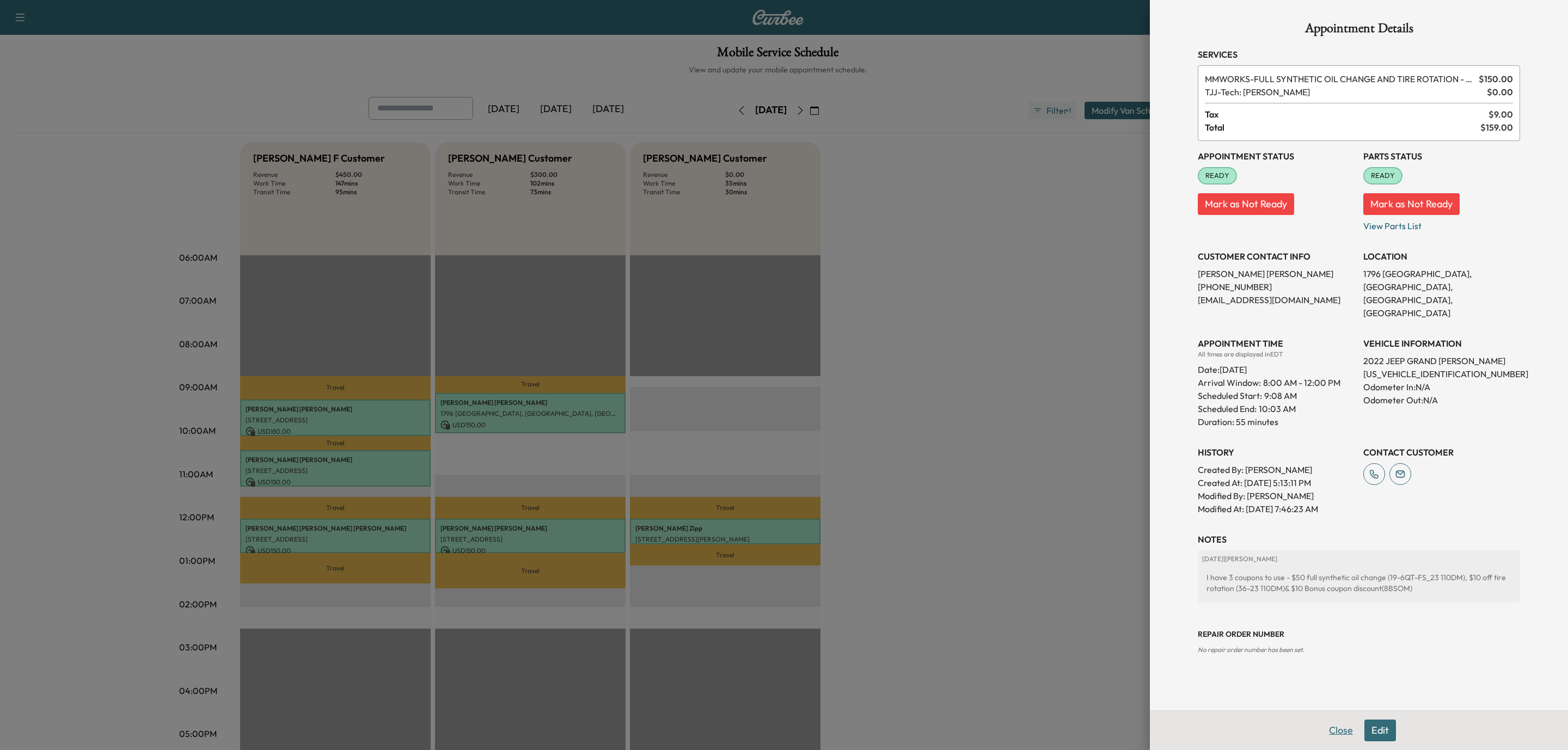
click at [1340, 737] on button "Close" at bounding box center [1341, 731] width 38 height 22
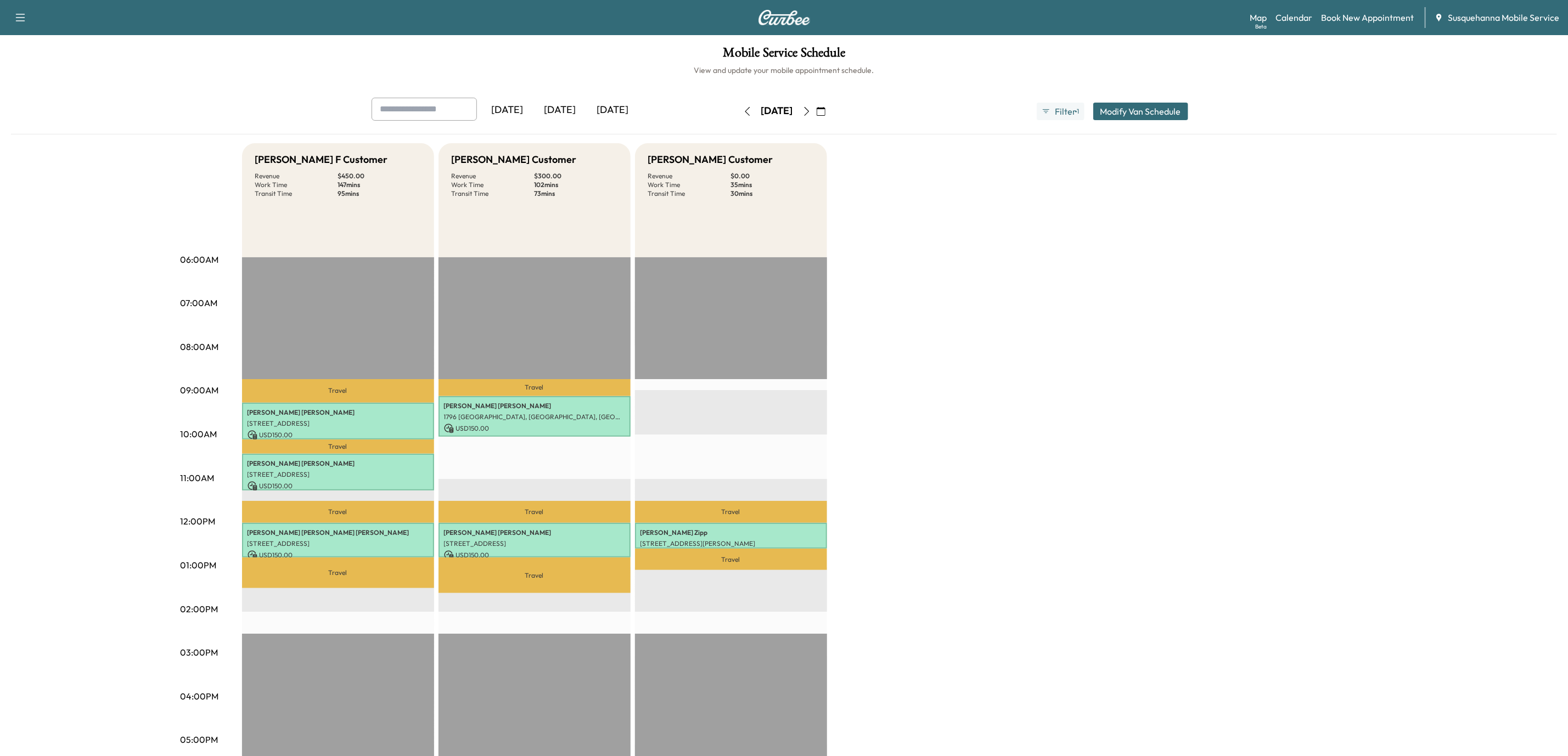
click at [743, 109] on icon "button" at bounding box center [748, 112] width 9 height 9
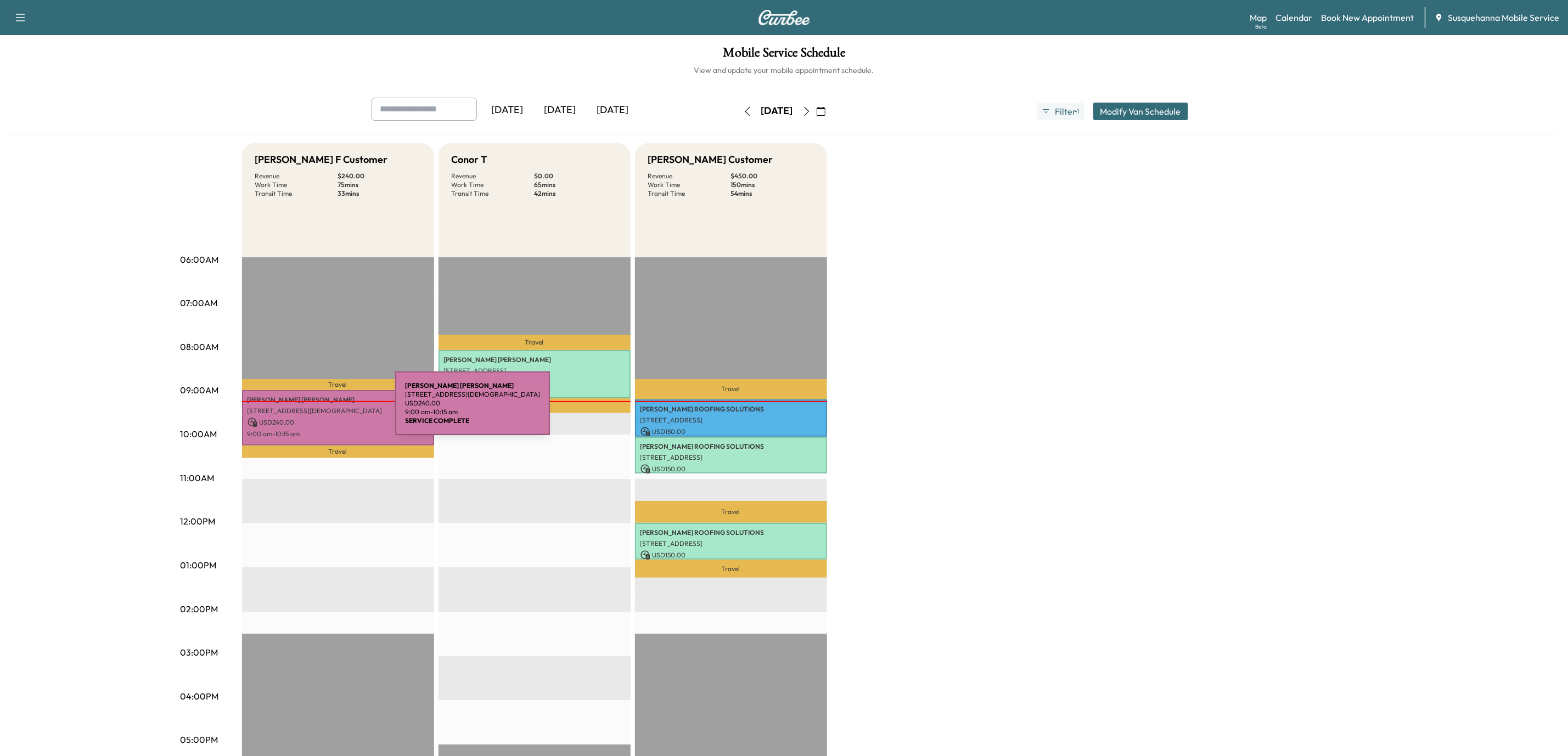
click at [313, 410] on p "[STREET_ADDRESS][DEMOGRAPHIC_DATA]" at bounding box center [338, 411] width 181 height 9
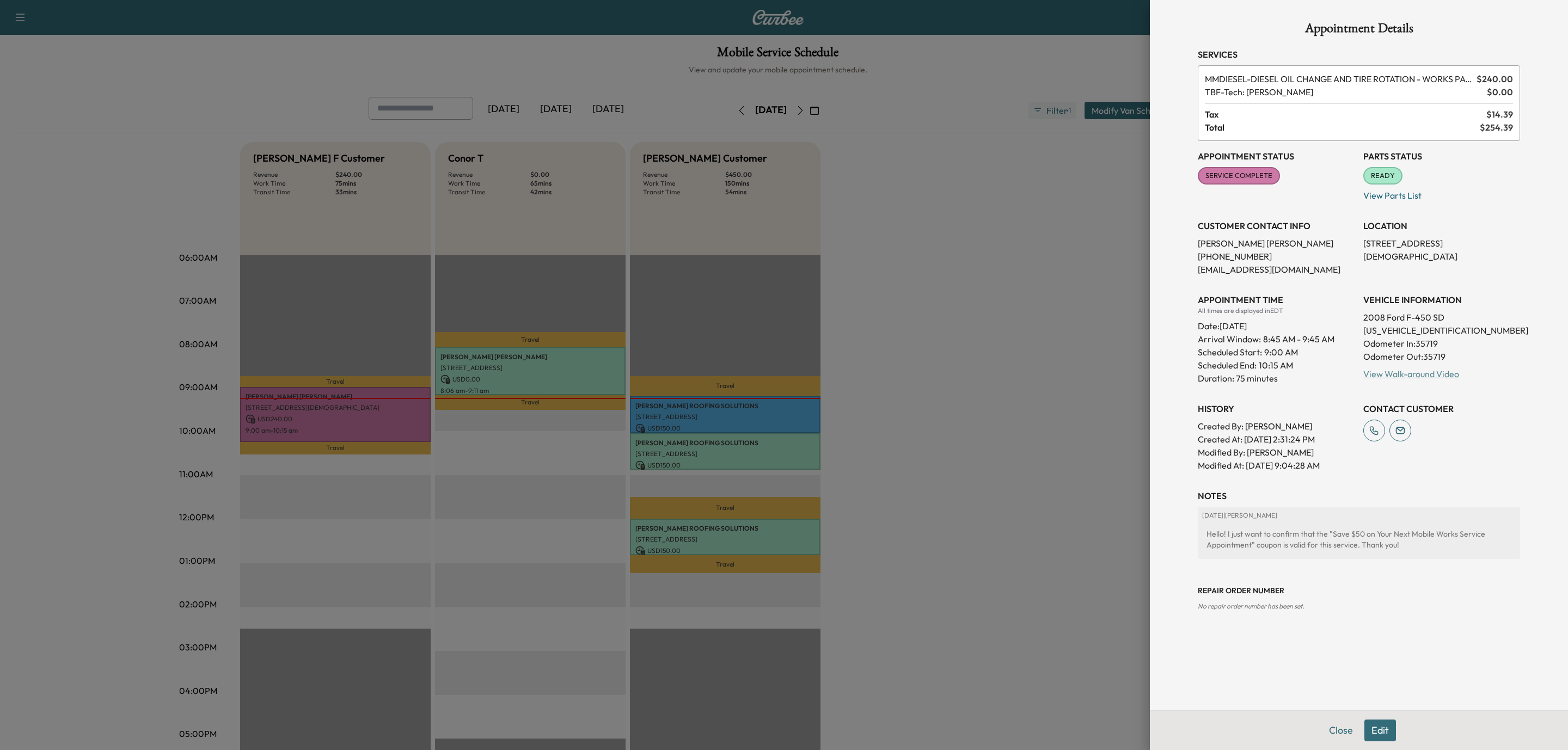
click at [1399, 371] on link "View Walk-around Video" at bounding box center [1411, 374] width 96 height 11
click at [1352, 727] on button "Close" at bounding box center [1341, 731] width 38 height 22
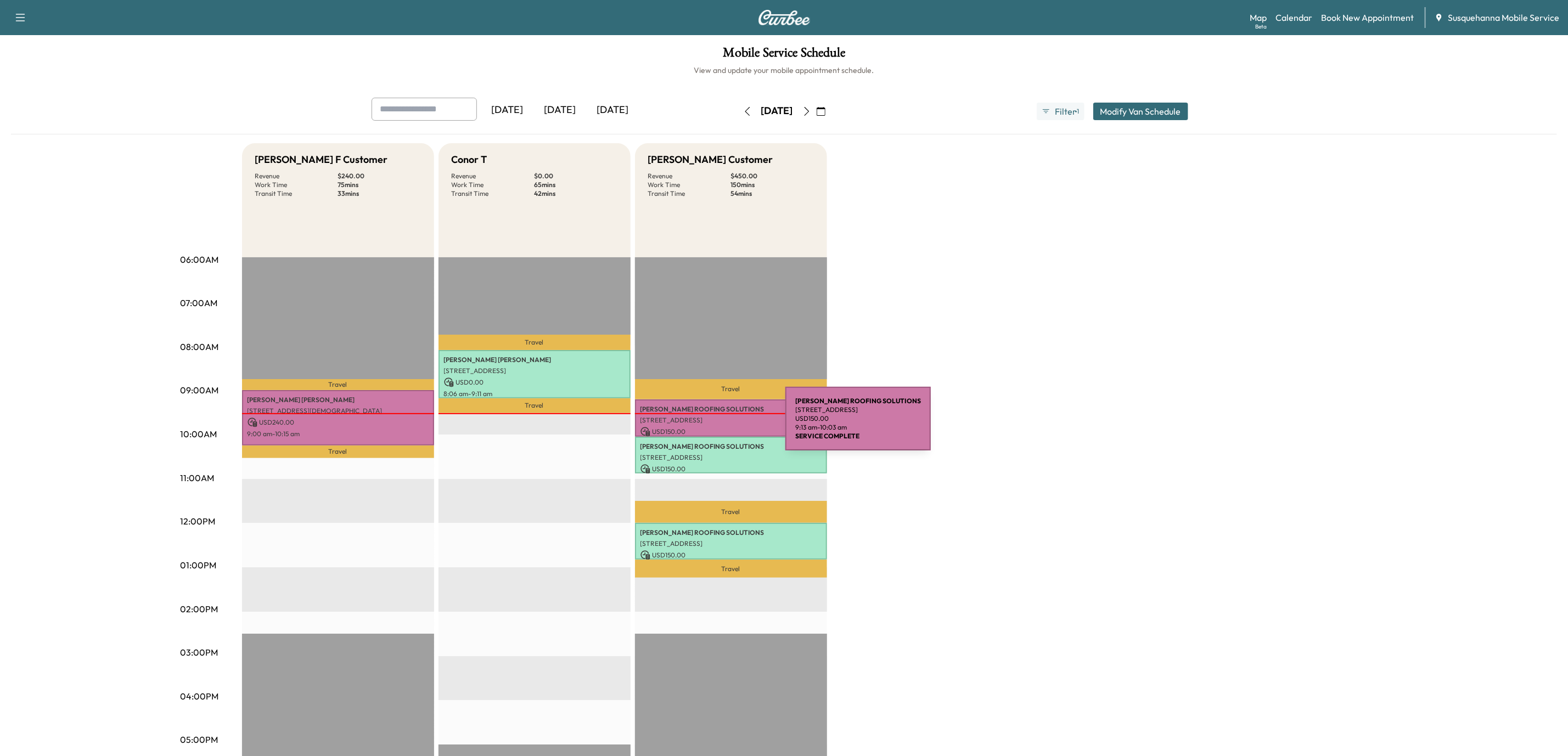
click at [703, 427] on p "USD 150.00" at bounding box center [731, 432] width 181 height 10
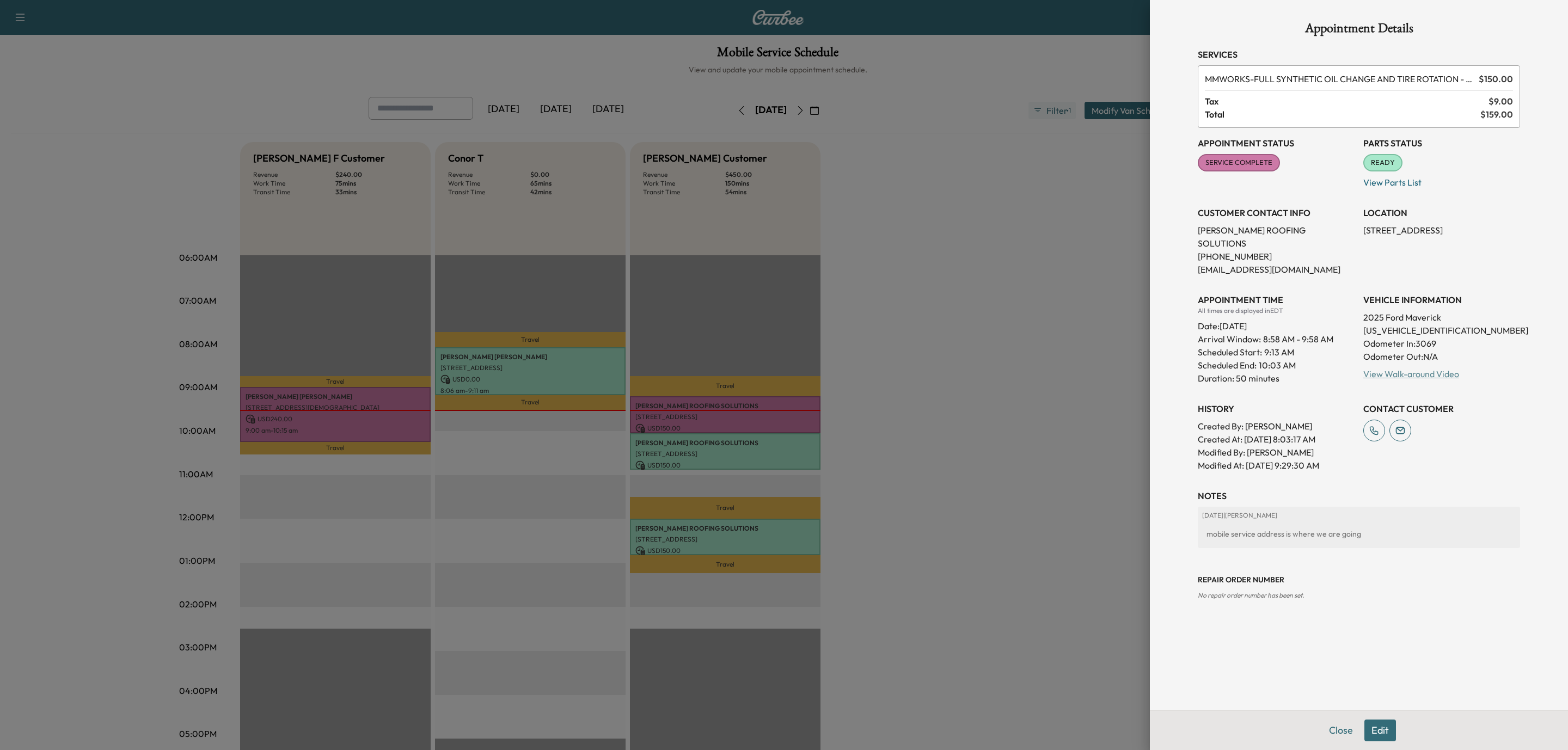
click at [1405, 369] on link "View Walk-around Video" at bounding box center [1411, 374] width 96 height 11
click at [1400, 324] on p "3FTTW8BA1SRA30644" at bounding box center [1442, 330] width 157 height 13
copy p "3FTTW8BA1SRA30644"
click at [1330, 727] on button "Close" at bounding box center [1341, 731] width 38 height 22
